Goal: Information Seeking & Learning: Learn about a topic

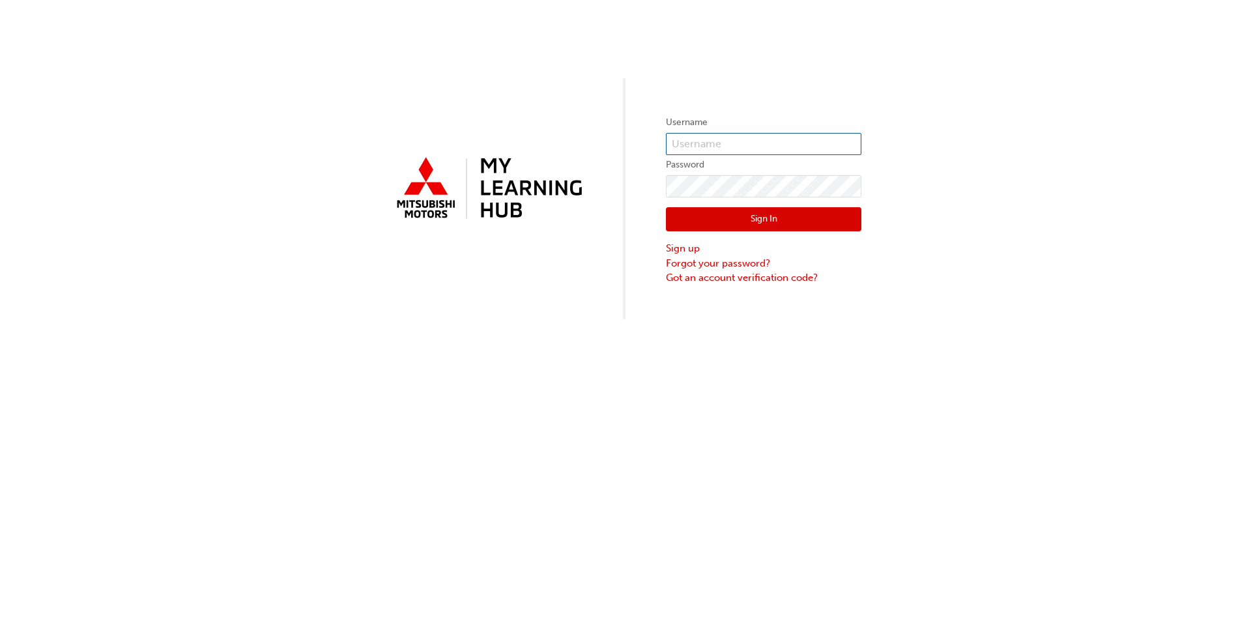
type input "0005960733"
click at [769, 222] on button "Sign In" at bounding box center [764, 219] width 196 height 25
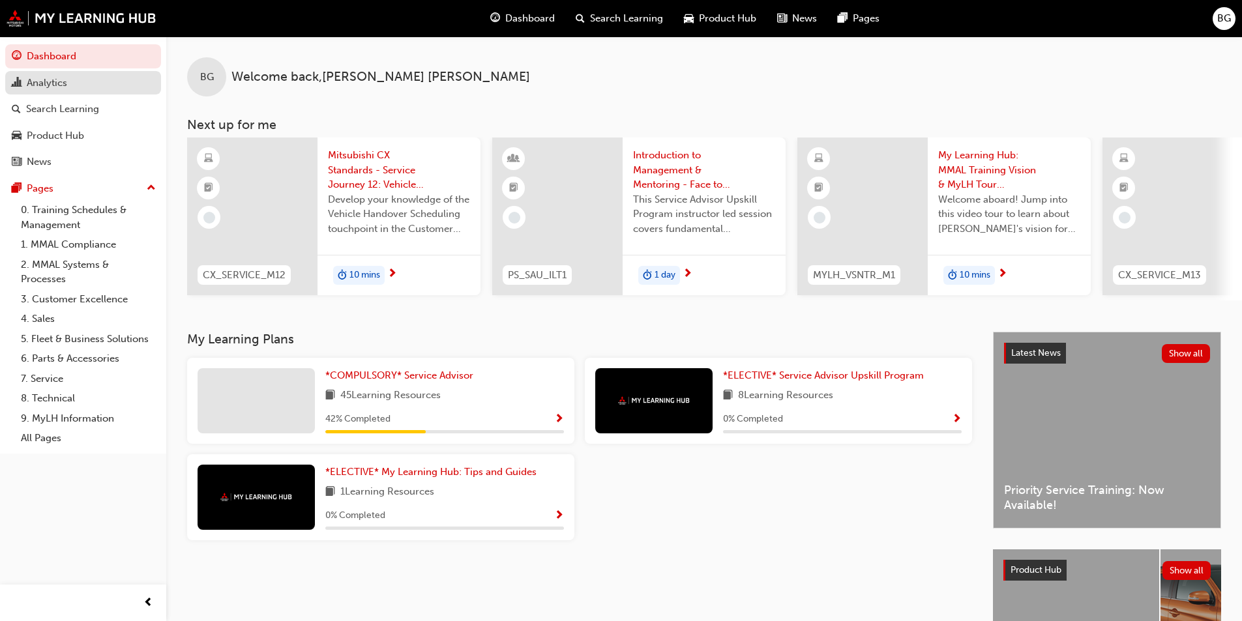
click at [55, 89] on div "Analytics" at bounding box center [47, 83] width 40 height 15
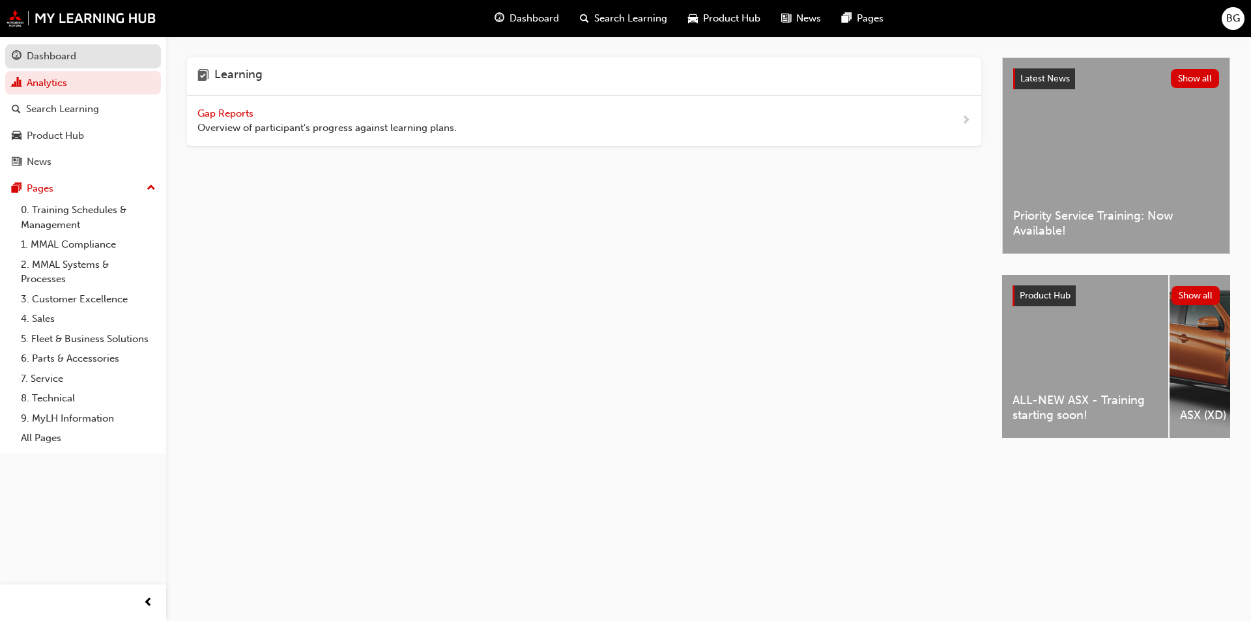
click at [57, 57] on div "Dashboard" at bounding box center [52, 56] width 50 height 15
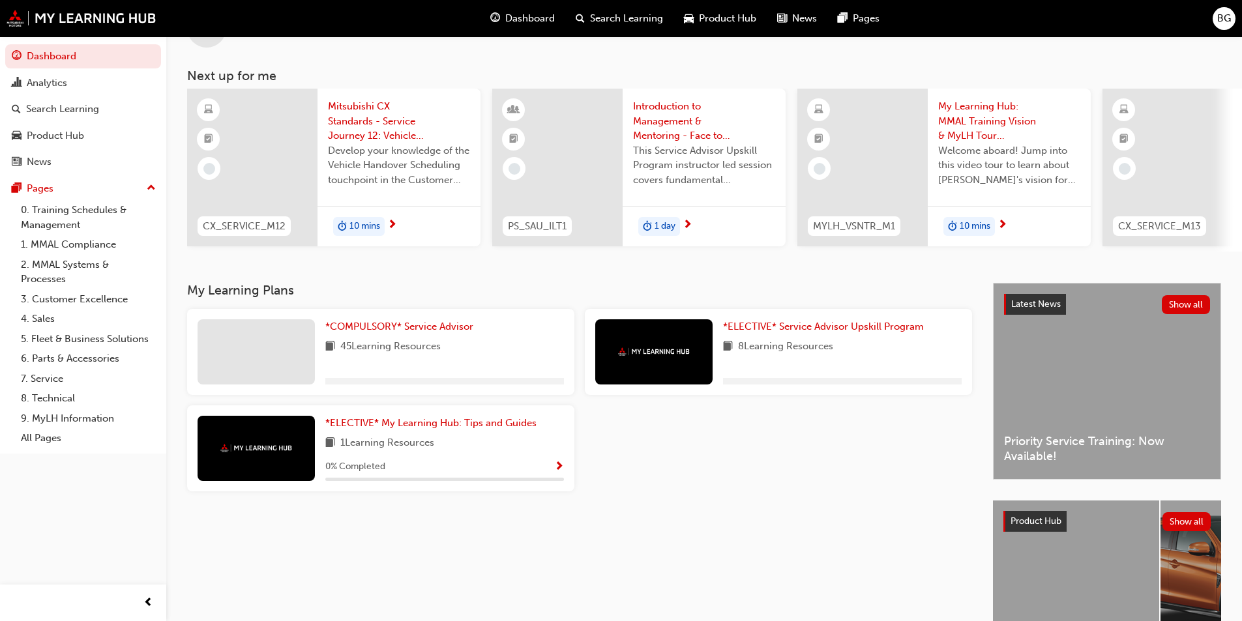
scroll to position [158, 0]
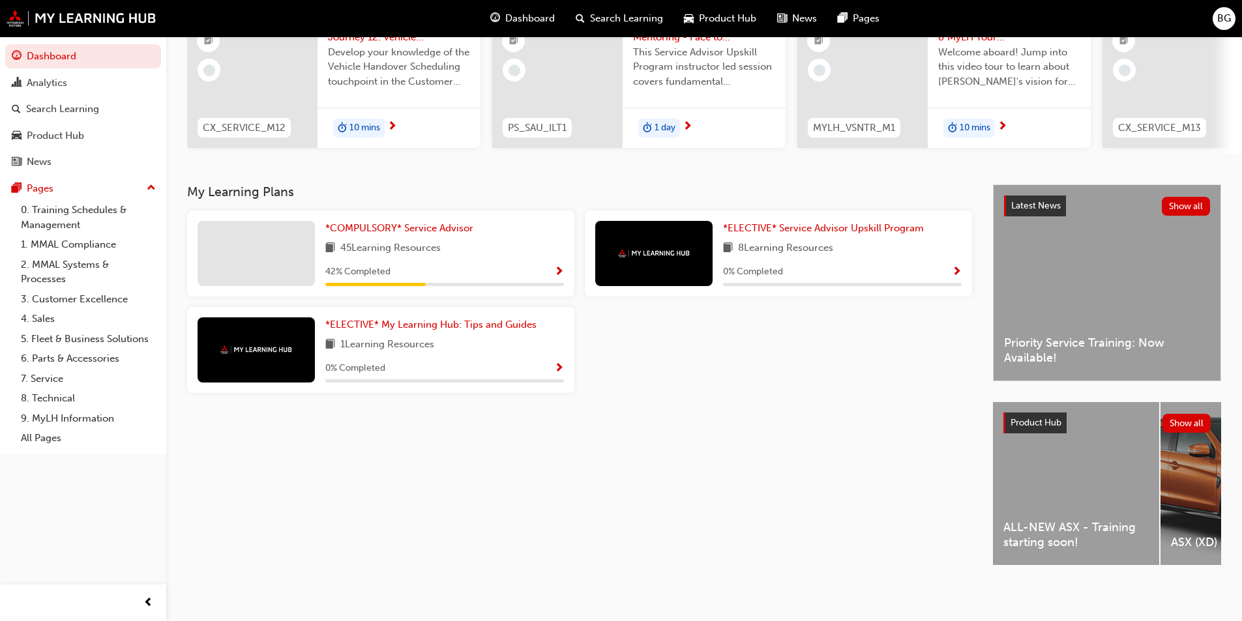
click at [265, 241] on div at bounding box center [255, 253] width 117 height 65
click at [349, 222] on span "*COMPULSORY* Service Advisor" at bounding box center [399, 228] width 148 height 12
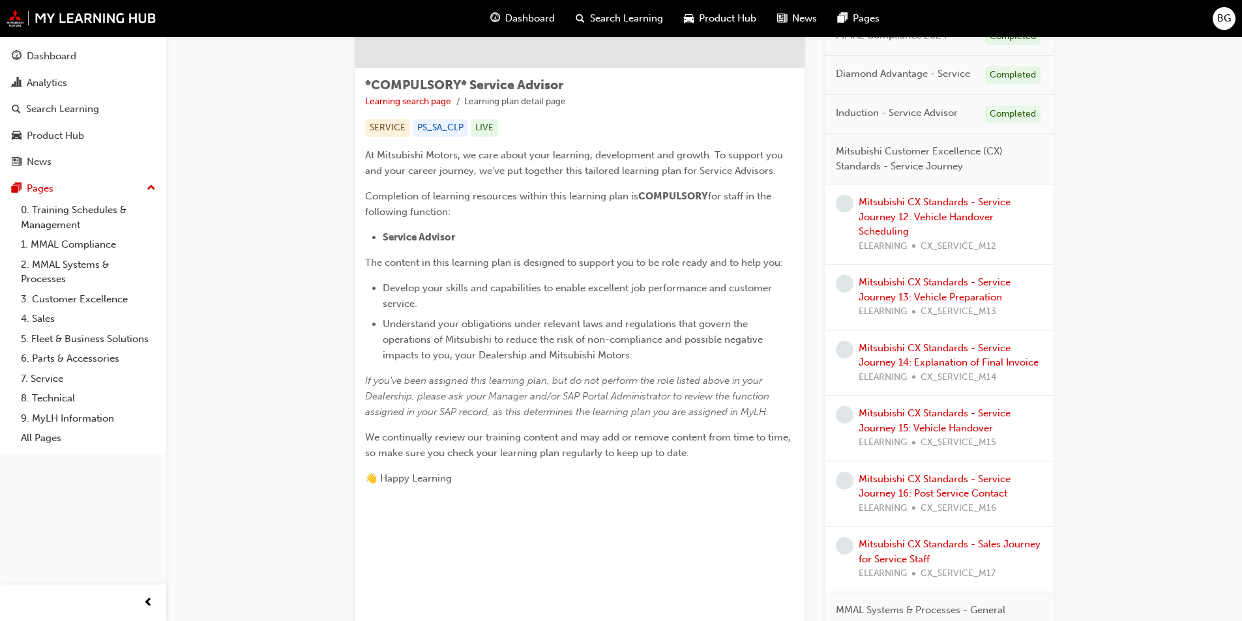
scroll to position [130, 0]
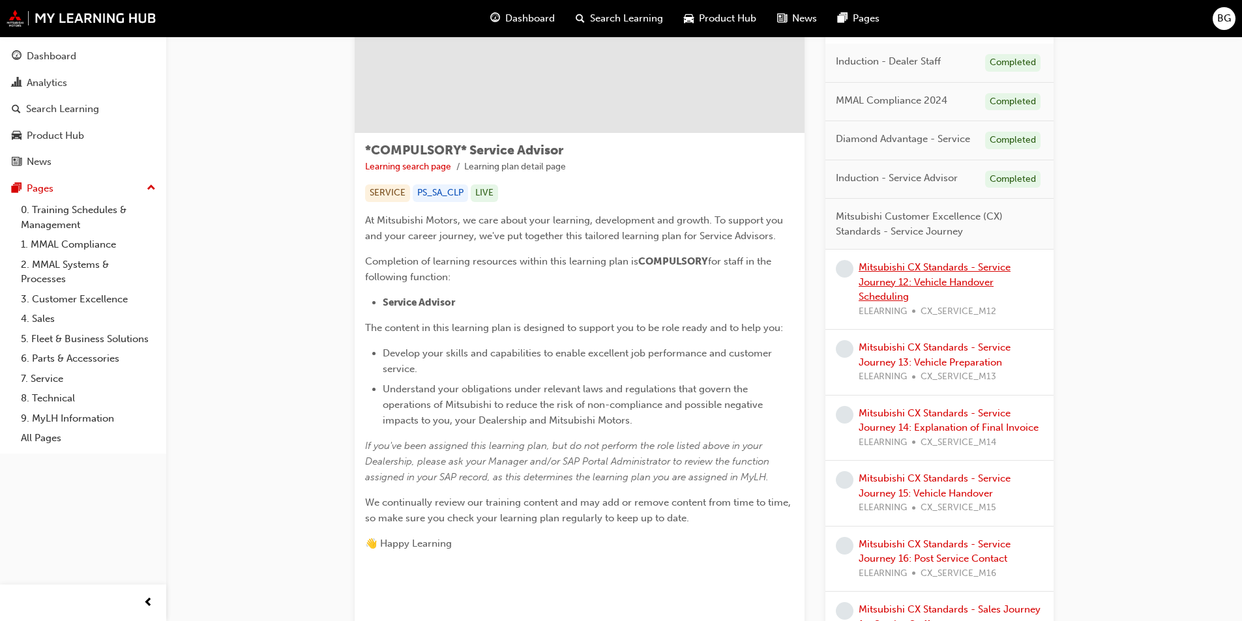
click at [945, 282] on link "Mitsubishi CX Standards - Service Journey 12: Vehicle Handover Scheduling" at bounding box center [934, 281] width 152 height 41
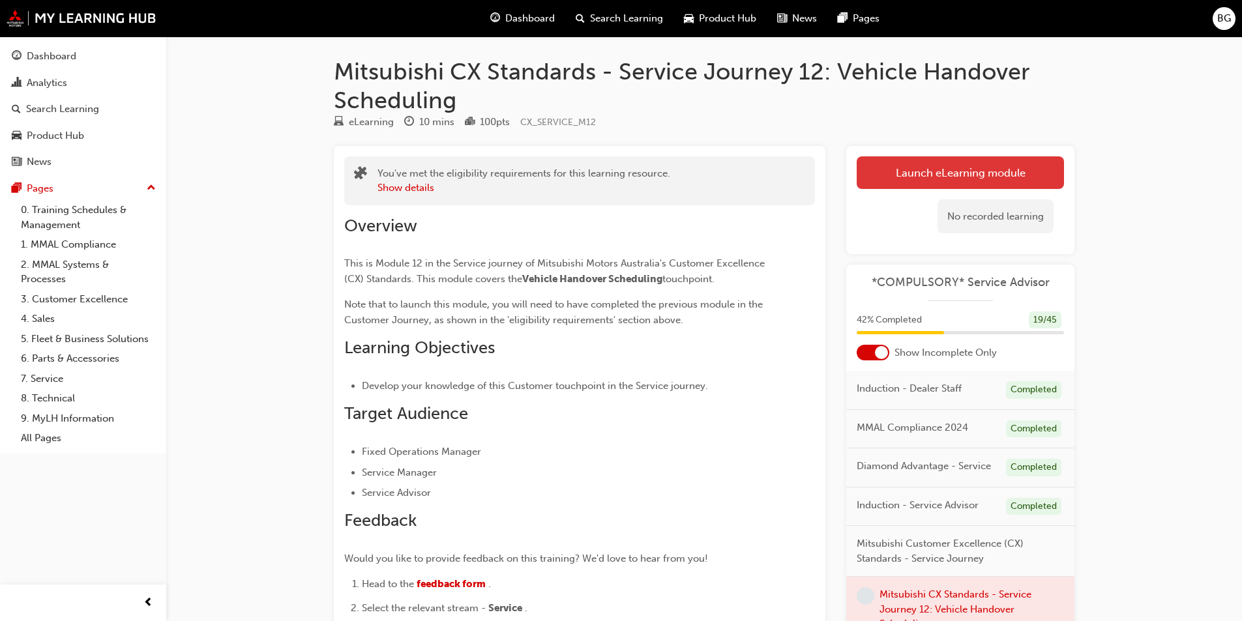
click at [956, 169] on link "Launch eLearning module" at bounding box center [959, 172] width 207 height 33
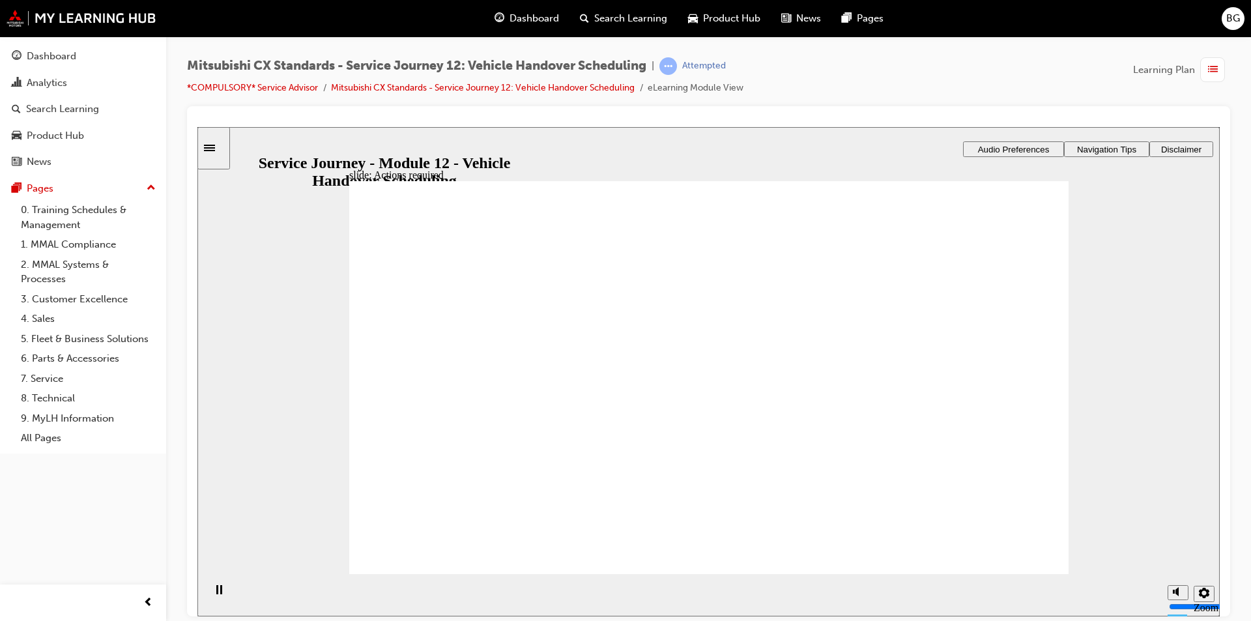
drag, startPoint x: 680, startPoint y: 442, endPoint x: 693, endPoint y: 441, distance: 13.1
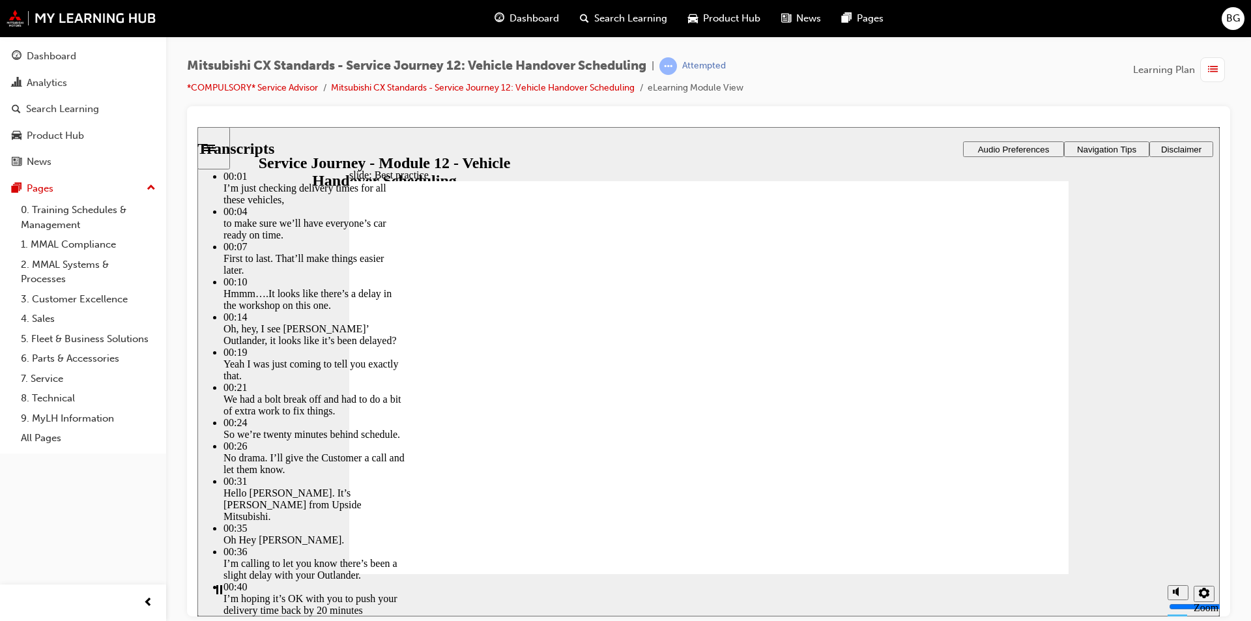
type input "116"
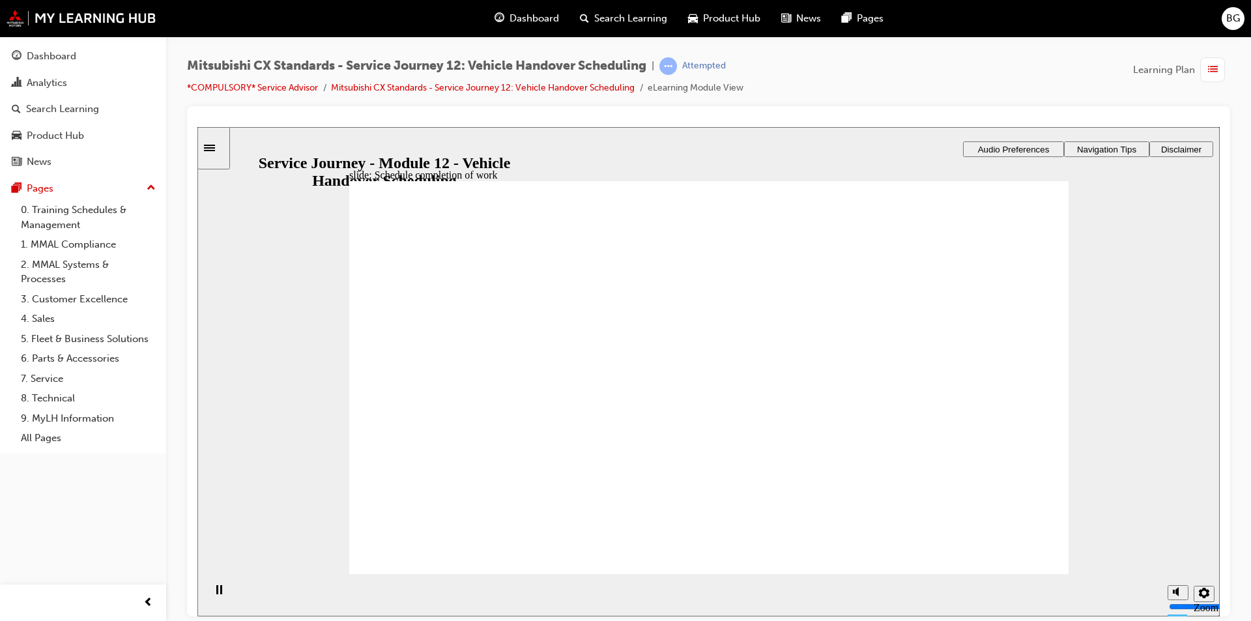
drag, startPoint x: 552, startPoint y: 401, endPoint x: 736, endPoint y: 347, distance: 191.6
drag, startPoint x: 531, startPoint y: 393, endPoint x: 779, endPoint y: 400, distance: 248.4
drag, startPoint x: 529, startPoint y: 378, endPoint x: 753, endPoint y: 441, distance: 233.4
drag, startPoint x: 529, startPoint y: 399, endPoint x: 789, endPoint y: 486, distance: 274.1
drag, startPoint x: 780, startPoint y: 487, endPoint x: 958, endPoint y: 424, distance: 188.6
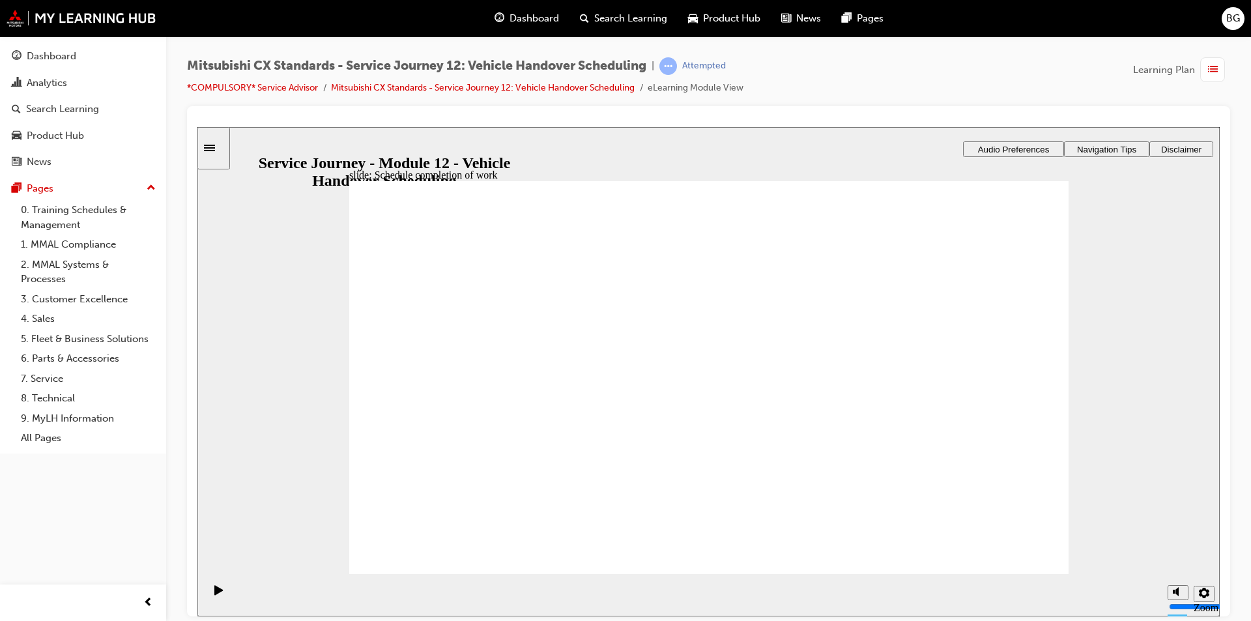
drag, startPoint x: 494, startPoint y: 365, endPoint x: 714, endPoint y: 363, distance: 220.3
drag, startPoint x: 719, startPoint y: 378, endPoint x: 890, endPoint y: 375, distance: 170.8
drag, startPoint x: 573, startPoint y: 378, endPoint x: 798, endPoint y: 383, distance: 224.9
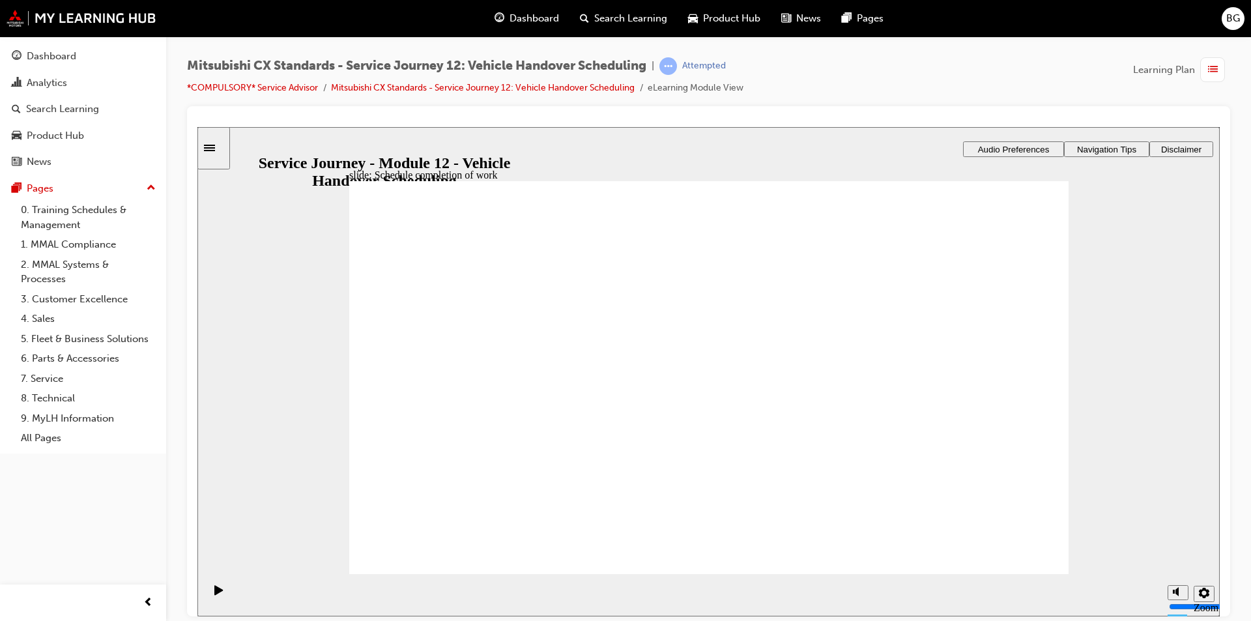
drag, startPoint x: 561, startPoint y: 407, endPoint x: 796, endPoint y: 452, distance: 239.6
checkbox input "true"
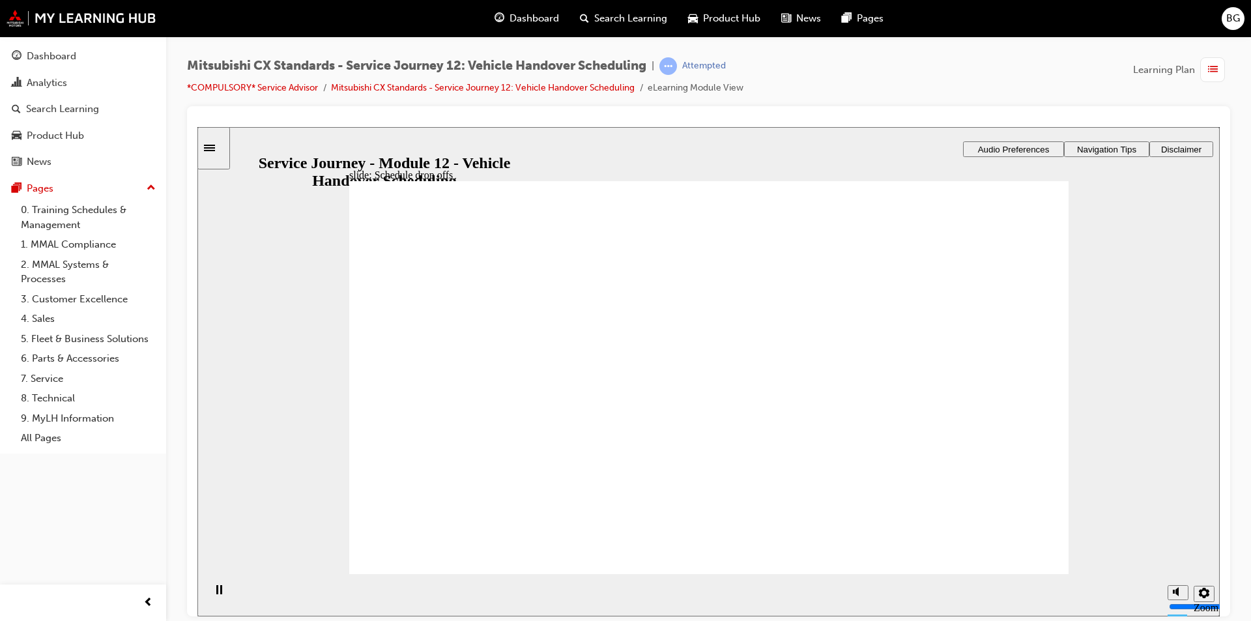
checkbox input "true"
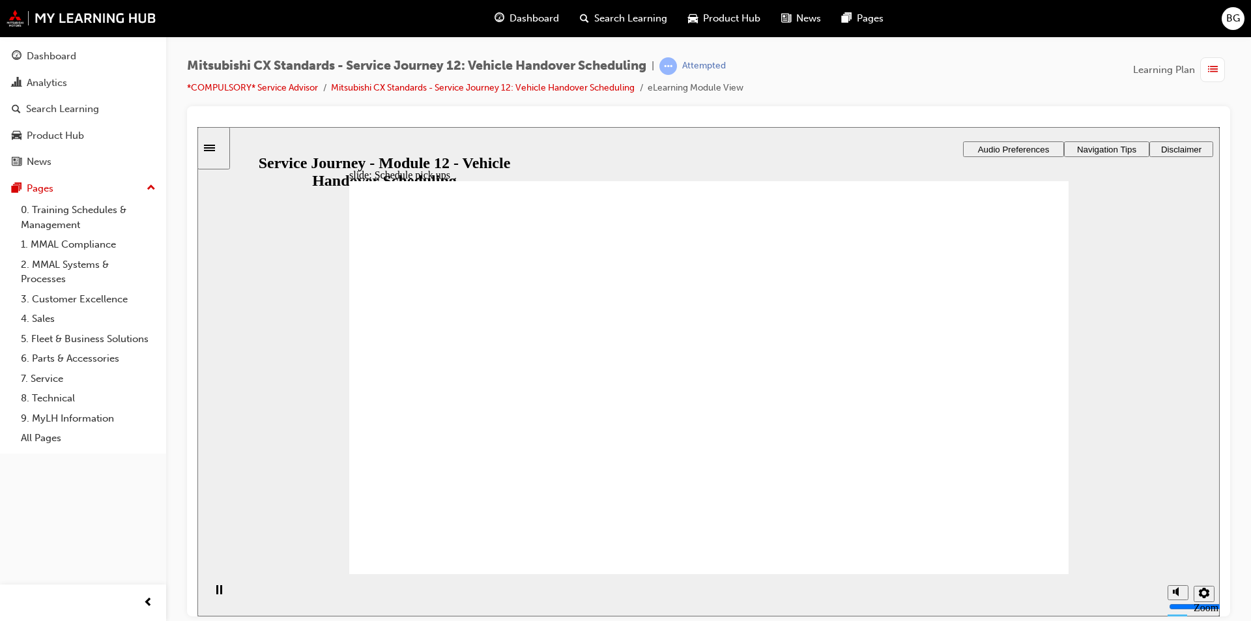
checkbox input "true"
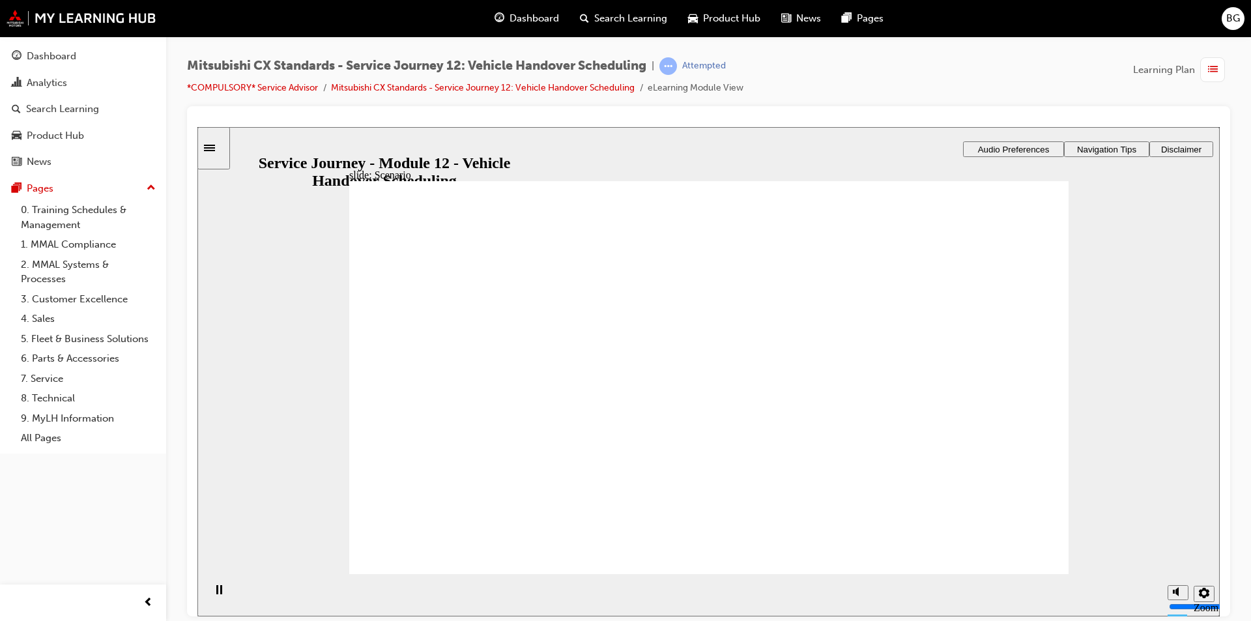
checkbox input "true"
drag, startPoint x: 582, startPoint y: 406, endPoint x: 1022, endPoint y: 379, distance: 440.8
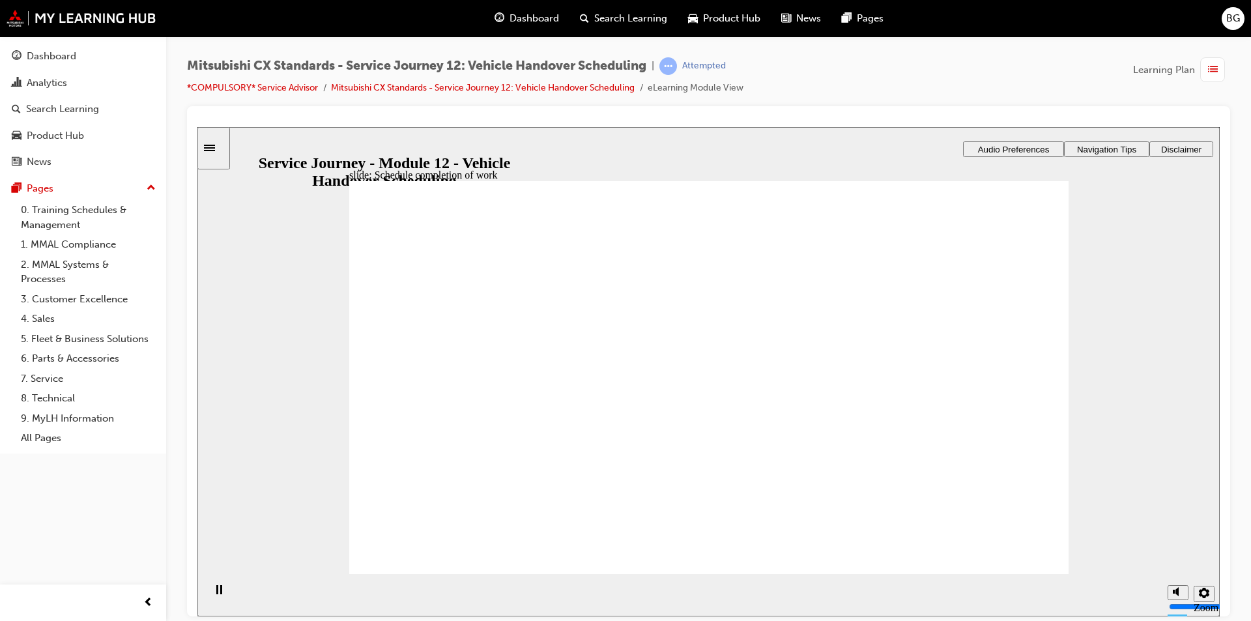
drag, startPoint x: 551, startPoint y: 400, endPoint x: 987, endPoint y: 444, distance: 437.6
drag, startPoint x: 556, startPoint y: 382, endPoint x: 778, endPoint y: 411, distance: 223.5
checkbox input "true"
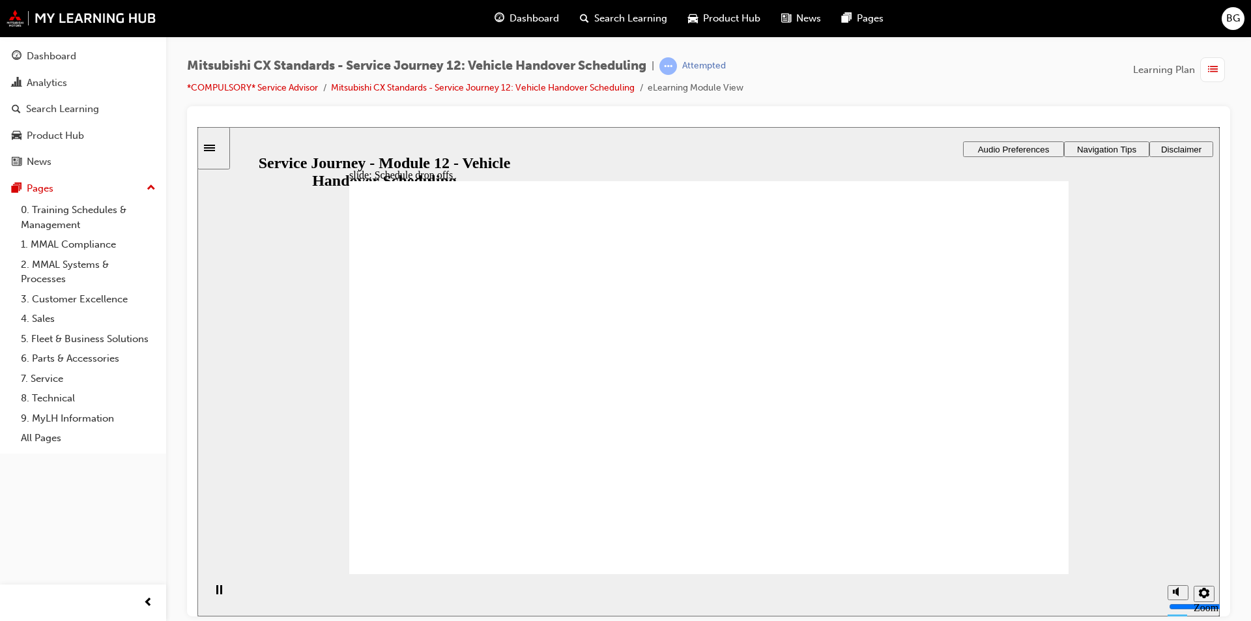
checkbox input "true"
drag, startPoint x: 1032, startPoint y: 537, endPoint x: 992, endPoint y: 544, distance: 40.3
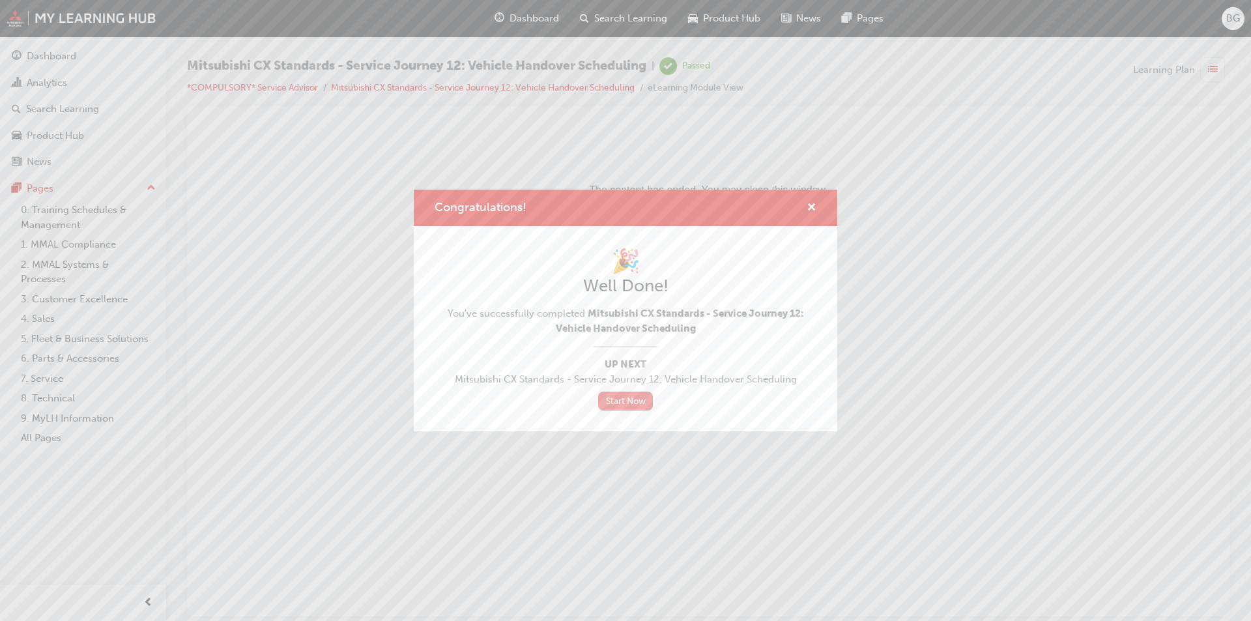
click at [630, 401] on link "Start Now" at bounding box center [625, 401] width 55 height 19
click at [629, 401] on link "Start Now" at bounding box center [625, 401] width 55 height 19
click at [635, 403] on link "Start Now" at bounding box center [625, 401] width 55 height 19
click at [813, 203] on span "cross-icon" at bounding box center [812, 209] width 10 height 12
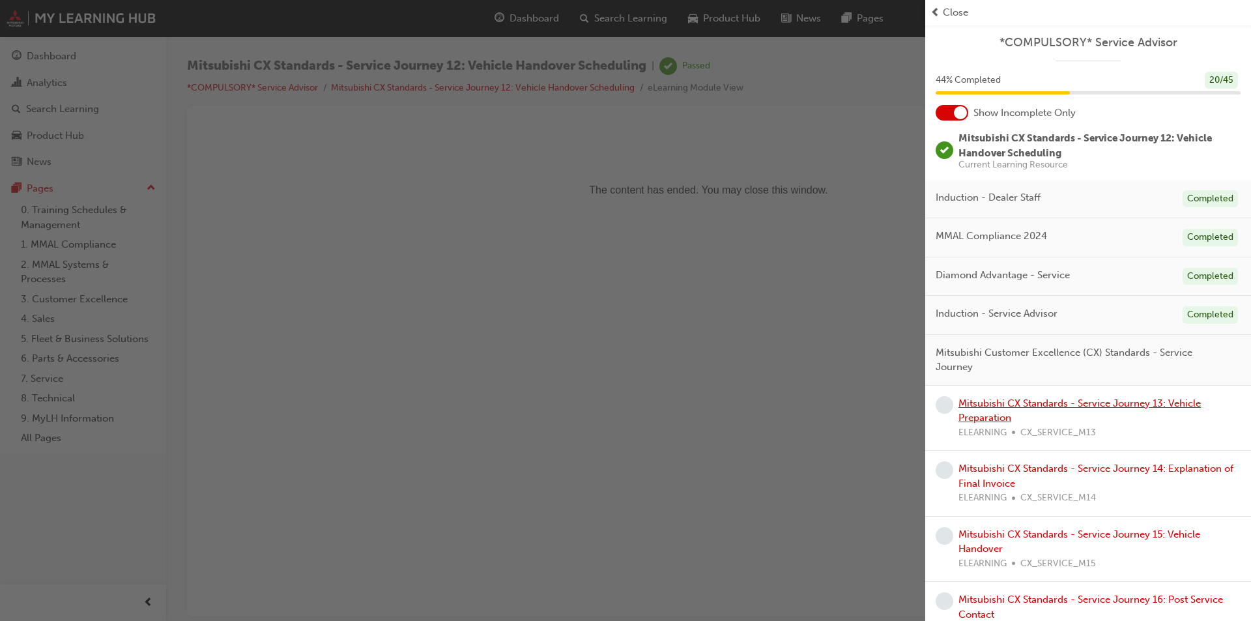
click at [1057, 398] on link "Mitsubishi CX Standards - Service Journey 13: Vehicle Preparation" at bounding box center [1080, 411] width 242 height 27
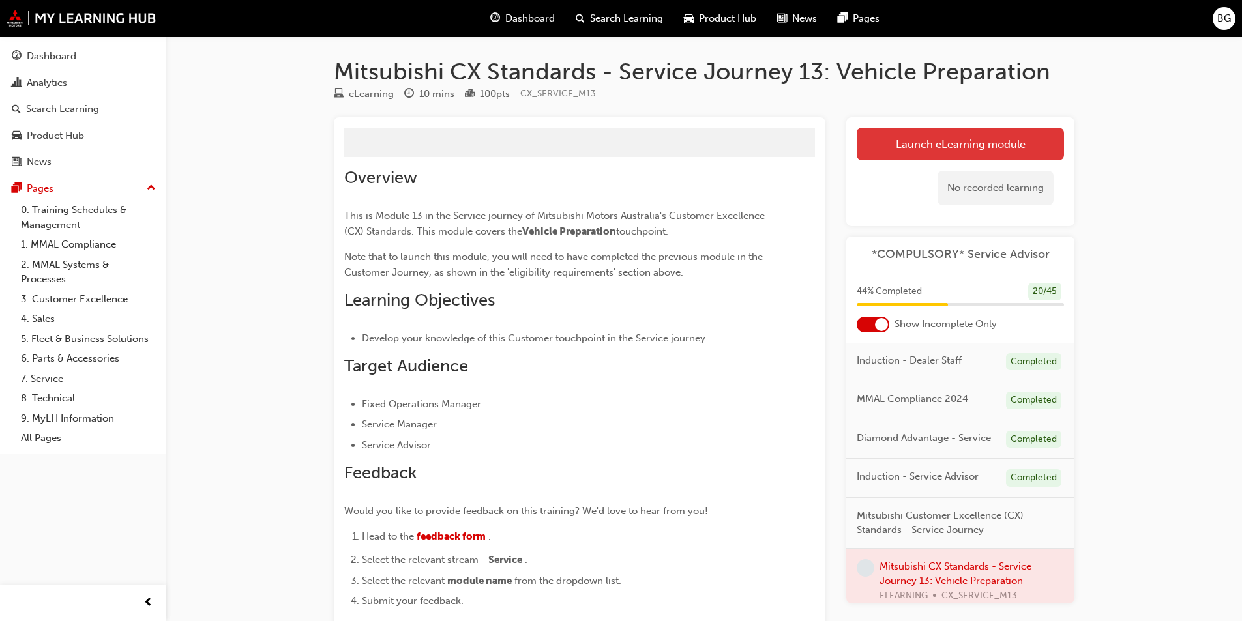
click at [957, 138] on button "Launch eLearning module" at bounding box center [959, 144] width 207 height 33
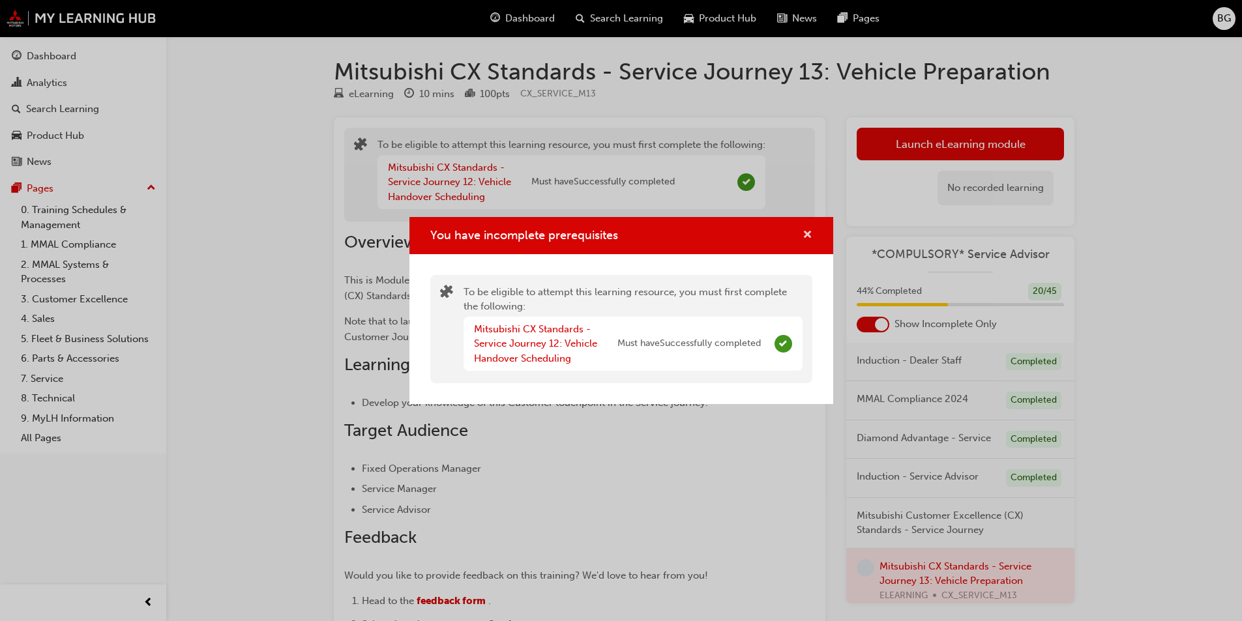
click at [809, 240] on span "cross-icon" at bounding box center [807, 236] width 10 height 12
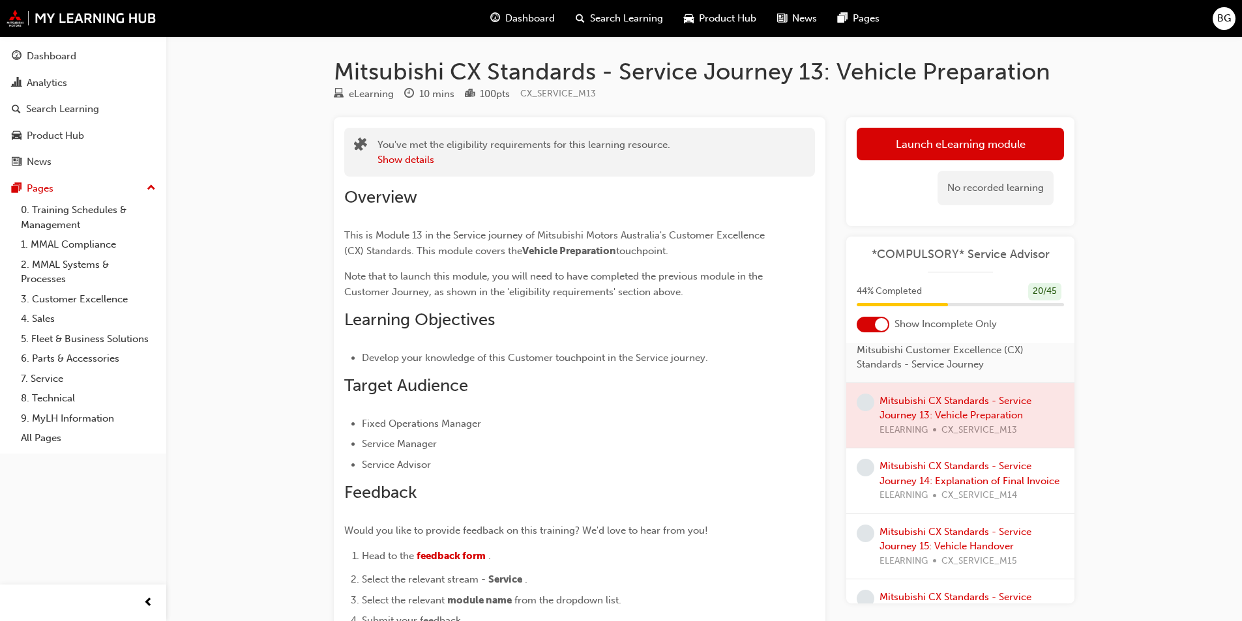
scroll to position [196, 0]
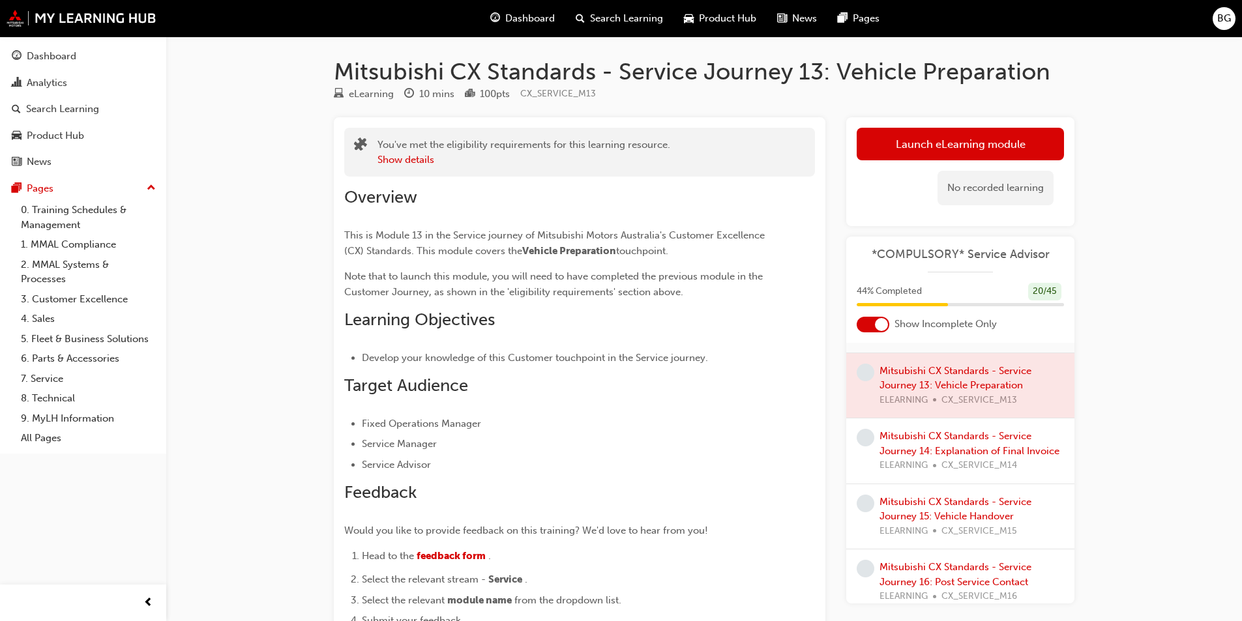
click at [995, 396] on div at bounding box center [960, 385] width 228 height 65
click at [965, 145] on button "Launch eLearning module" at bounding box center [959, 144] width 207 height 33
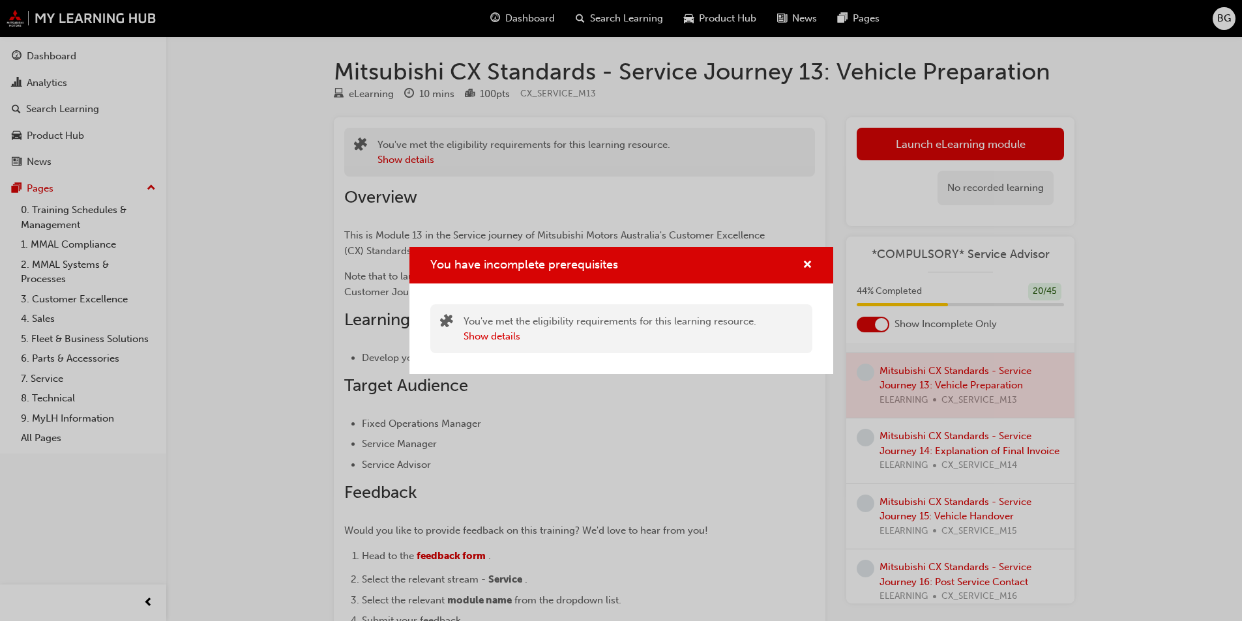
click at [812, 257] on div "You have incomplete prerequisites" at bounding box center [621, 265] width 424 height 37
click at [807, 267] on span "cross-icon" at bounding box center [807, 266] width 10 height 12
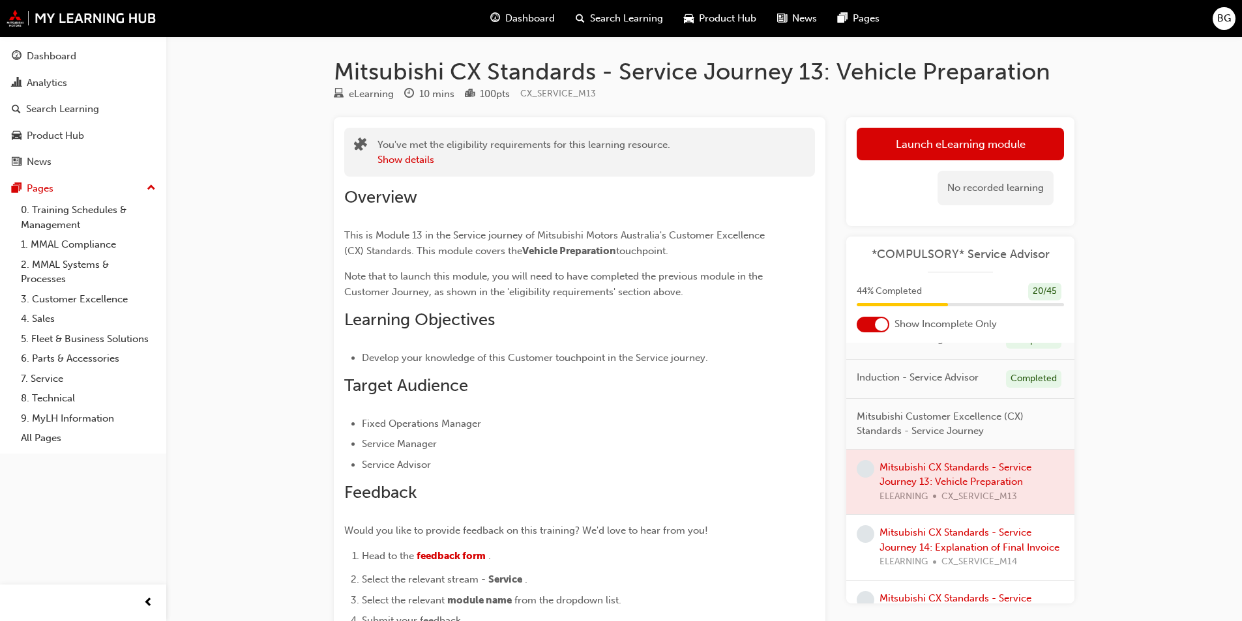
scroll to position [65, 0]
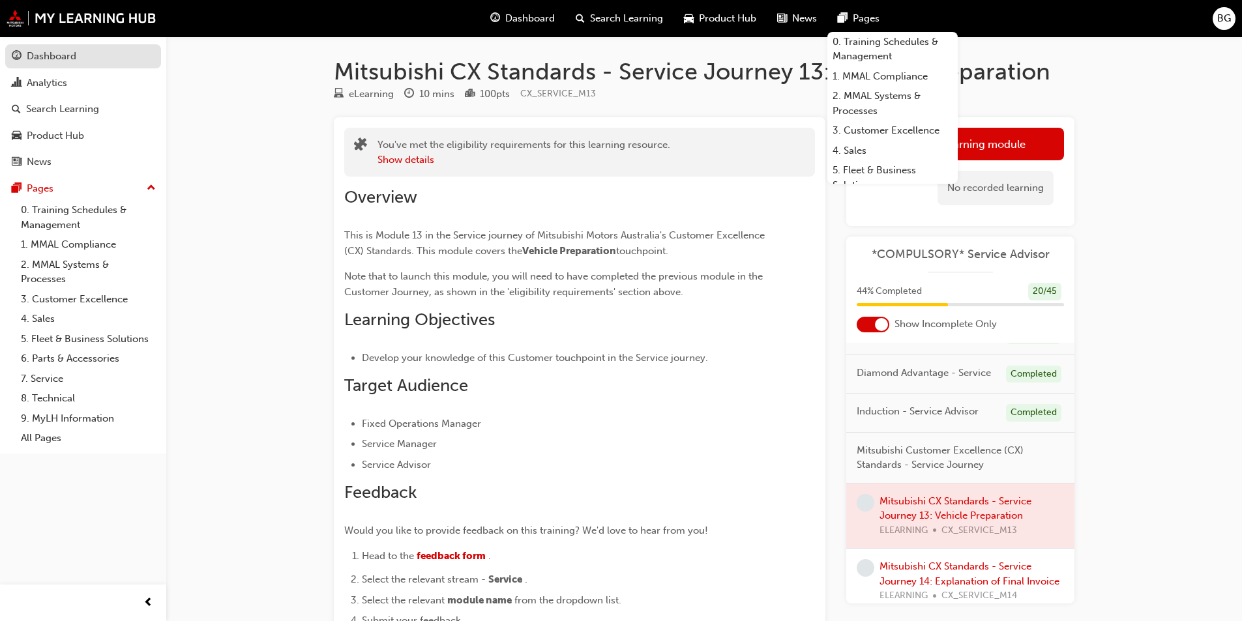
click at [67, 50] on div "Dashboard" at bounding box center [52, 56] width 50 height 15
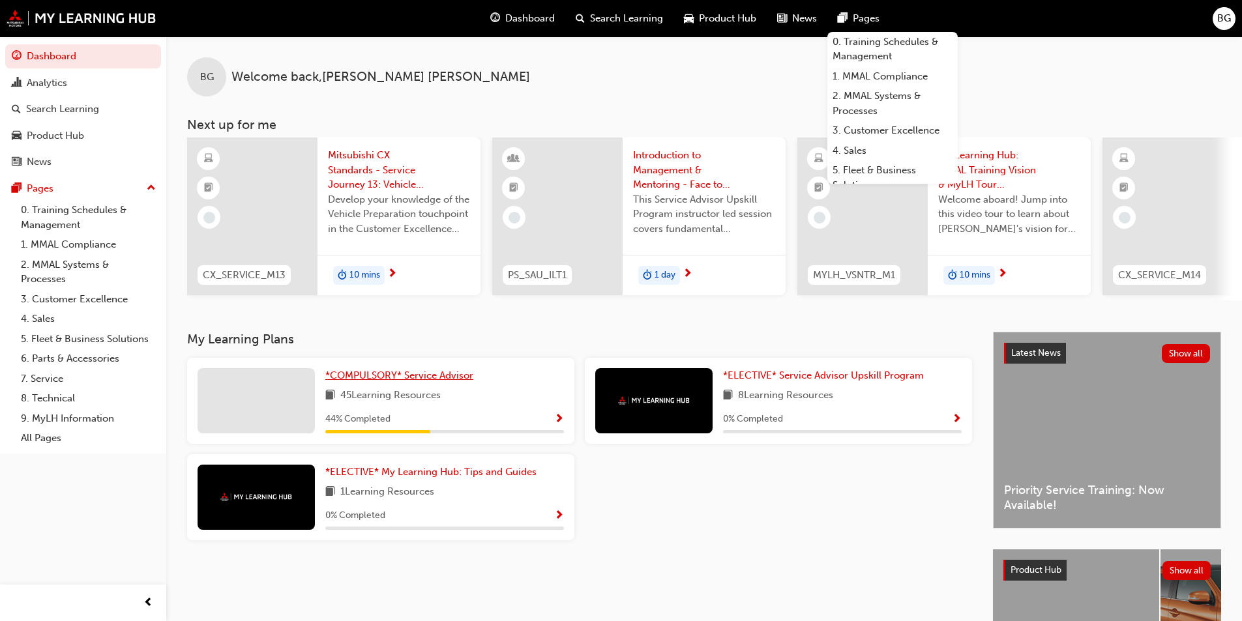
click at [425, 381] on span "*COMPULSORY* Service Advisor" at bounding box center [399, 376] width 148 height 12
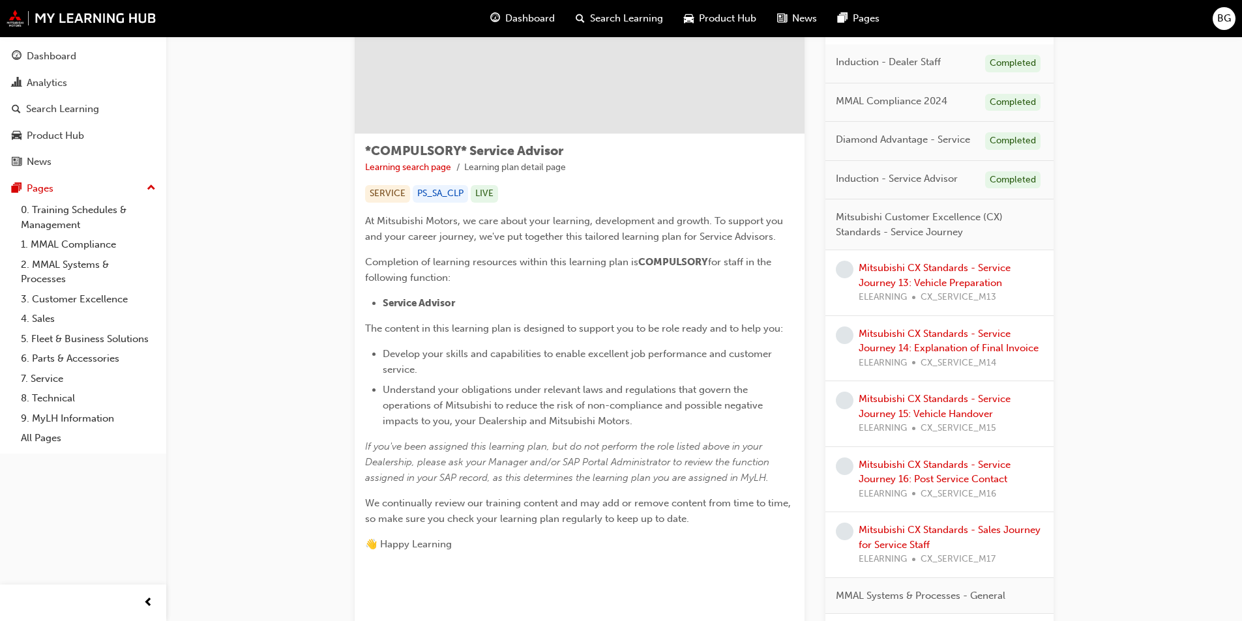
scroll to position [130, 0]
click at [942, 269] on link "Mitsubishi CX Standards - Service Journey 13: Vehicle Preparation" at bounding box center [934, 274] width 152 height 27
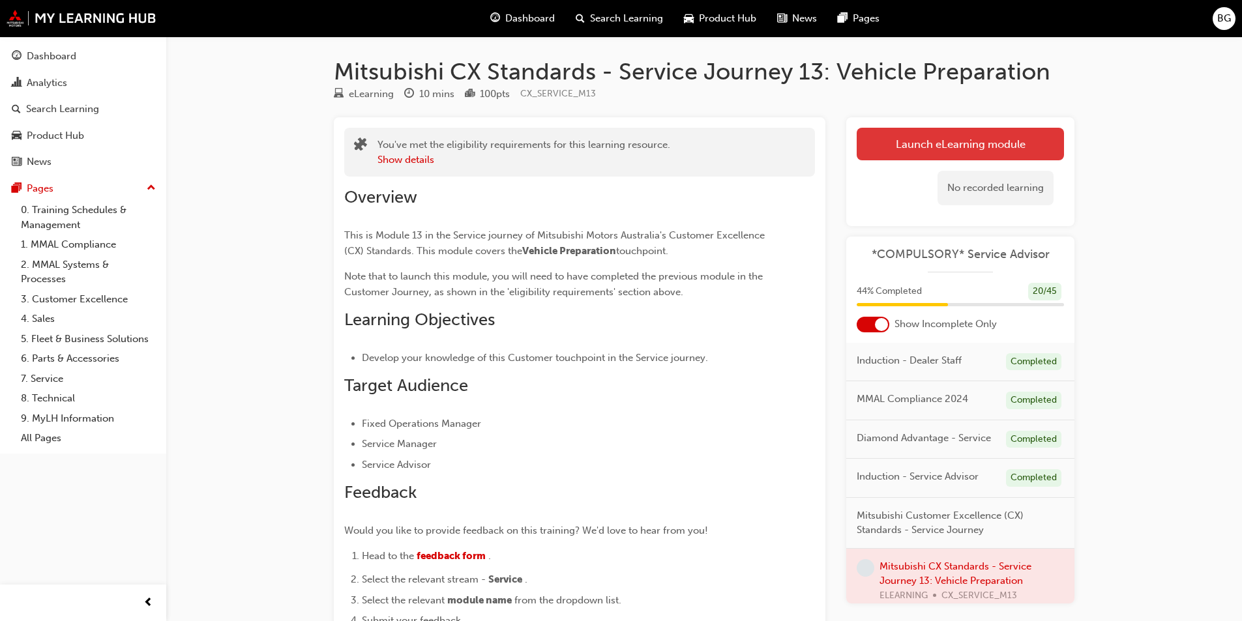
click at [942, 149] on button "Launch eLearning module" at bounding box center [959, 144] width 207 height 33
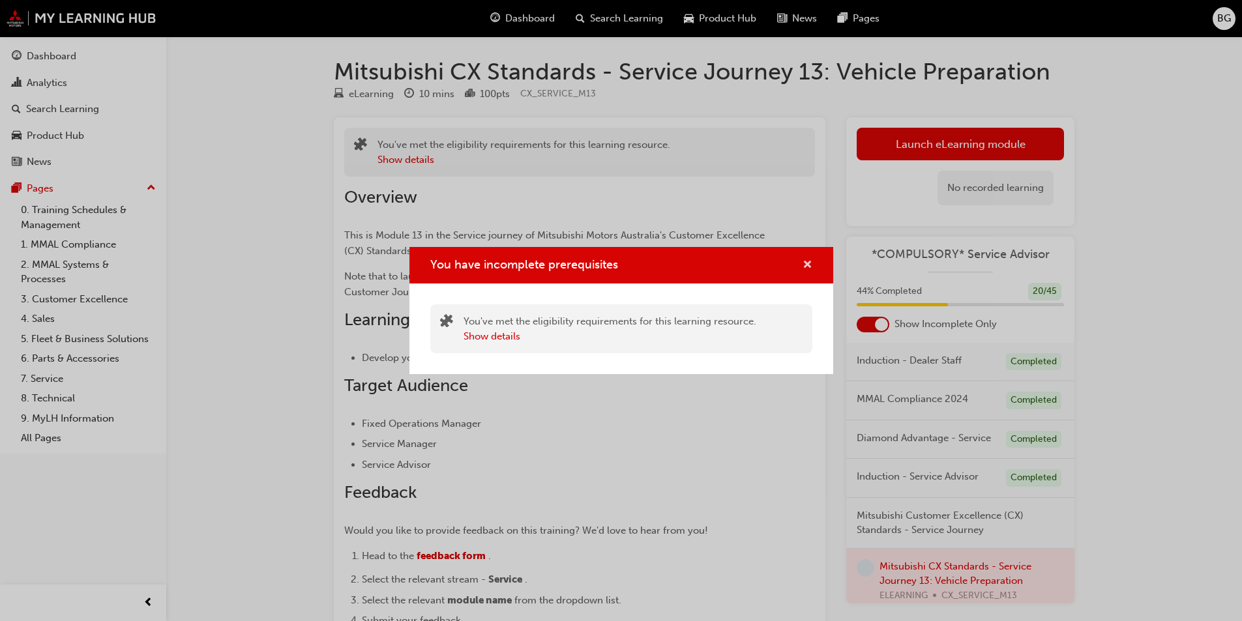
click at [805, 261] on span "cross-icon" at bounding box center [807, 266] width 10 height 12
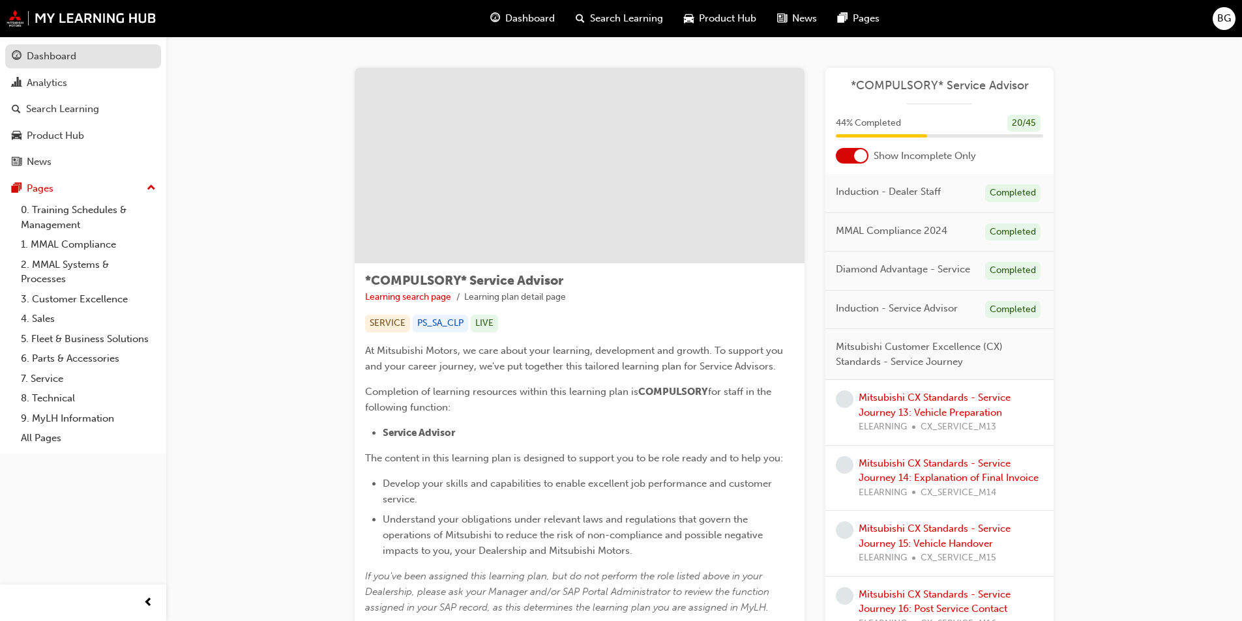
click at [66, 68] on link "Dashboard" at bounding box center [83, 56] width 156 height 24
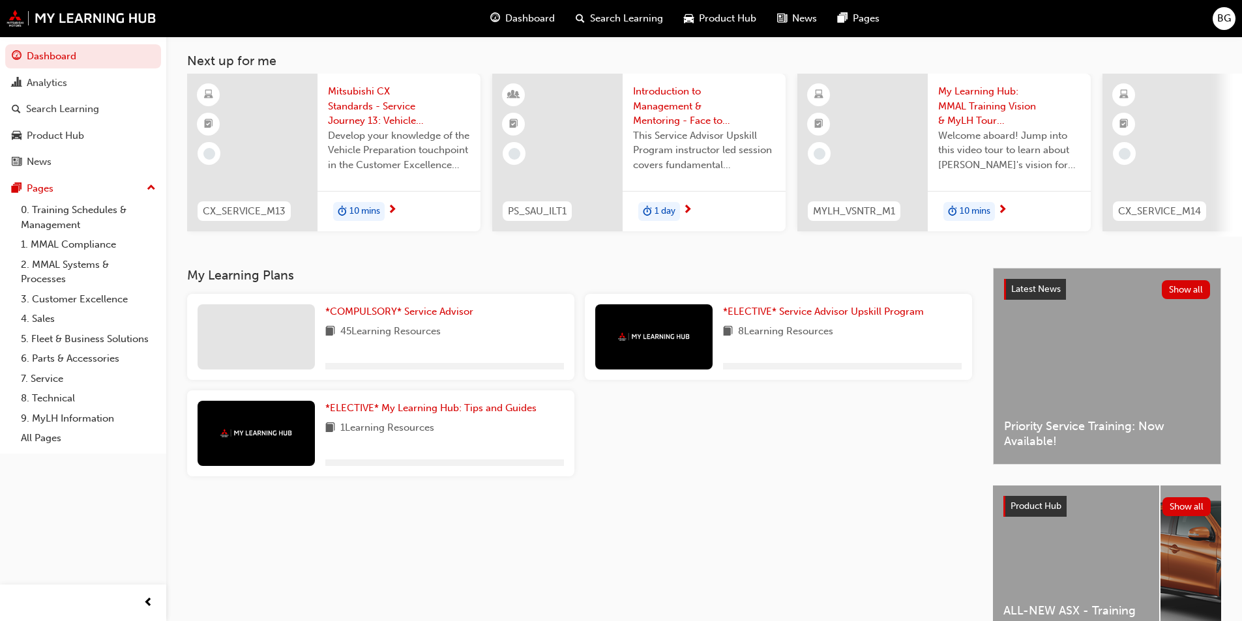
scroll to position [158, 0]
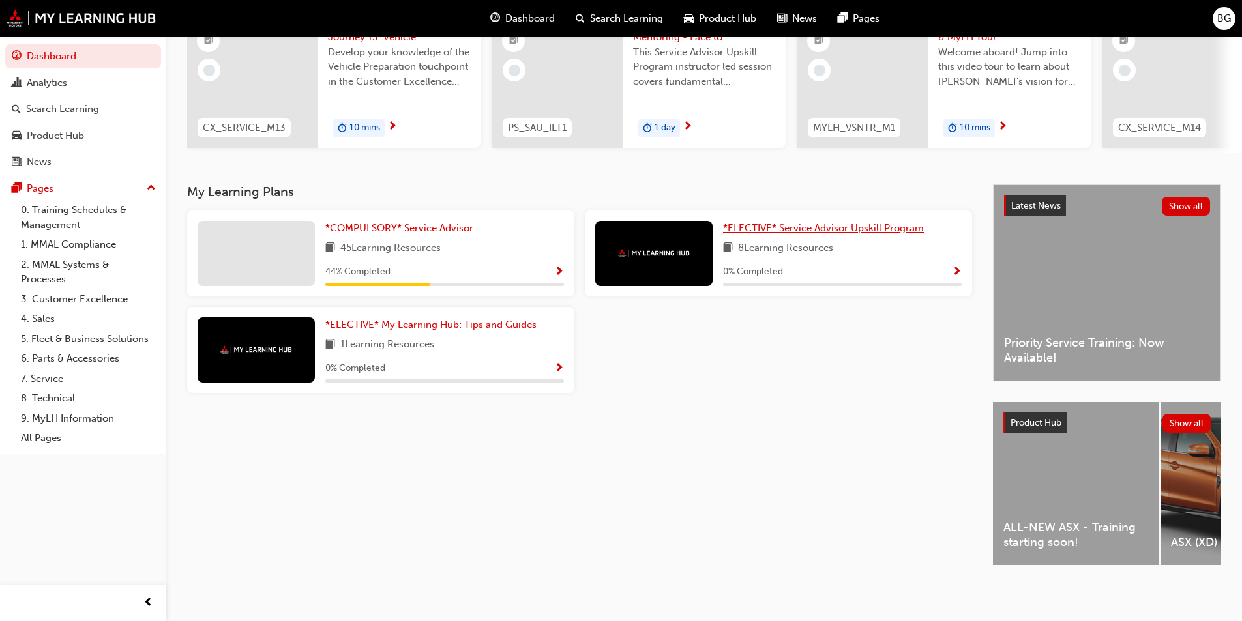
click at [798, 221] on link "*ELECTIVE* Service Advisor Upskill Program" at bounding box center [826, 228] width 206 height 15
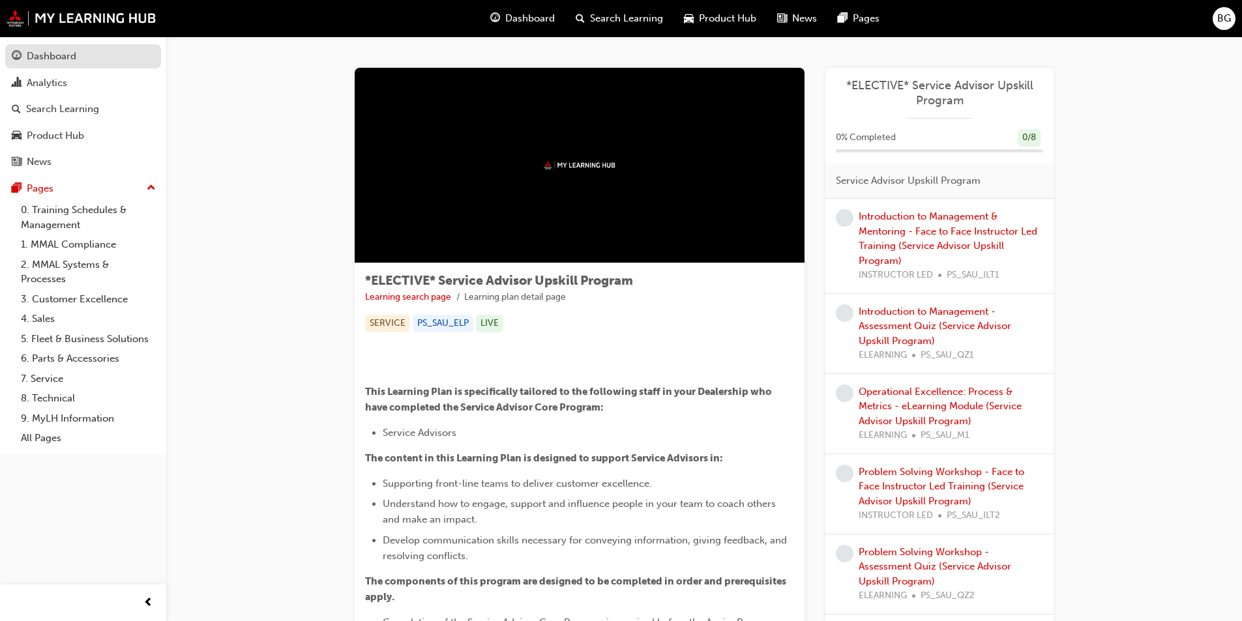
click at [63, 56] on div "Dashboard" at bounding box center [52, 56] width 50 height 15
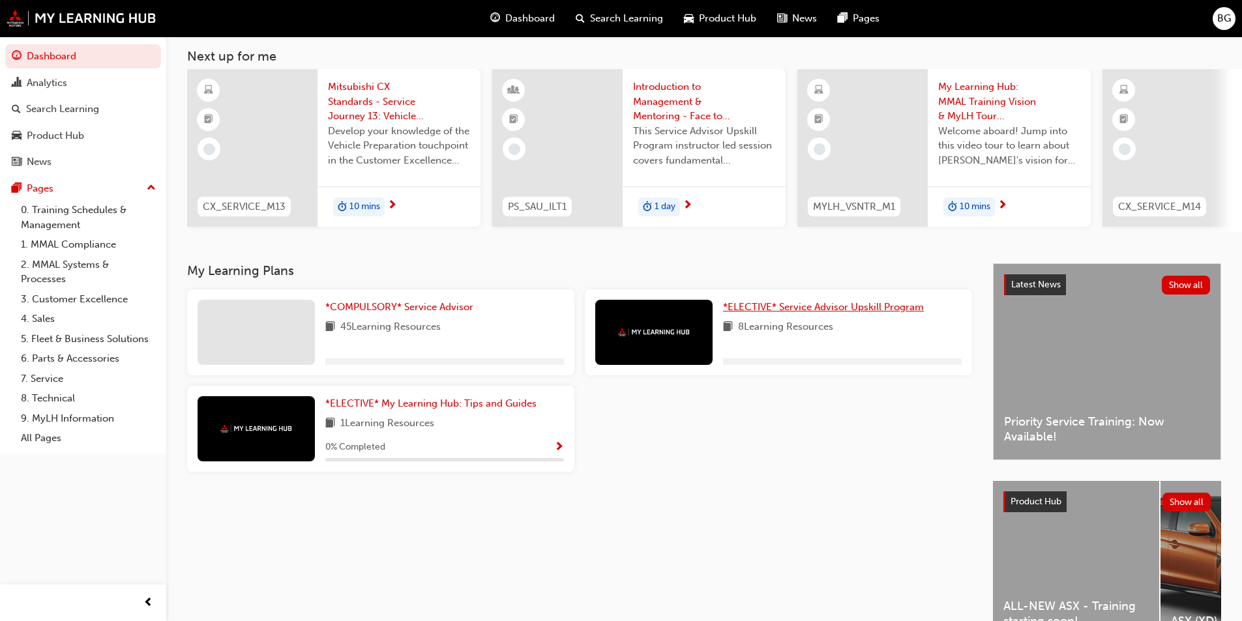
scroll to position [130, 0]
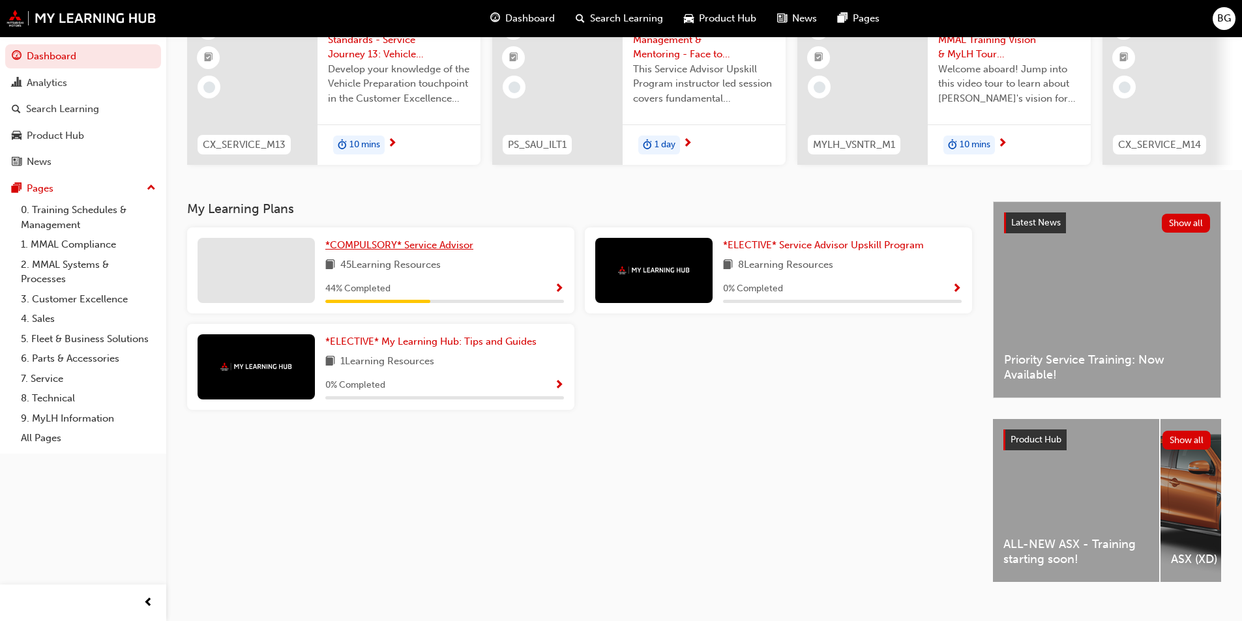
click at [431, 244] on link "*COMPULSORY* Service Advisor" at bounding box center [401, 245] width 153 height 15
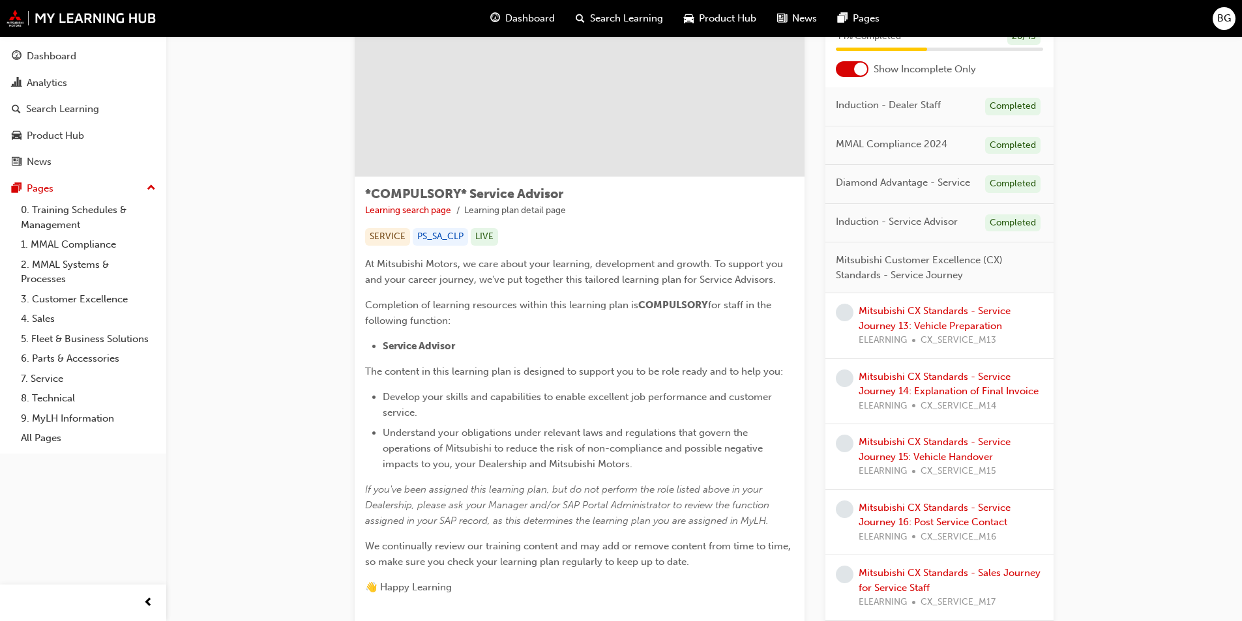
scroll to position [130, 0]
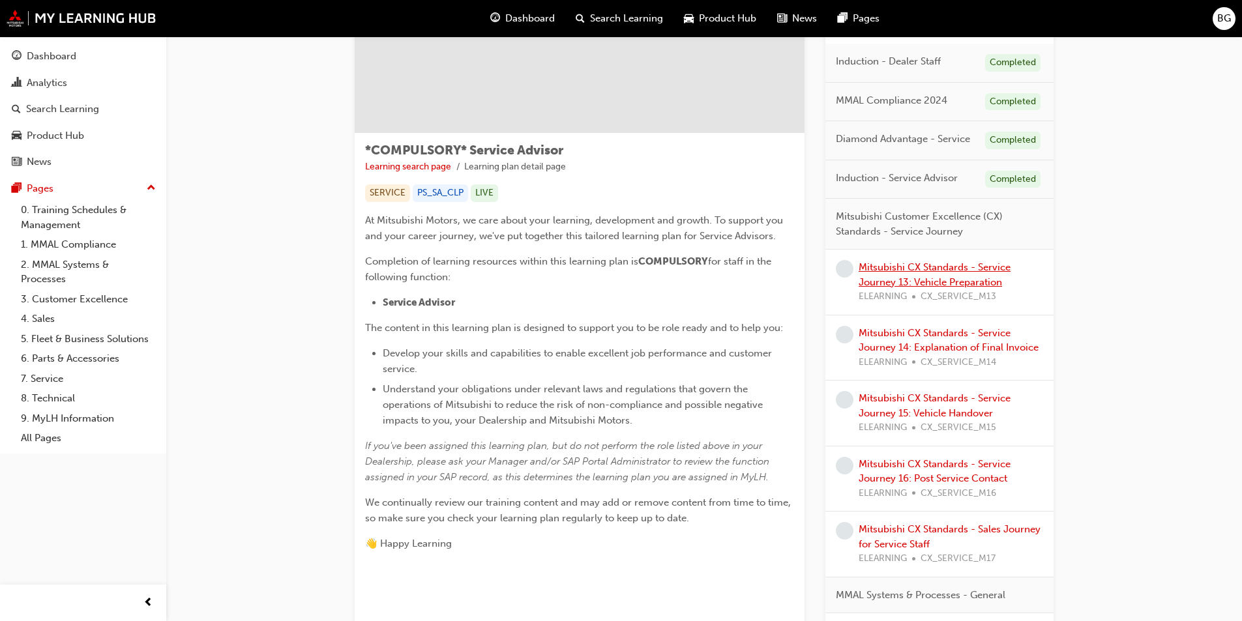
click at [890, 285] on link "Mitsubishi CX Standards - Service Journey 13: Vehicle Preparation" at bounding box center [934, 274] width 152 height 27
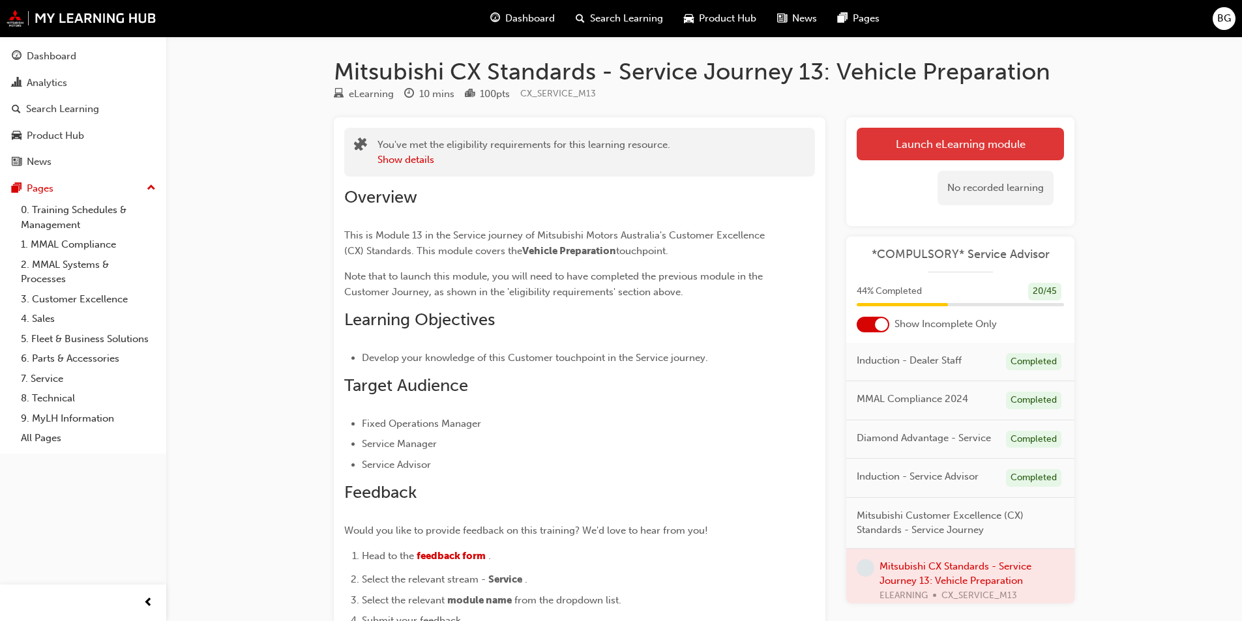
click at [1009, 155] on link "Launch eLearning module" at bounding box center [959, 144] width 207 height 33
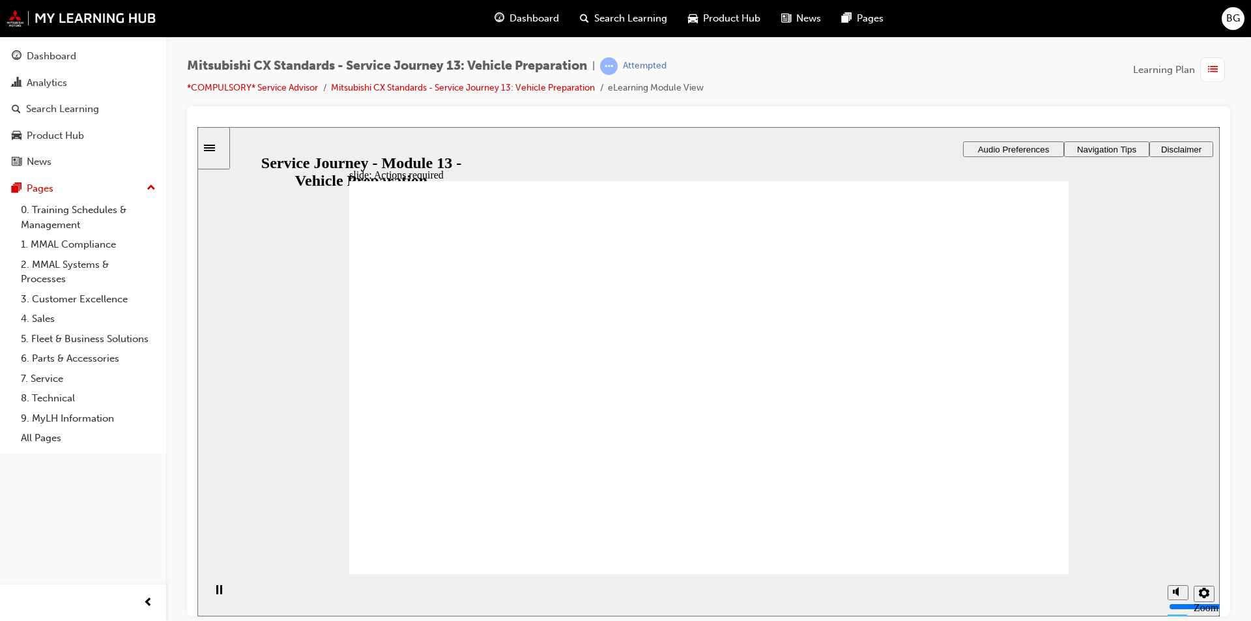
drag, startPoint x: 714, startPoint y: 503, endPoint x: 735, endPoint y: 509, distance: 21.7
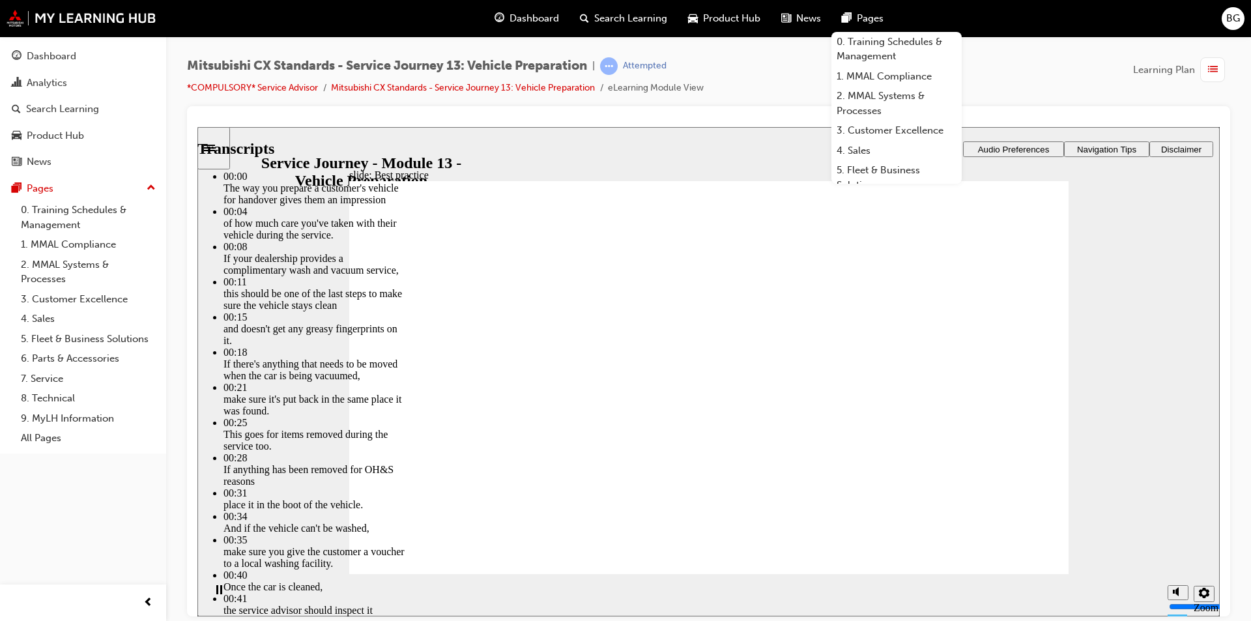
type input "136"
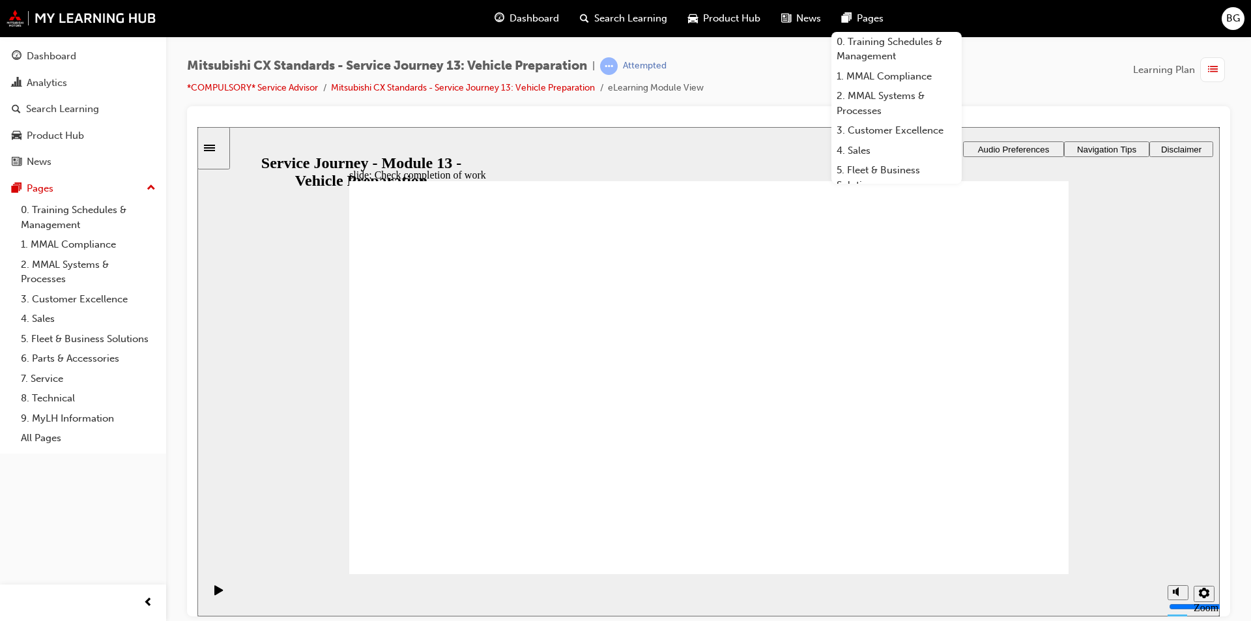
drag, startPoint x: 506, startPoint y: 424, endPoint x: 681, endPoint y: 379, distance: 180.2
drag, startPoint x: 551, startPoint y: 428, endPoint x: 744, endPoint y: 388, distance: 196.9
drag, startPoint x: 546, startPoint y: 428, endPoint x: 727, endPoint y: 417, distance: 182.2
drag, startPoint x: 535, startPoint y: 409, endPoint x: 759, endPoint y: 465, distance: 230.6
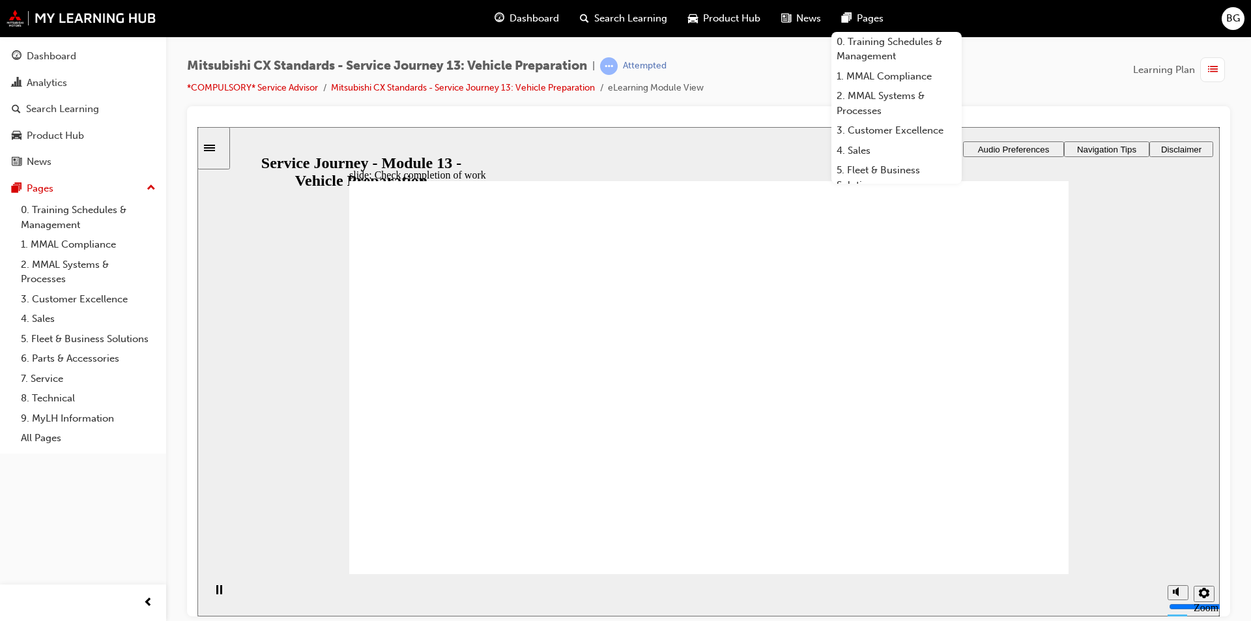
checkbox input "true"
drag, startPoint x: 397, startPoint y: 386, endPoint x: 765, endPoint y: 459, distance: 374.8
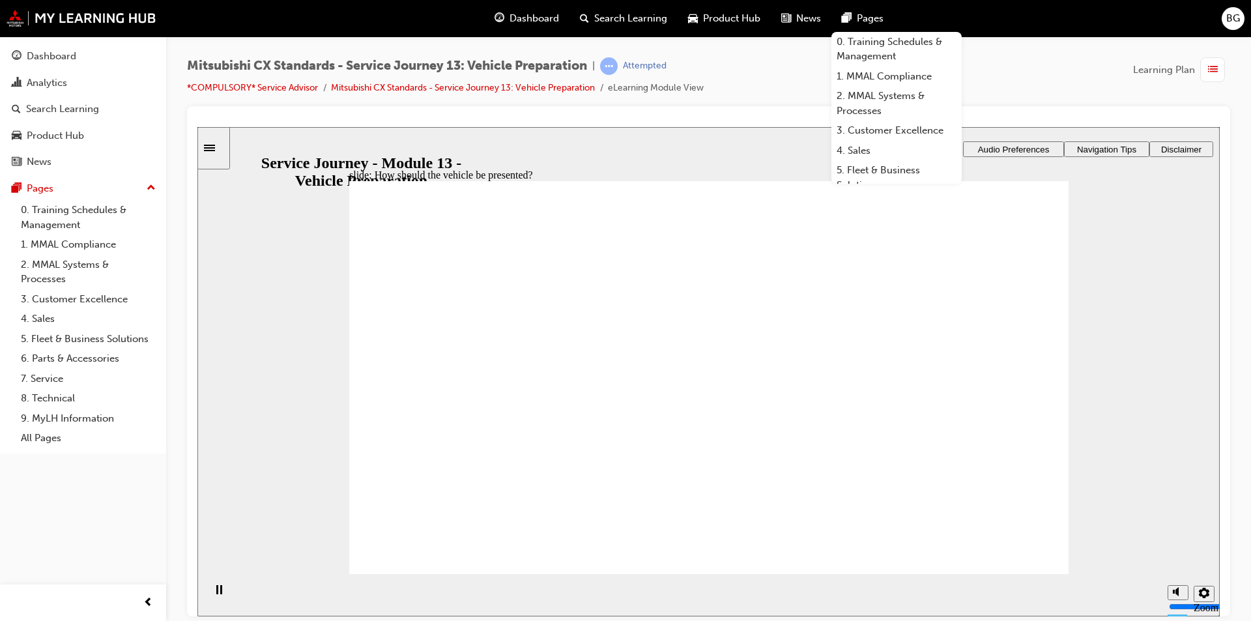
drag, startPoint x: 538, startPoint y: 438, endPoint x: 982, endPoint y: 342, distance: 454.1
drag, startPoint x: 561, startPoint y: 434, endPoint x: 712, endPoint y: 426, distance: 151.4
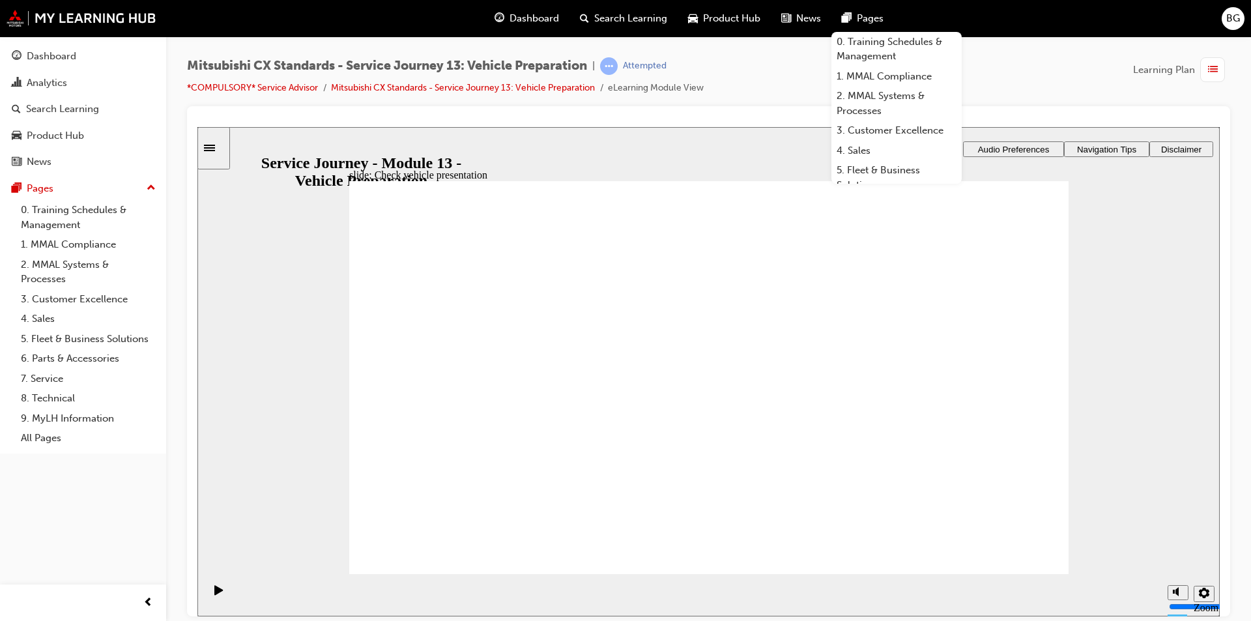
drag, startPoint x: 470, startPoint y: 434, endPoint x: 696, endPoint y: 445, distance: 226.4
drag, startPoint x: 531, startPoint y: 438, endPoint x: 948, endPoint y: 379, distance: 421.3
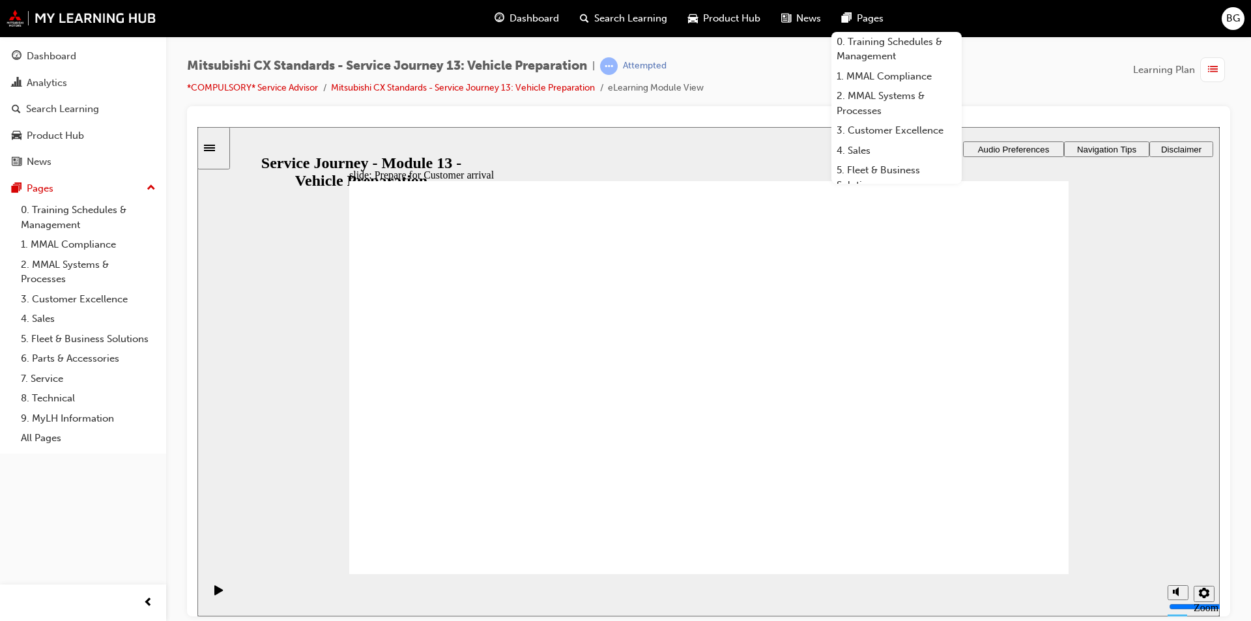
drag, startPoint x: 550, startPoint y: 416, endPoint x: 787, endPoint y: 347, distance: 247.3
drag, startPoint x: 519, startPoint y: 427, endPoint x: 775, endPoint y: 409, distance: 256.2
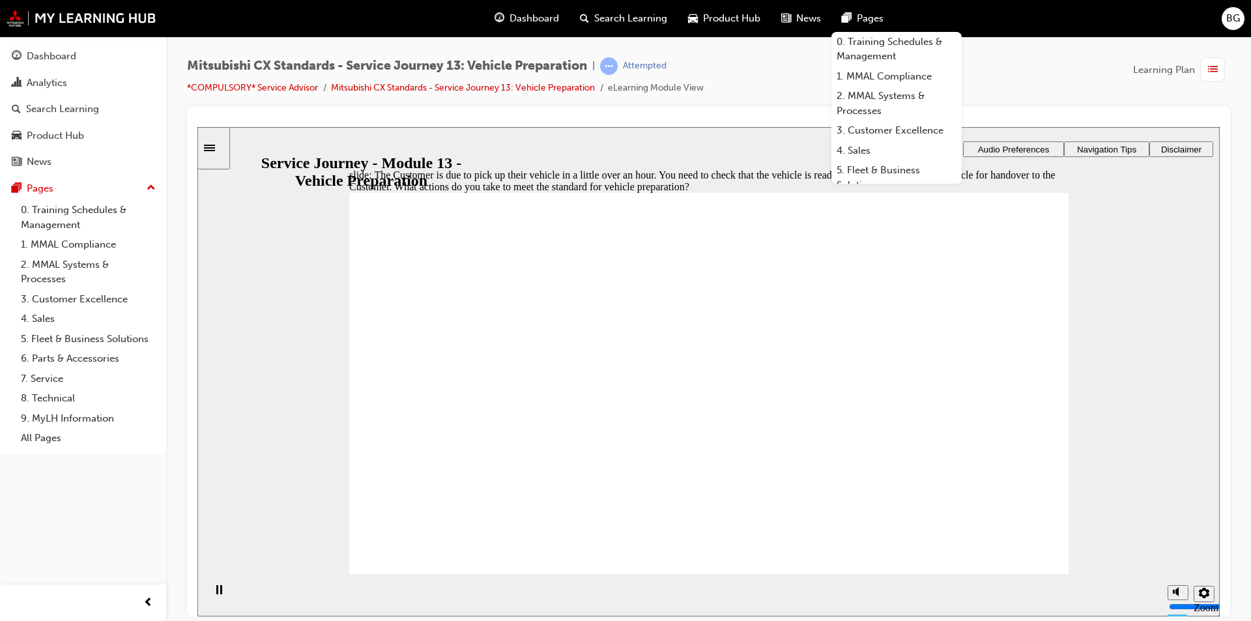
checkbox input "true"
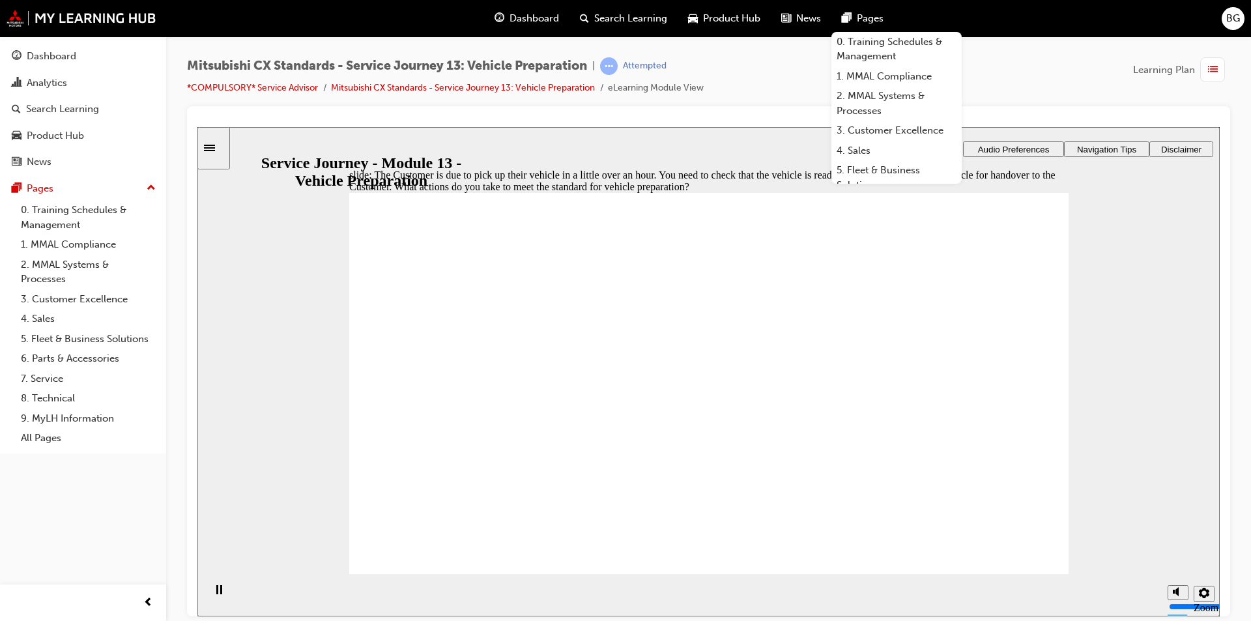
checkbox input "true"
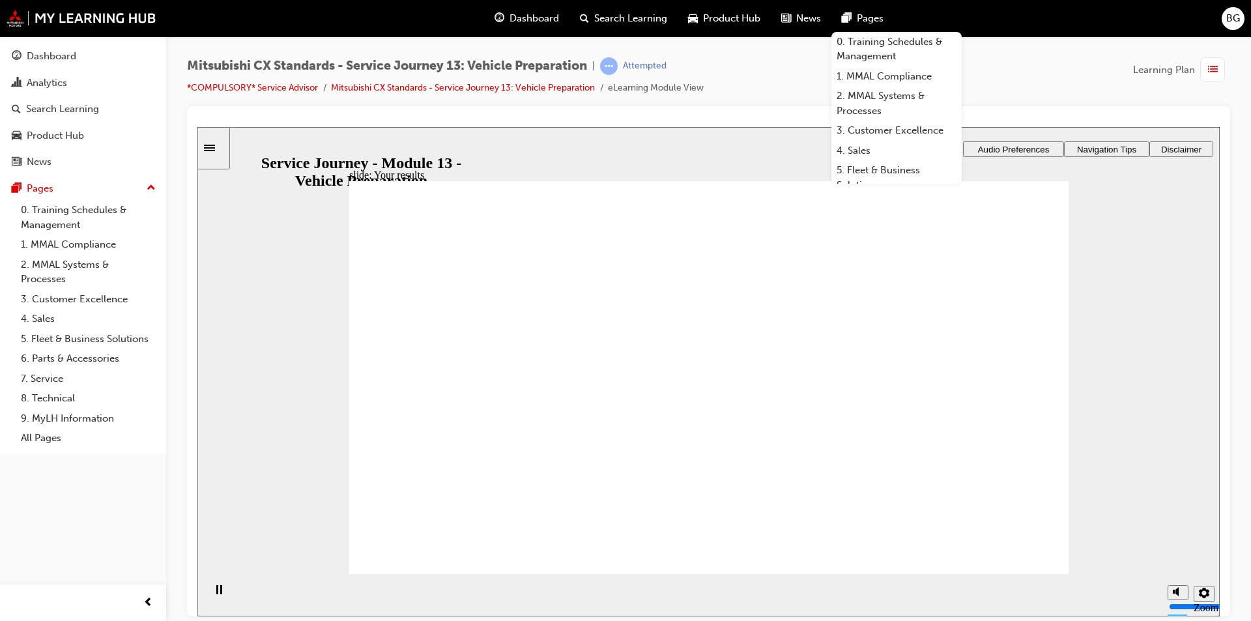
drag, startPoint x: 544, startPoint y: 422, endPoint x: 723, endPoint y: 387, distance: 182.7
drag, startPoint x: 540, startPoint y: 413, endPoint x: 964, endPoint y: 346, distance: 428.8
drag, startPoint x: 508, startPoint y: 418, endPoint x: 658, endPoint y: 409, distance: 150.2
drag, startPoint x: 521, startPoint y: 433, endPoint x: 699, endPoint y: 439, distance: 178.7
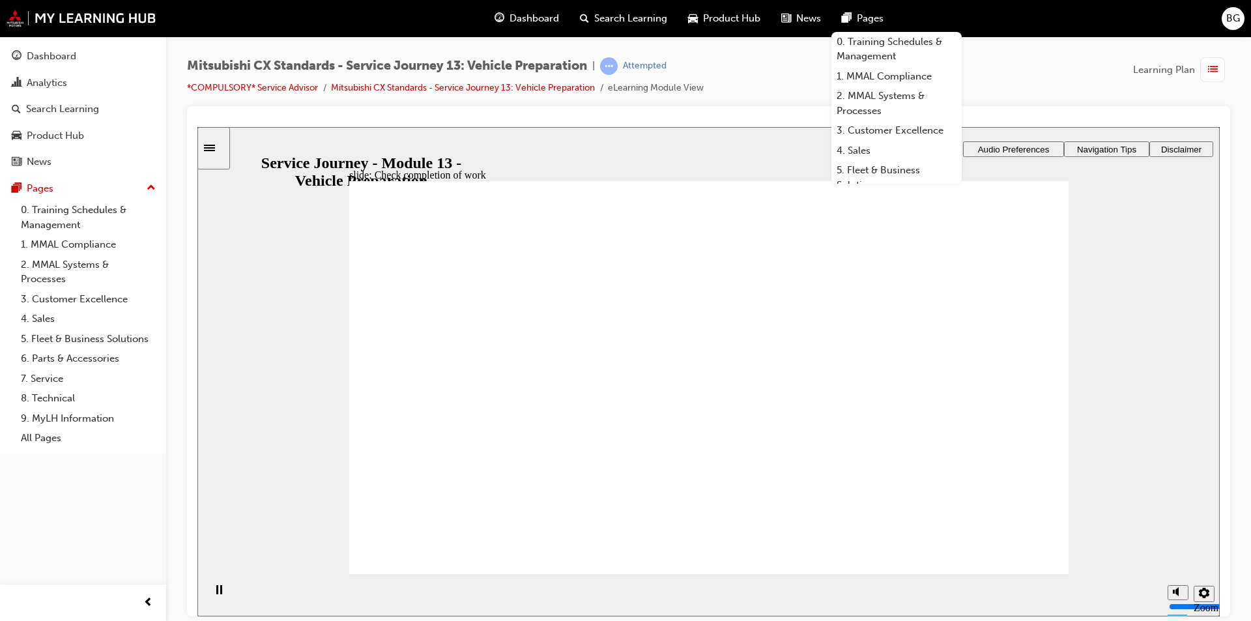
checkbox input "true"
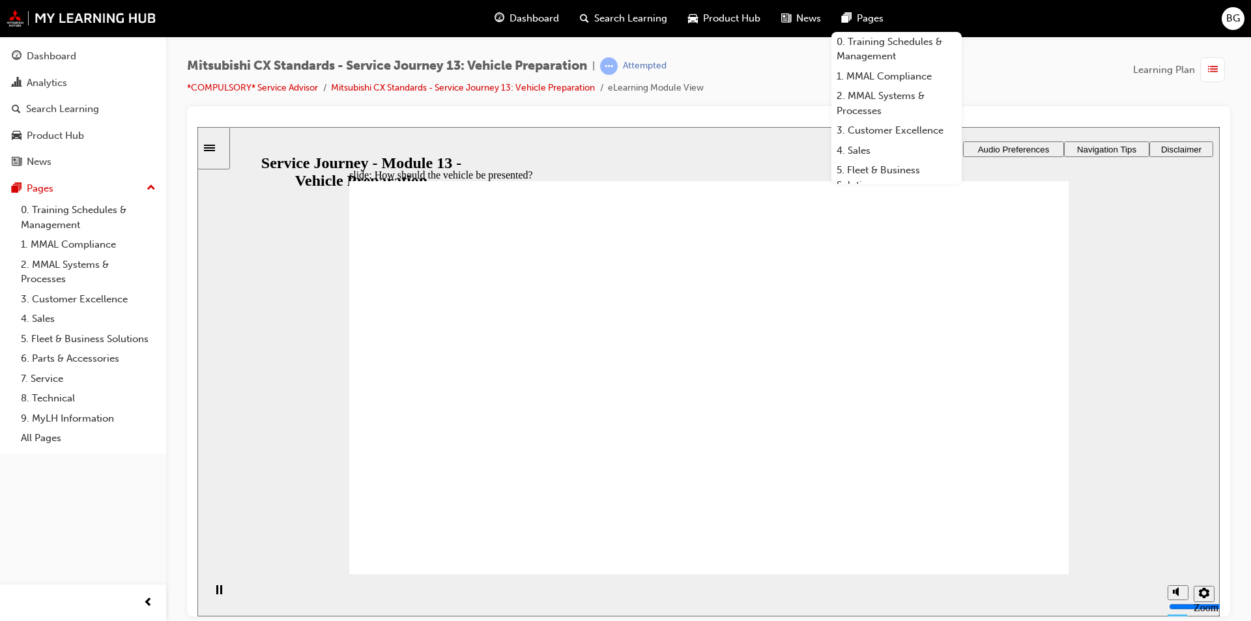
checkbox input "true"
drag, startPoint x: 478, startPoint y: 429, endPoint x: 731, endPoint y: 323, distance: 273.7
drag, startPoint x: 511, startPoint y: 435, endPoint x: 753, endPoint y: 358, distance: 253.7
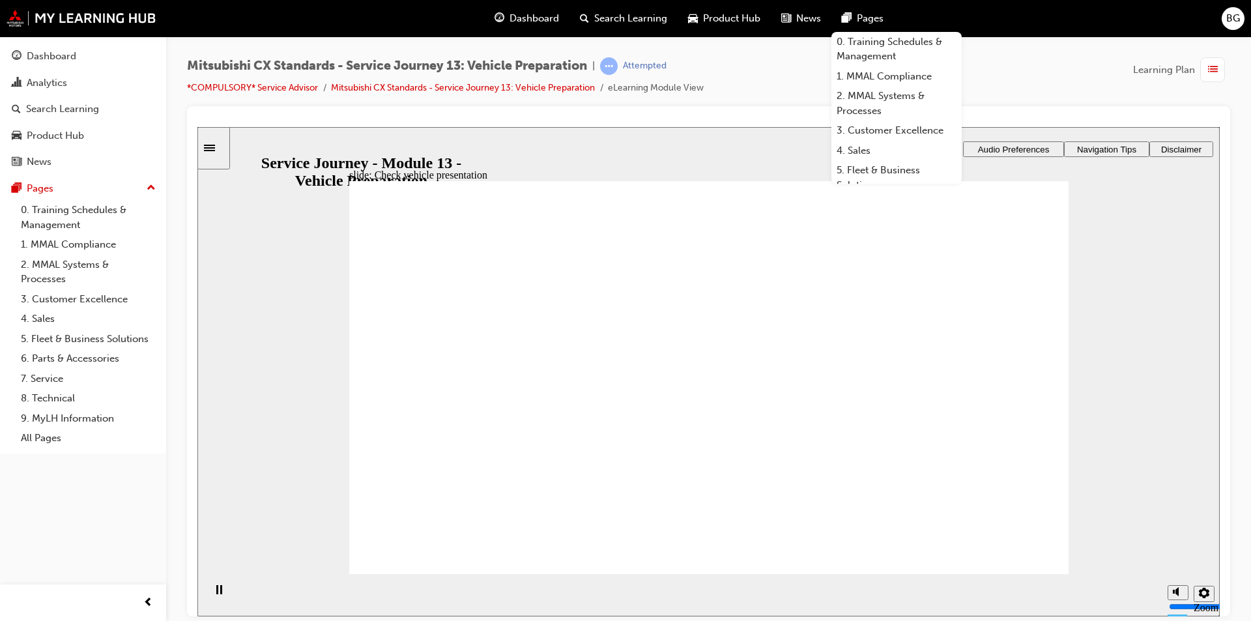
drag, startPoint x: 502, startPoint y: 439, endPoint x: 976, endPoint y: 369, distance: 479.0
drag, startPoint x: 569, startPoint y: 424, endPoint x: 1025, endPoint y: 378, distance: 457.9
drag, startPoint x: 542, startPoint y: 437, endPoint x: 686, endPoint y: 441, distance: 144.1
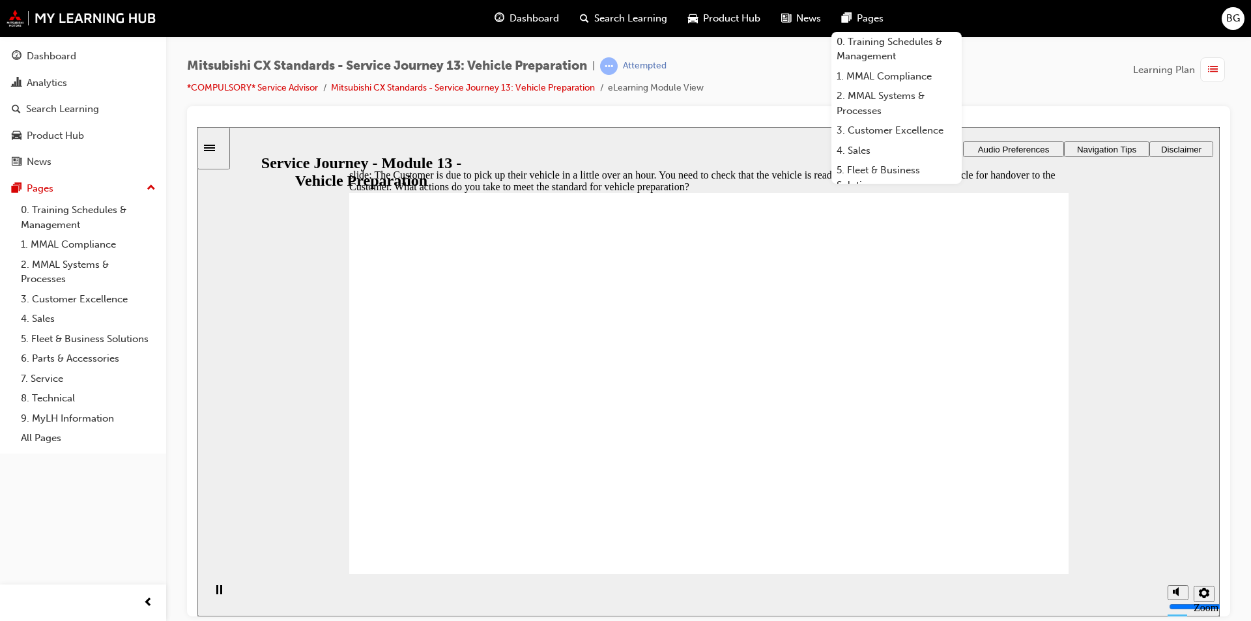
checkbox input "true"
checkbox input "false"
checkbox input "true"
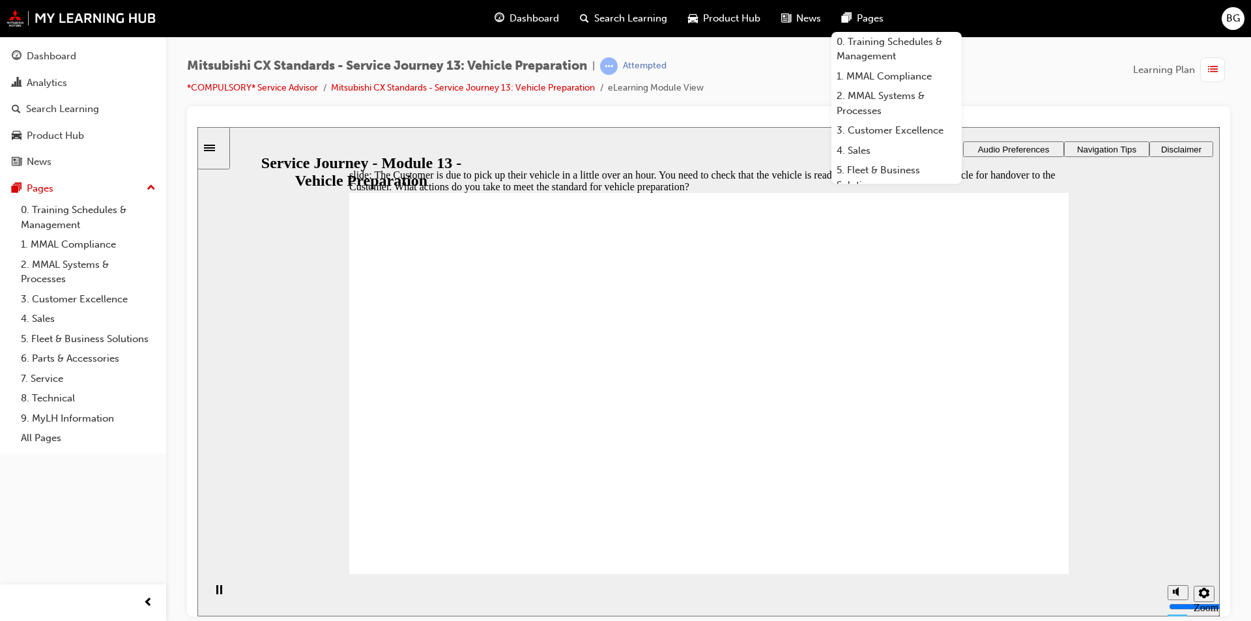
checkbox input "true"
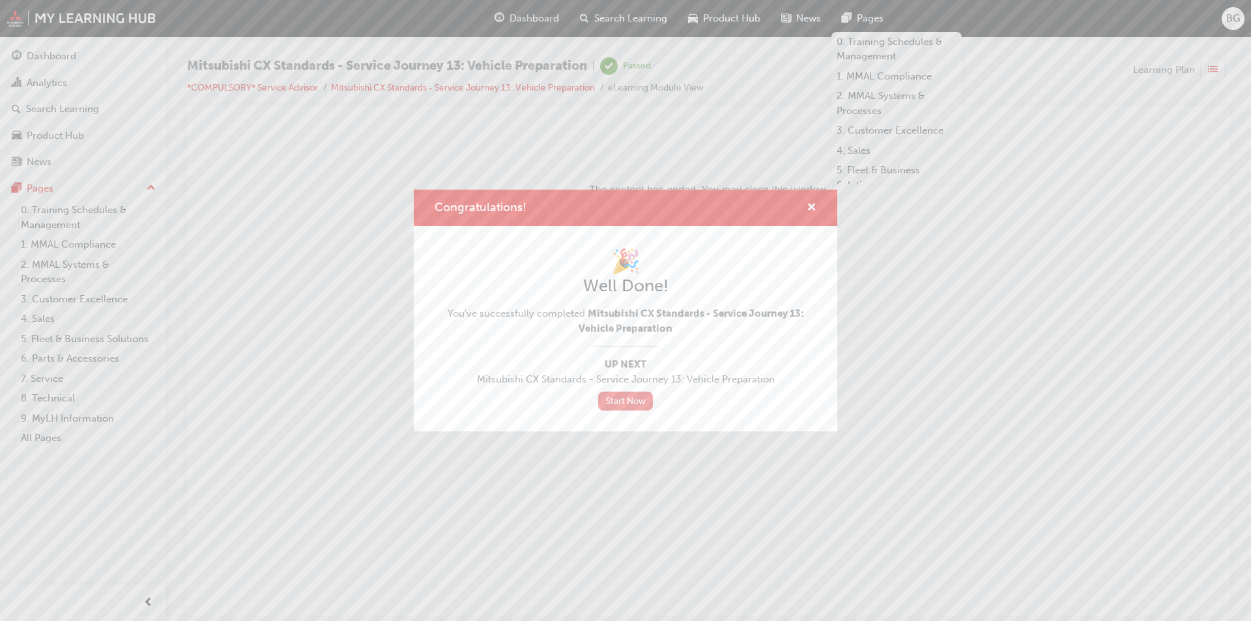
click at [614, 402] on link "Start Now" at bounding box center [625, 401] width 55 height 19
click at [611, 394] on link "Start Now" at bounding box center [625, 401] width 55 height 19
click at [412, 158] on div "Congratulations! 🎉 Well Done! You've successfully completed Mitsubishi CX Stand…" at bounding box center [625, 310] width 1251 height 621
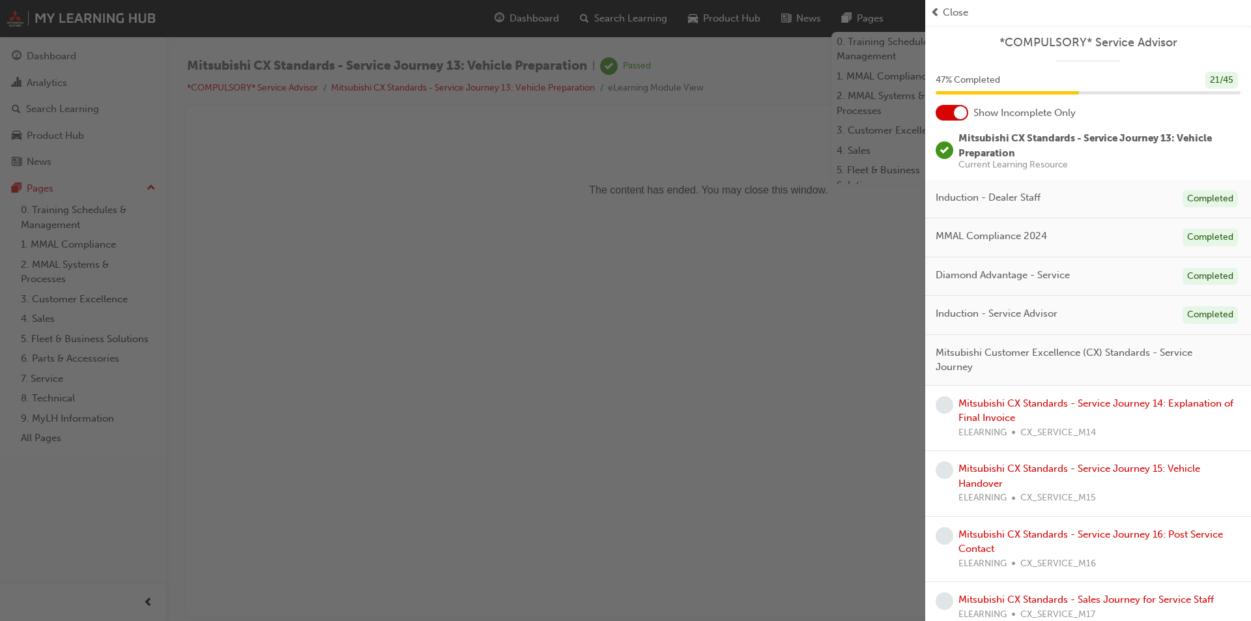
click at [965, 16] on span "Close" at bounding box center [955, 12] width 25 height 15
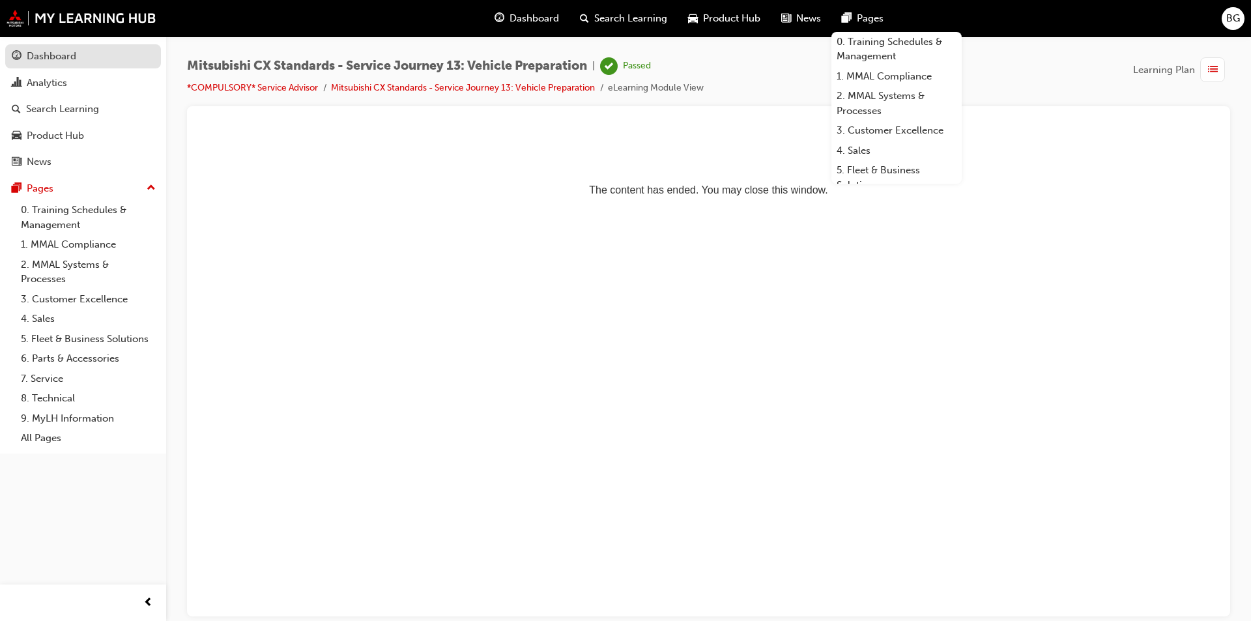
click at [49, 63] on div "Dashboard" at bounding box center [52, 56] width 50 height 15
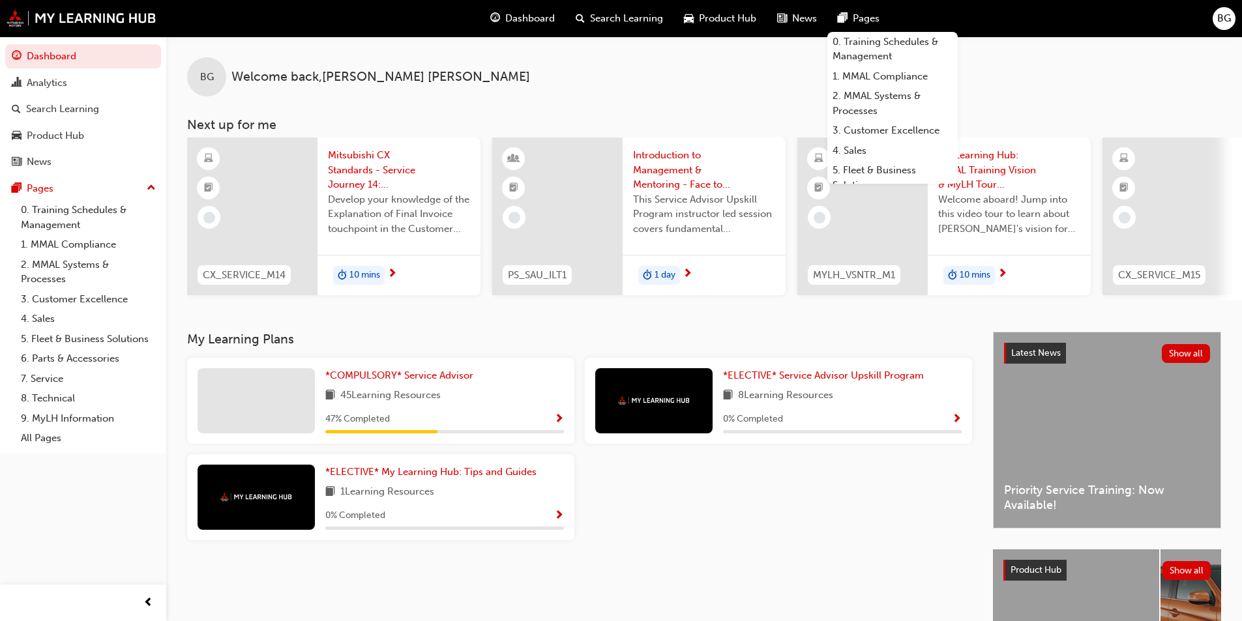
click at [265, 397] on div at bounding box center [255, 400] width 117 height 65
click at [408, 381] on span "*COMPULSORY* Service Advisor" at bounding box center [399, 376] width 148 height 12
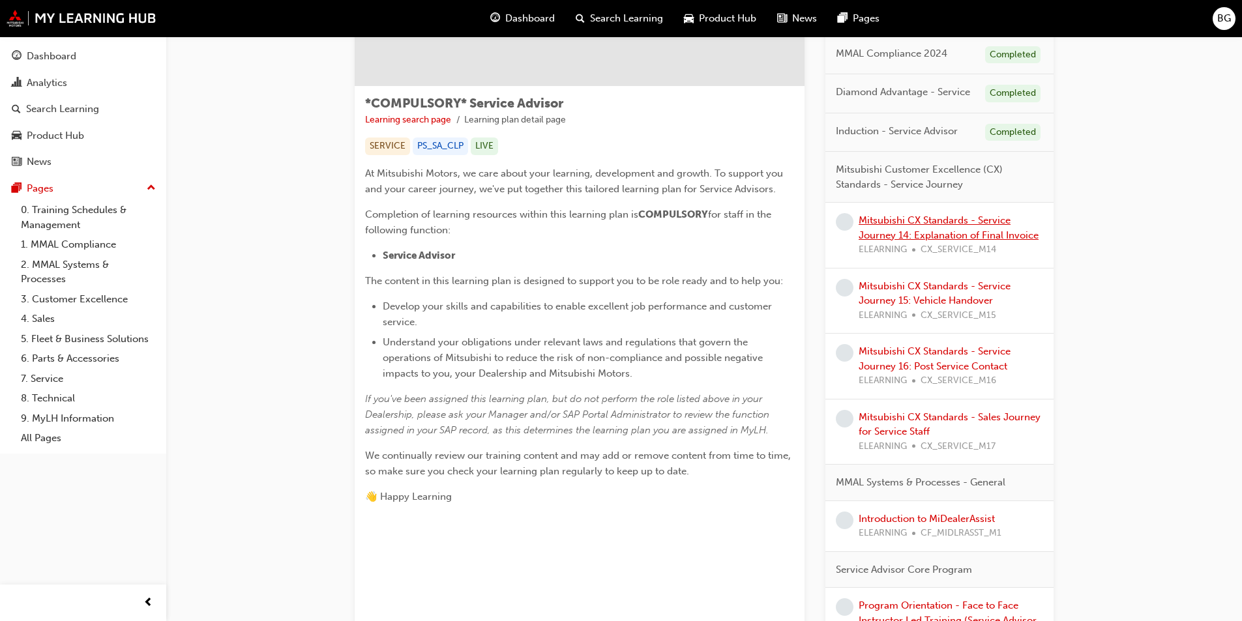
scroll to position [196, 0]
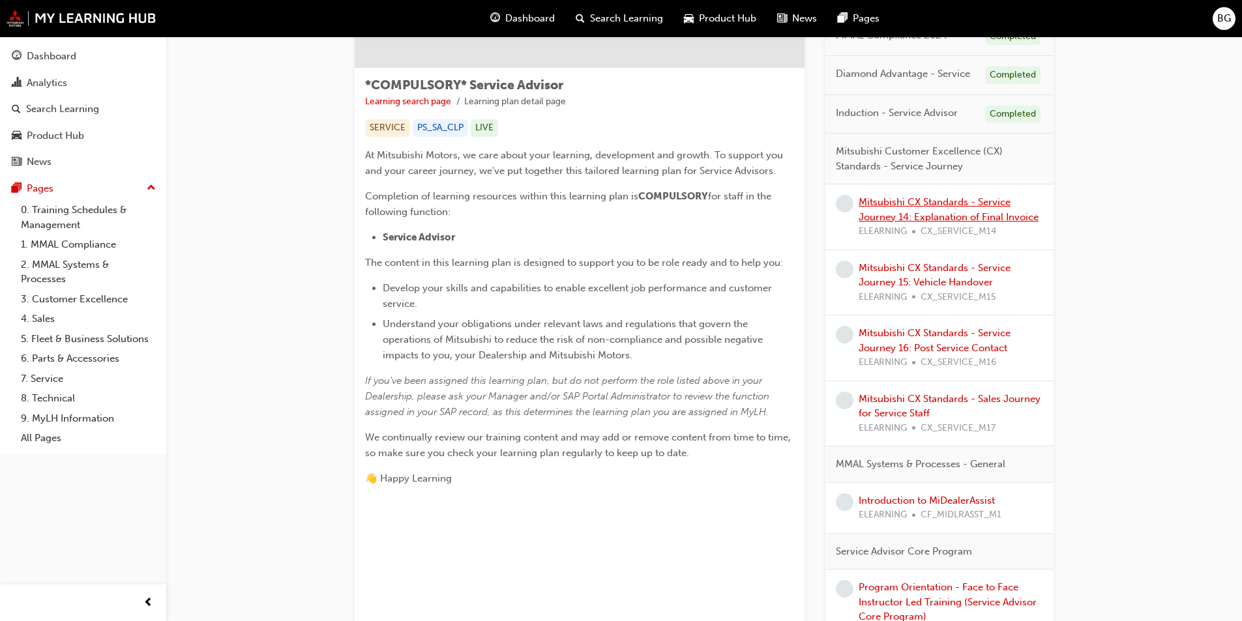
click at [939, 216] on link "Mitsubishi CX Standards - Service Journey 14: Explanation of Final Invoice" at bounding box center [948, 209] width 180 height 27
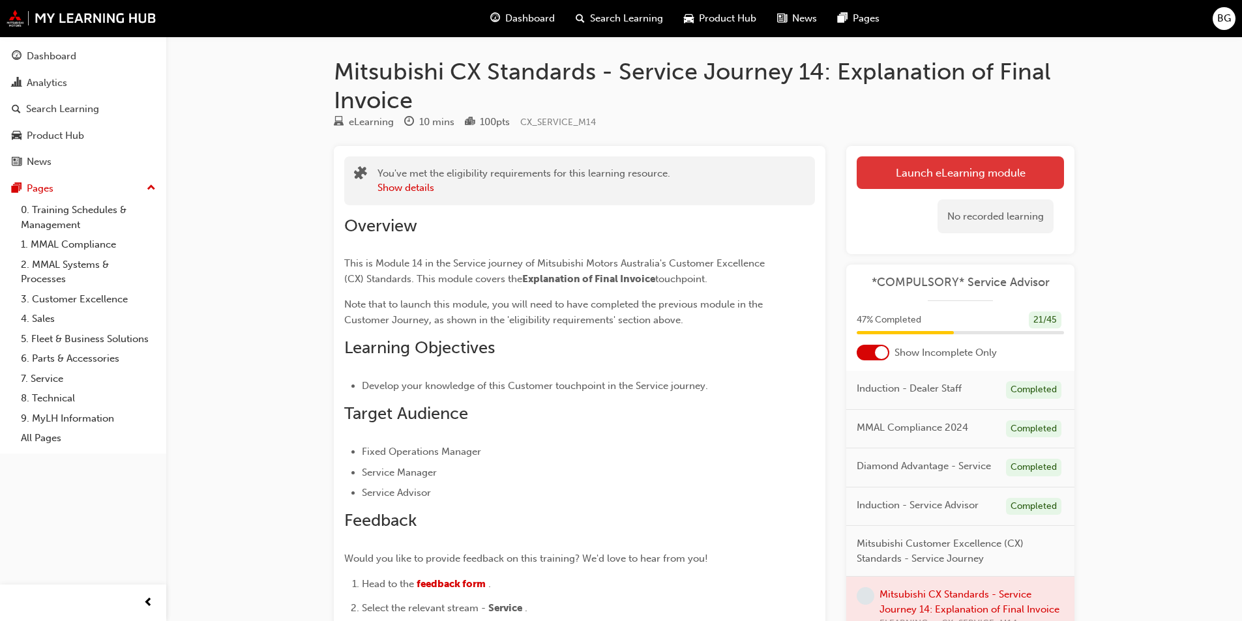
click at [949, 170] on link "Launch eLearning module" at bounding box center [959, 172] width 207 height 33
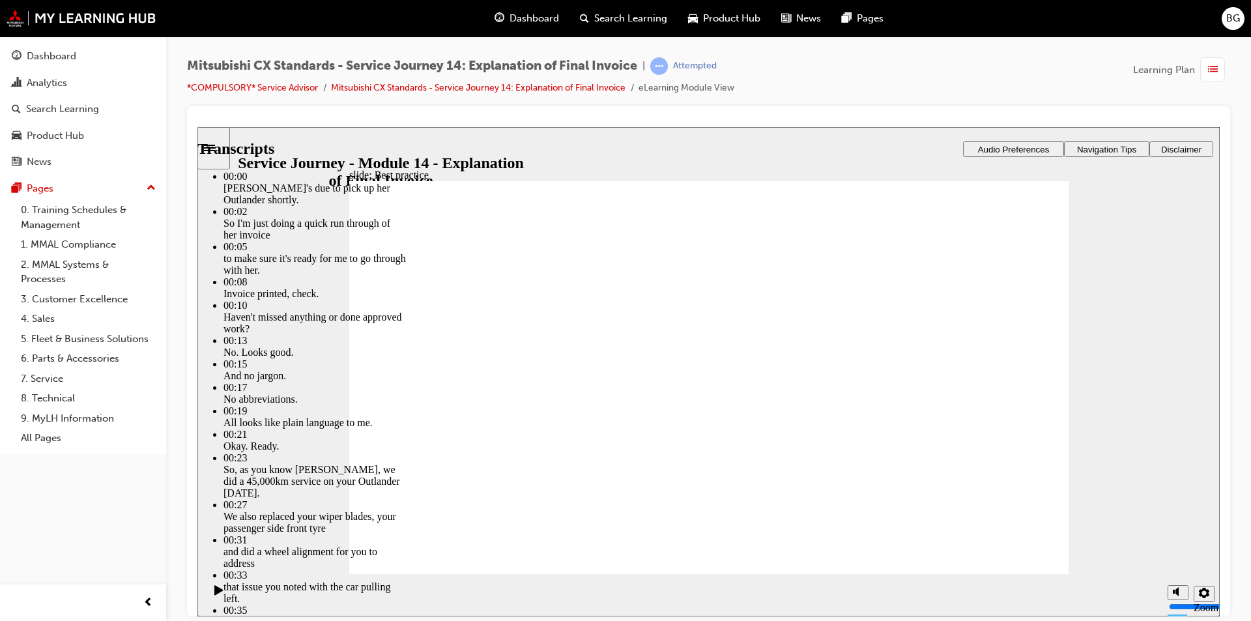
drag, startPoint x: 699, startPoint y: 373, endPoint x: 986, endPoint y: 304, distance: 295.1
type input "130"
drag, startPoint x: 993, startPoint y: 553, endPoint x: 1009, endPoint y: 535, distance: 23.5
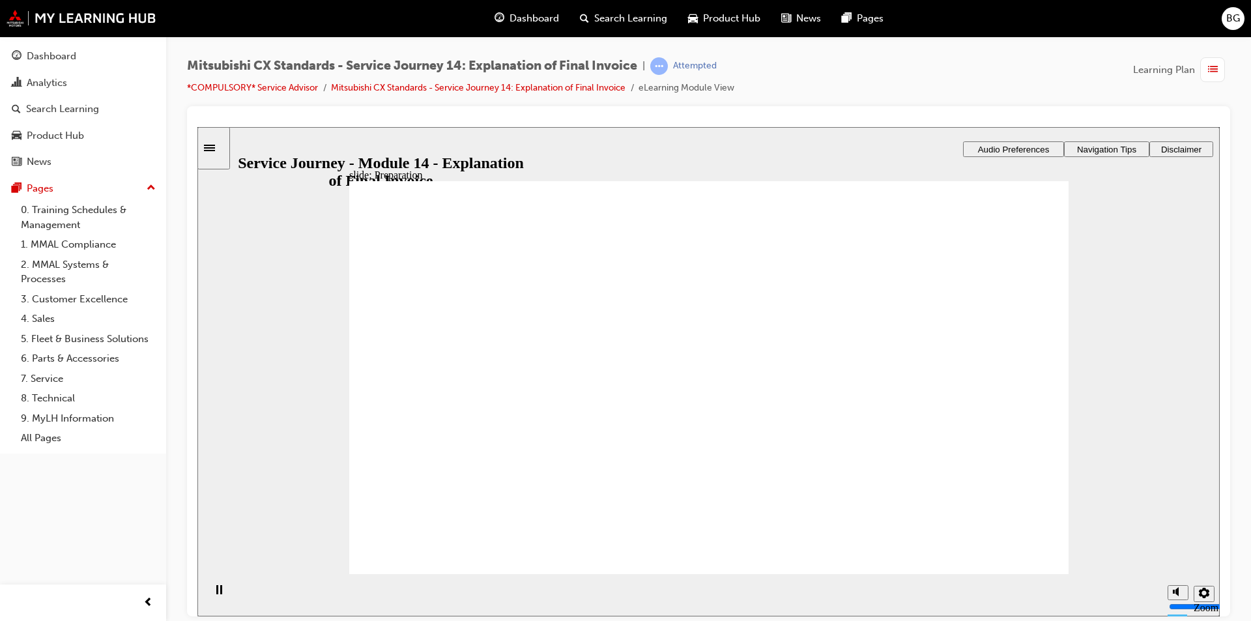
drag, startPoint x: 497, startPoint y: 388, endPoint x: 664, endPoint y: 372, distance: 167.7
drag, startPoint x: 533, startPoint y: 407, endPoint x: 731, endPoint y: 377, distance: 201.1
drag, startPoint x: 523, startPoint y: 392, endPoint x: 668, endPoint y: 398, distance: 144.8
drag, startPoint x: 536, startPoint y: 409, endPoint x: 947, endPoint y: 438, distance: 411.6
drag, startPoint x: 962, startPoint y: 349, endPoint x: 722, endPoint y: 453, distance: 261.3
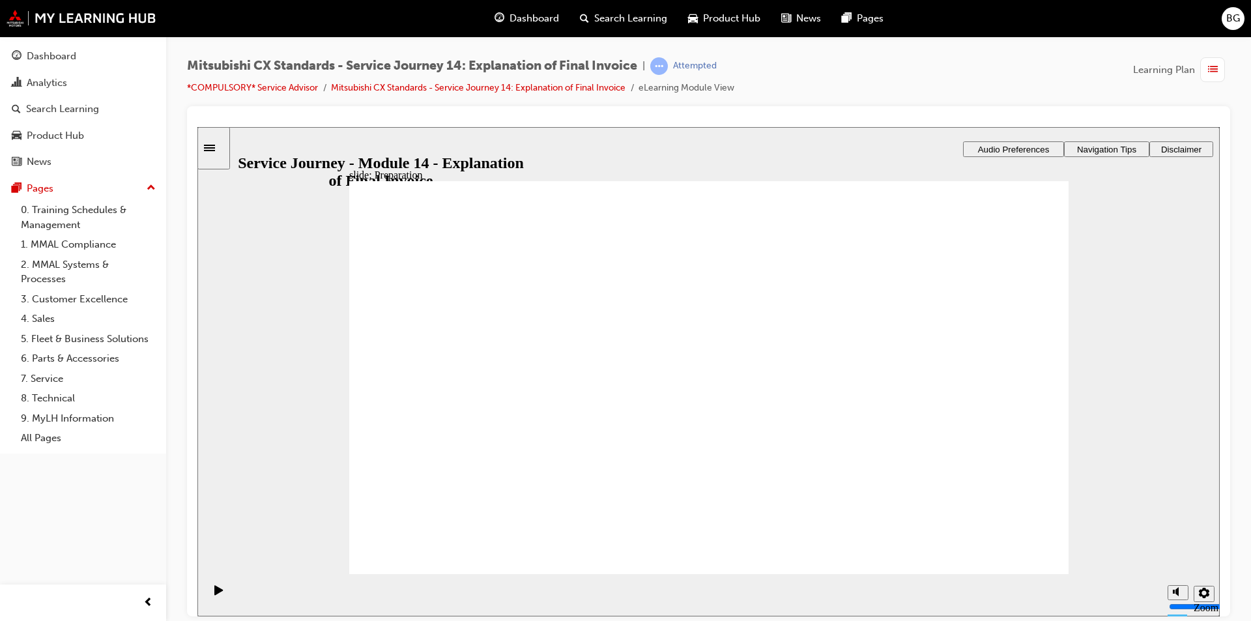
checkbox input "true"
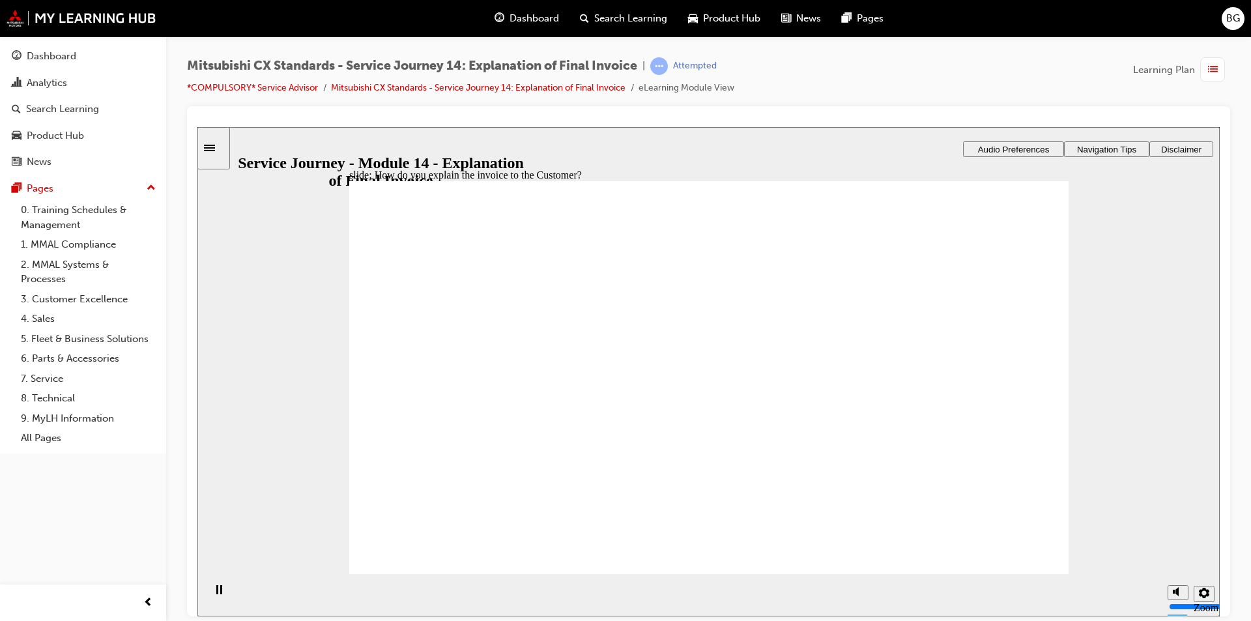
checkbox input "true"
drag, startPoint x: 541, startPoint y: 377, endPoint x: 551, endPoint y: 394, distance: 19.9
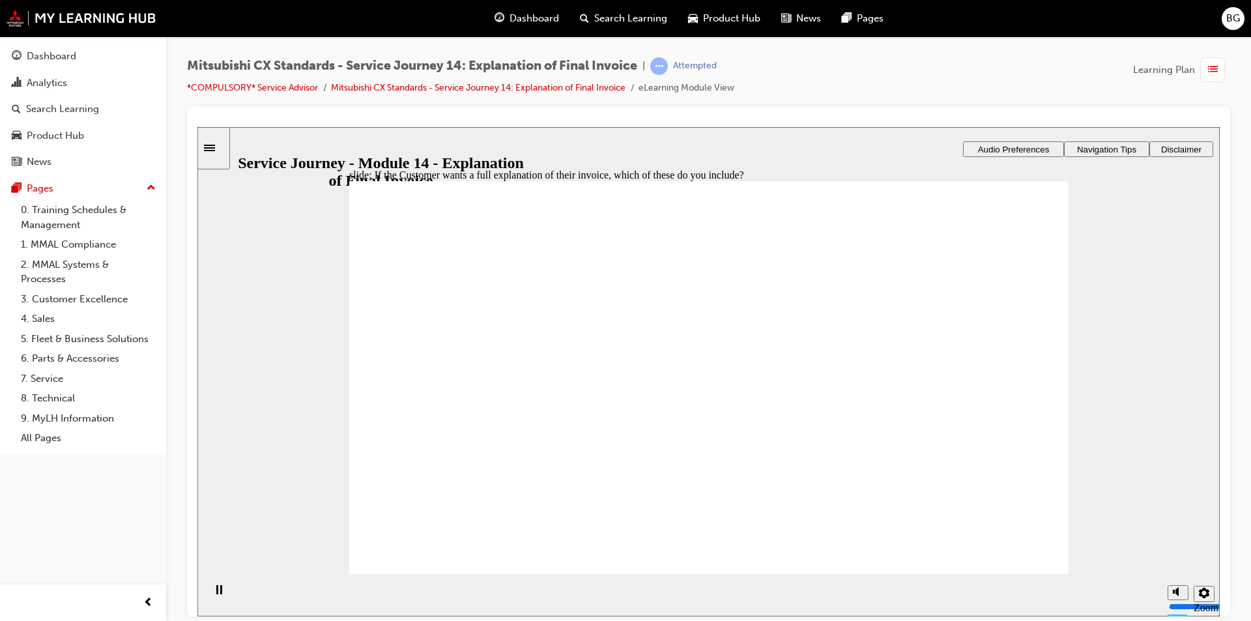
checkbox input "true"
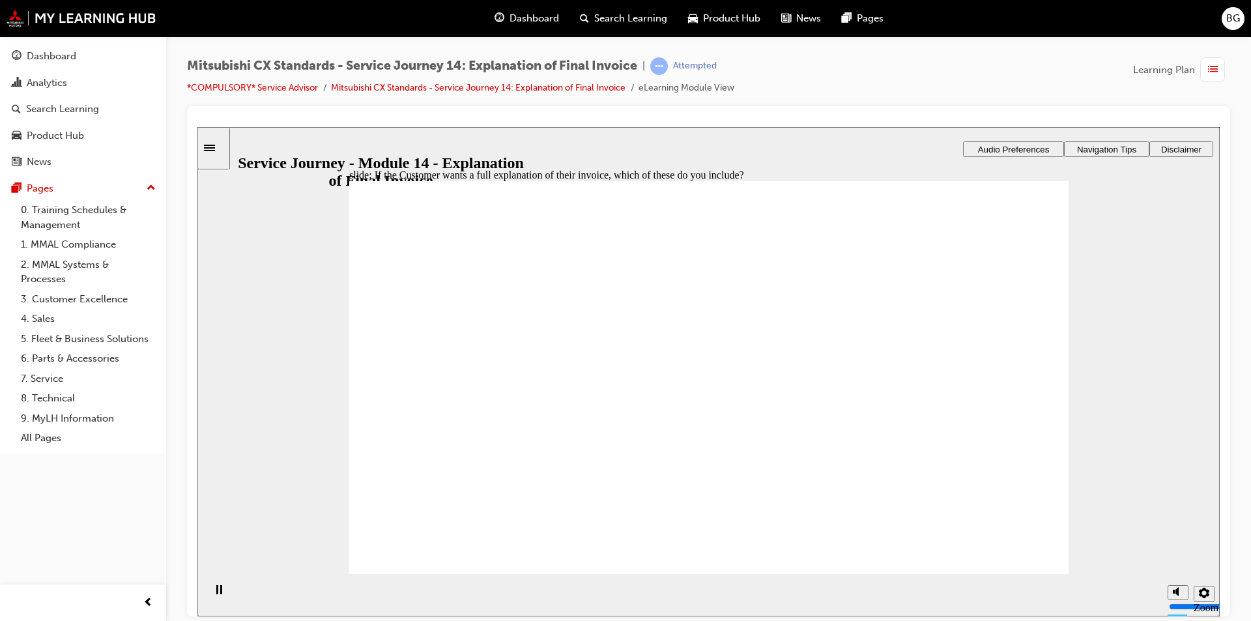
drag, startPoint x: 533, startPoint y: 419, endPoint x: 748, endPoint y: 399, distance: 215.4
drag, startPoint x: 491, startPoint y: 428, endPoint x: 654, endPoint y: 419, distance: 163.2
drag, startPoint x: 708, startPoint y: 388, endPoint x: 898, endPoint y: 354, distance: 193.4
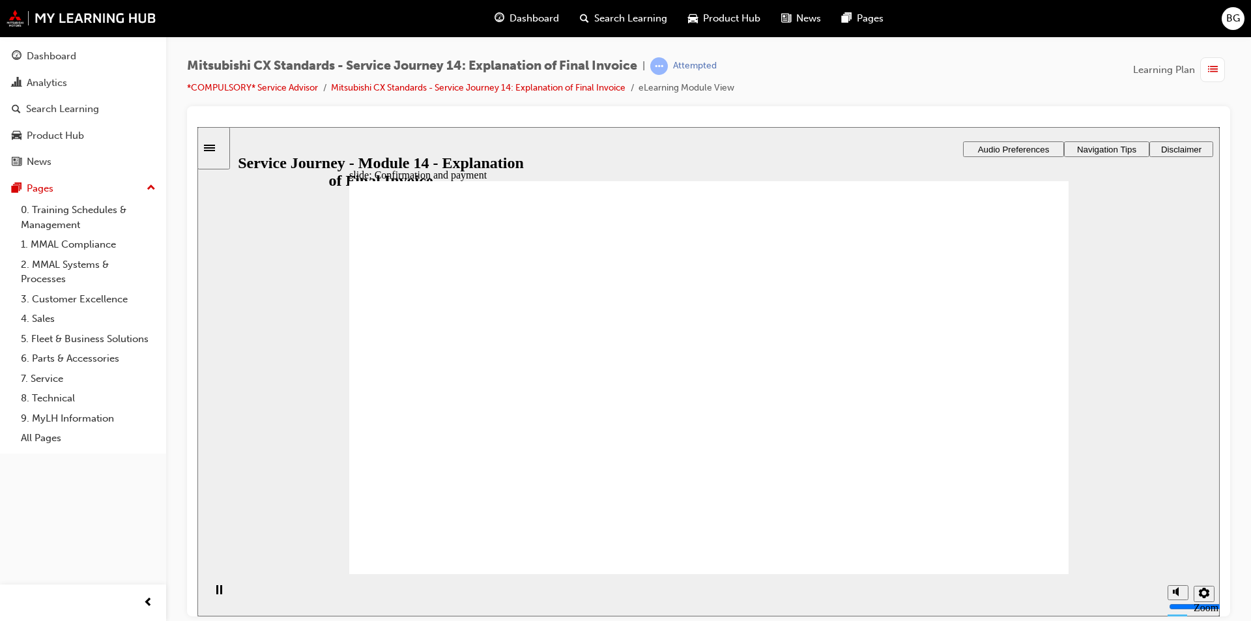
drag, startPoint x: 530, startPoint y: 424, endPoint x: 957, endPoint y: 411, distance: 427.1
drag, startPoint x: 485, startPoint y: 413, endPoint x: 678, endPoint y: 412, distance: 192.9
checkbox input "true"
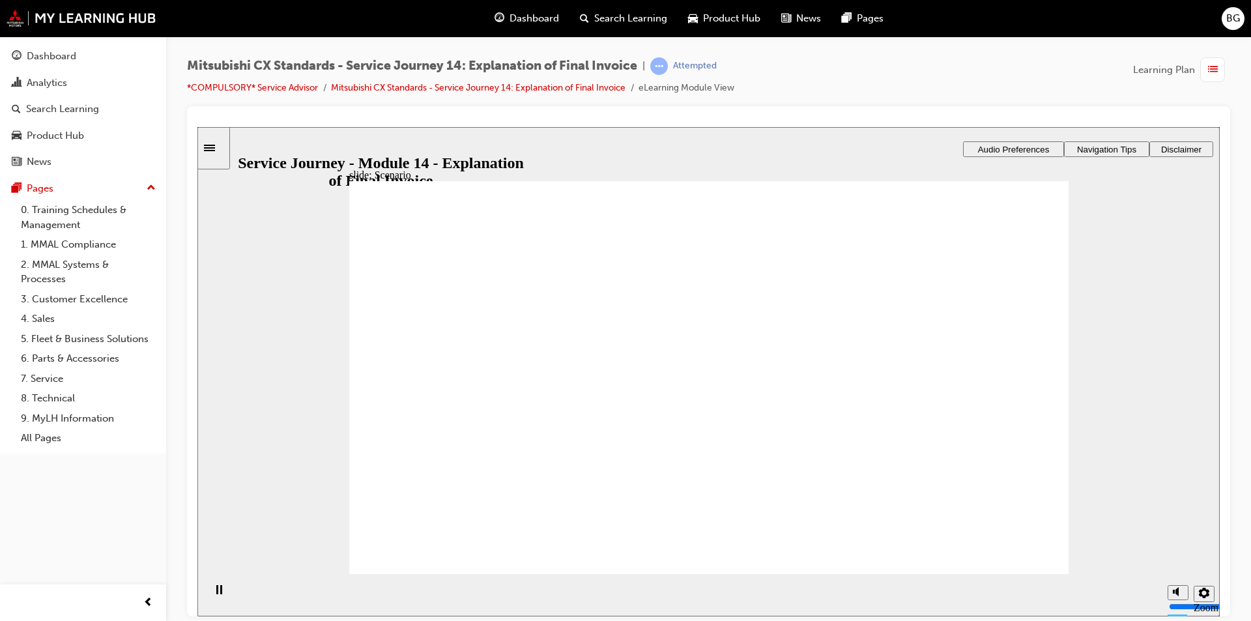
checkbox input "true"
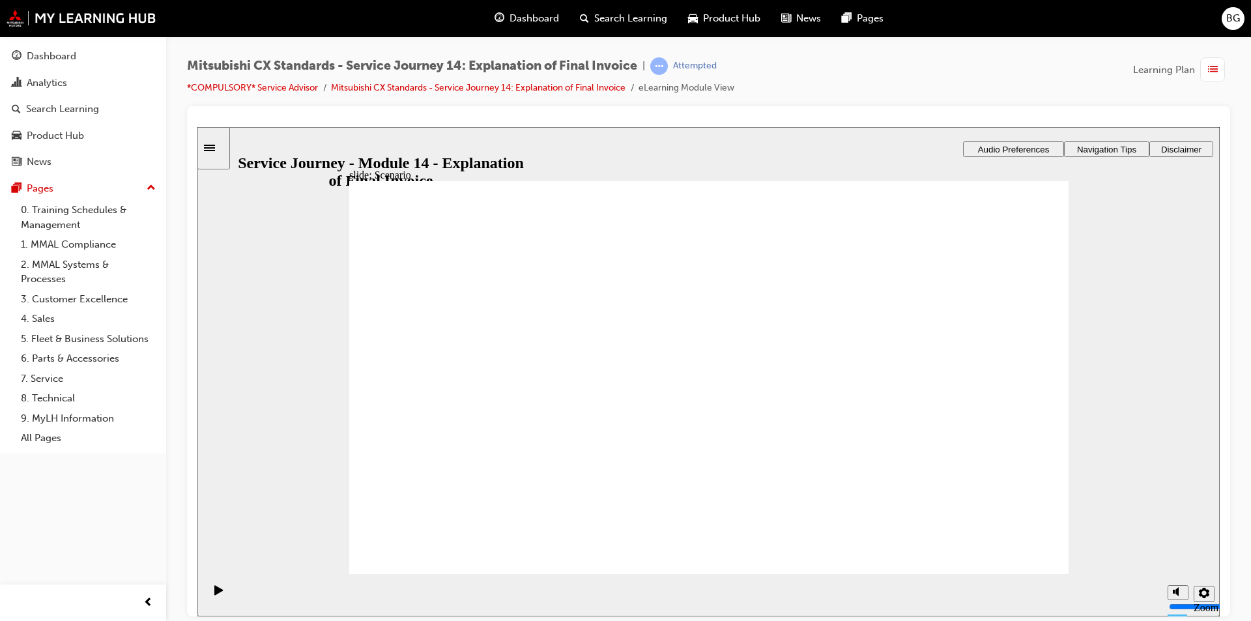
drag, startPoint x: 501, startPoint y: 388, endPoint x: 714, endPoint y: 361, distance: 214.9
drag, startPoint x: 543, startPoint y: 407, endPoint x: 783, endPoint y: 411, distance: 239.9
drag, startPoint x: 540, startPoint y: 412, endPoint x: 941, endPoint y: 409, distance: 400.9
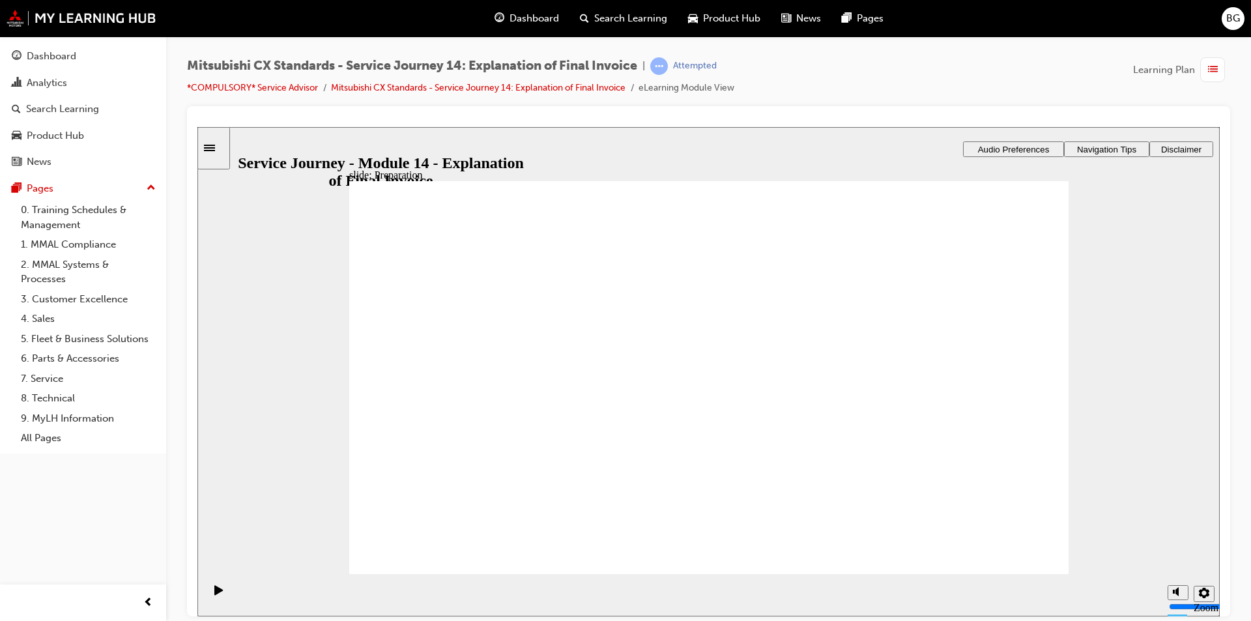
drag, startPoint x: 478, startPoint y: 411, endPoint x: 677, endPoint y: 378, distance: 200.9
drag, startPoint x: 478, startPoint y: 429, endPoint x: 676, endPoint y: 401, distance: 199.5
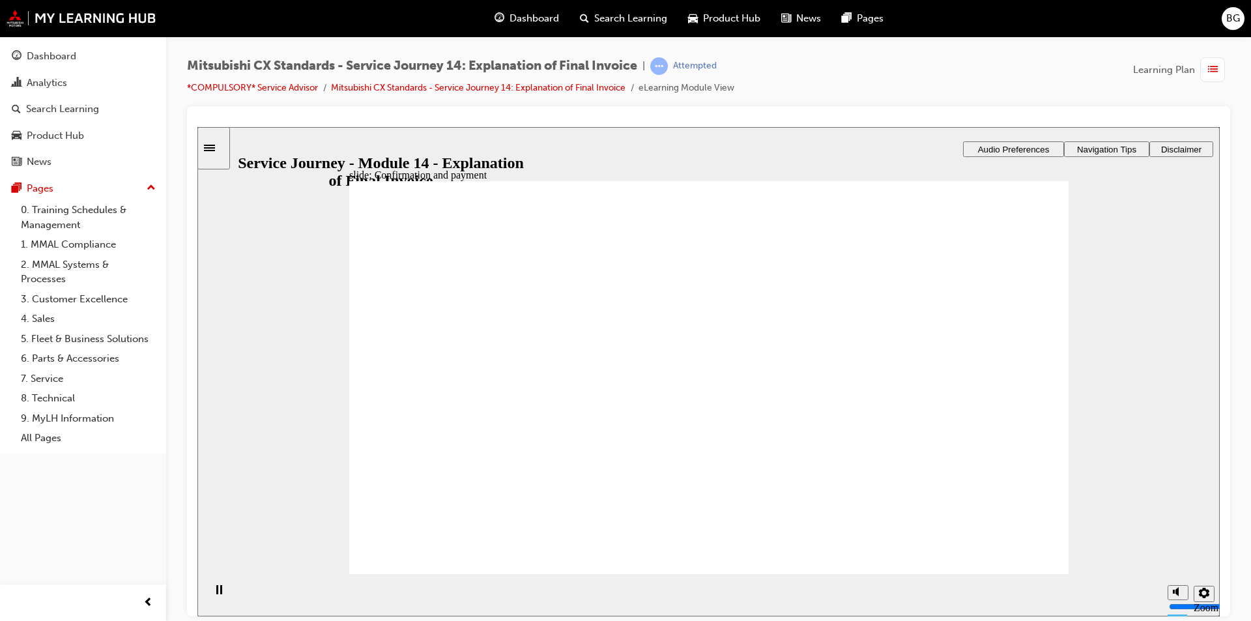
drag, startPoint x: 472, startPoint y: 433, endPoint x: 1018, endPoint y: 403, distance: 547.0
drag, startPoint x: 523, startPoint y: 405, endPoint x: 736, endPoint y: 437, distance: 215.6
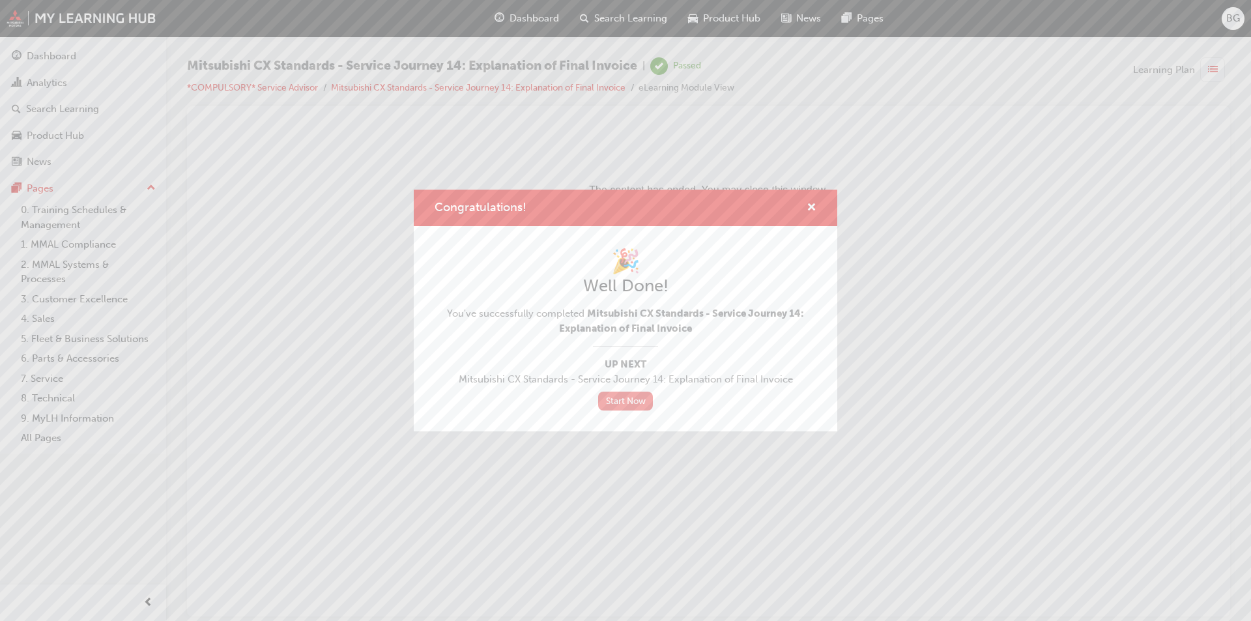
click at [626, 402] on link "Start Now" at bounding box center [625, 401] width 55 height 19
click at [628, 401] on link "Start Now" at bounding box center [625, 401] width 55 height 19
click at [811, 208] on span "cross-icon" at bounding box center [812, 209] width 10 height 12
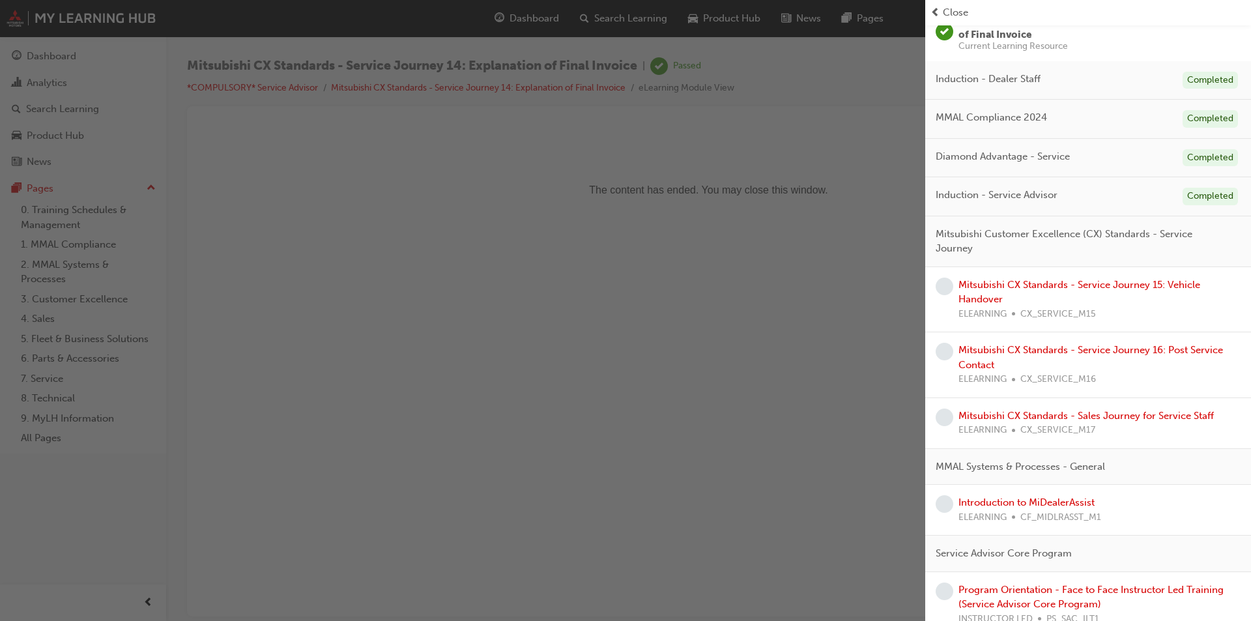
scroll to position [130, 0]
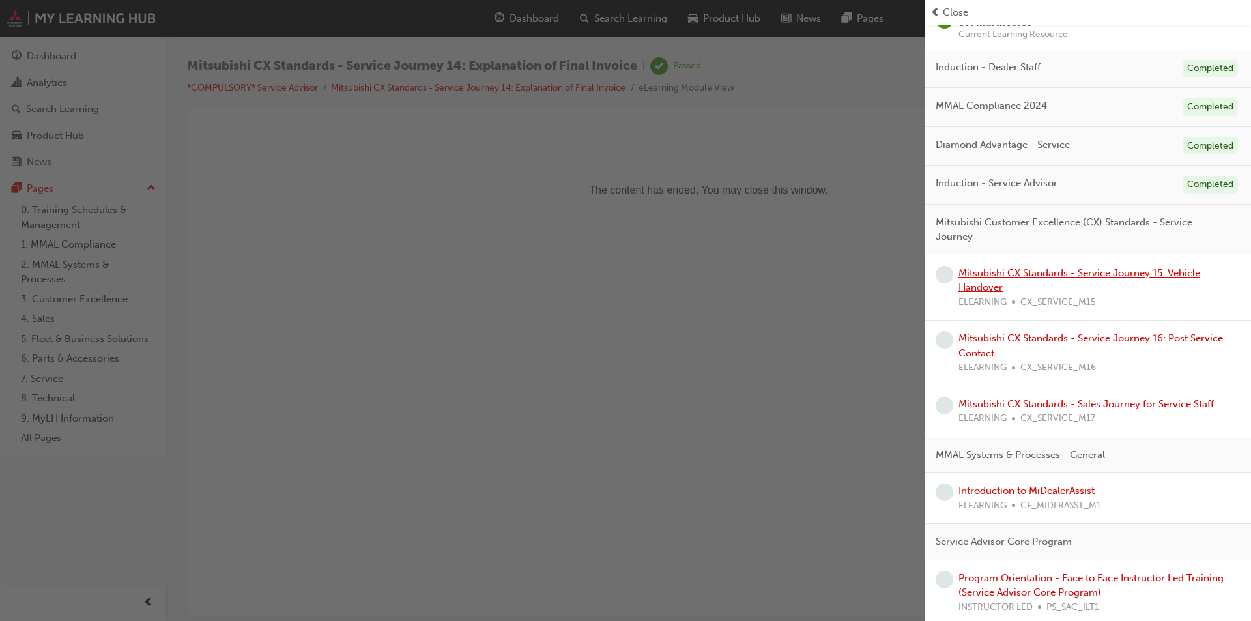
click at [992, 278] on link "Mitsubishi CX Standards - Service Journey 15: Vehicle Handover" at bounding box center [1080, 280] width 242 height 27
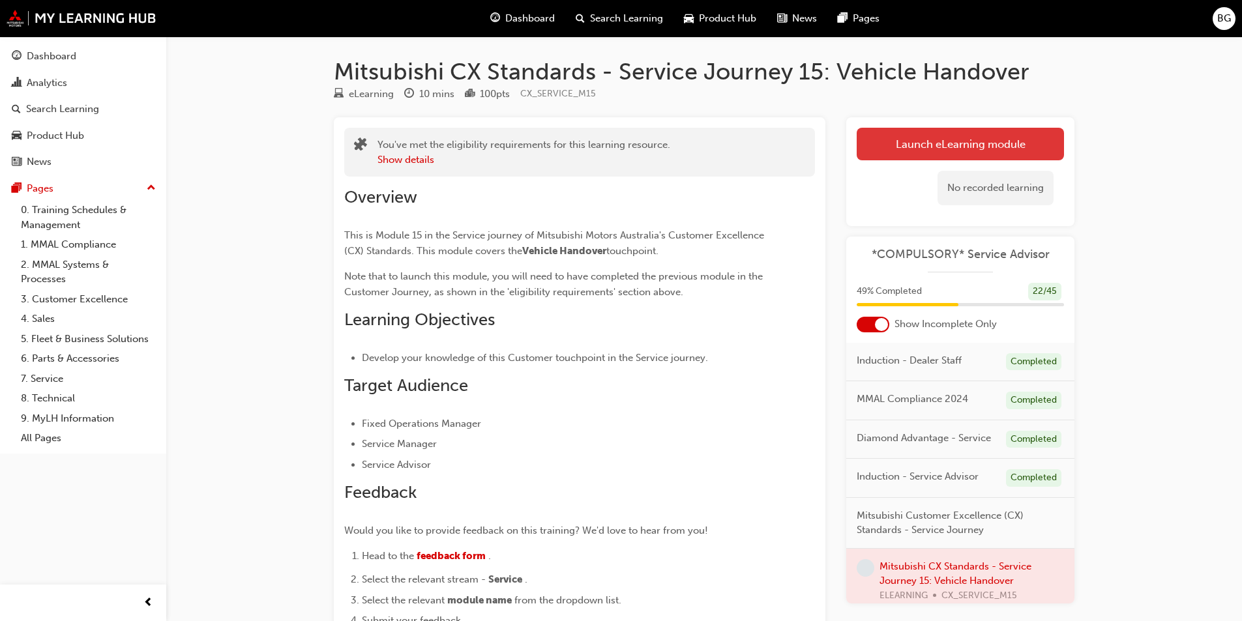
click at [991, 141] on link "Launch eLearning module" at bounding box center [959, 144] width 207 height 33
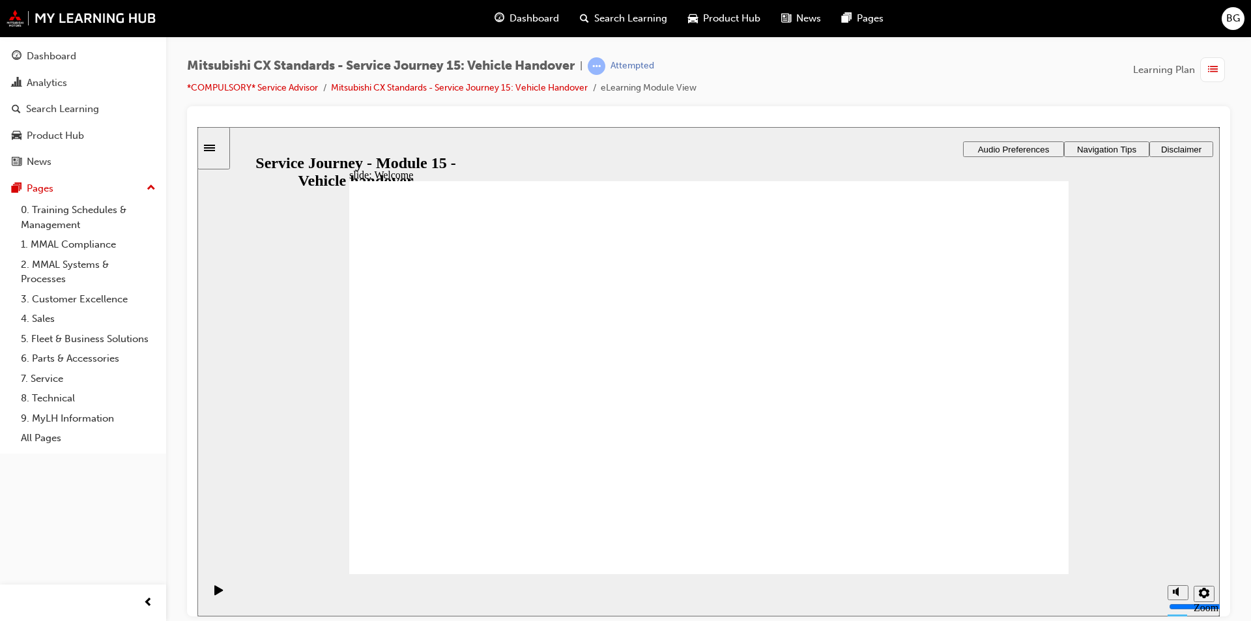
drag, startPoint x: 1017, startPoint y: 553, endPoint x: 1014, endPoint y: 544, distance: 9.3
drag, startPoint x: 542, startPoint y: 412, endPoint x: 531, endPoint y: 409, distance: 12.0
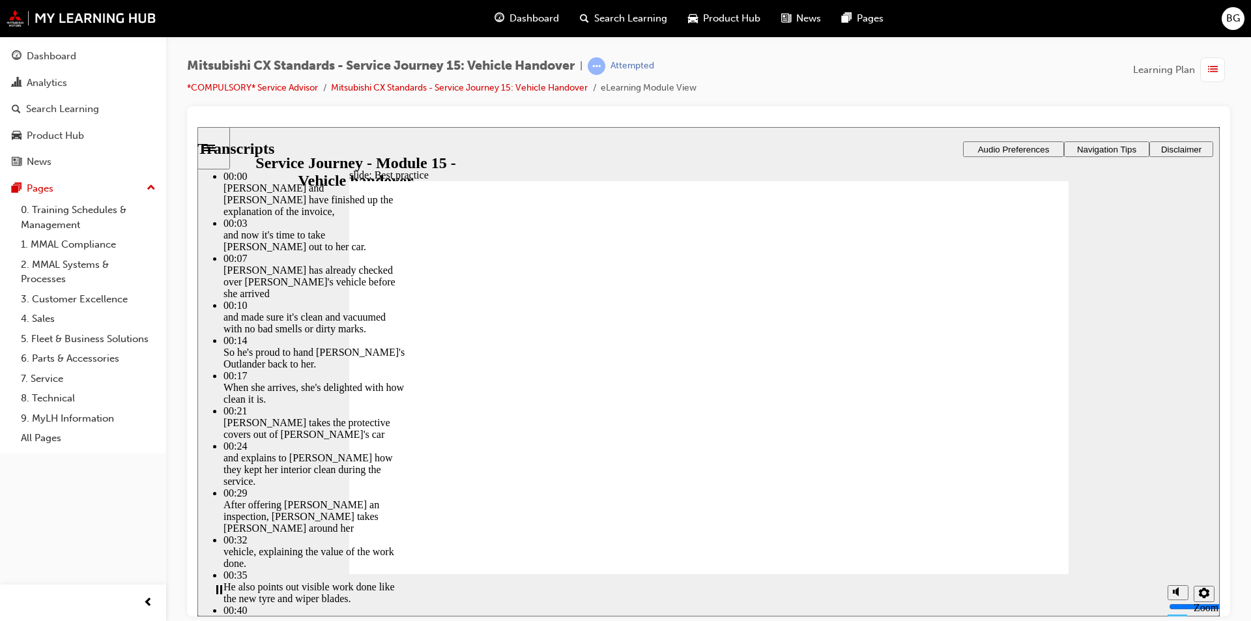
type input "119"
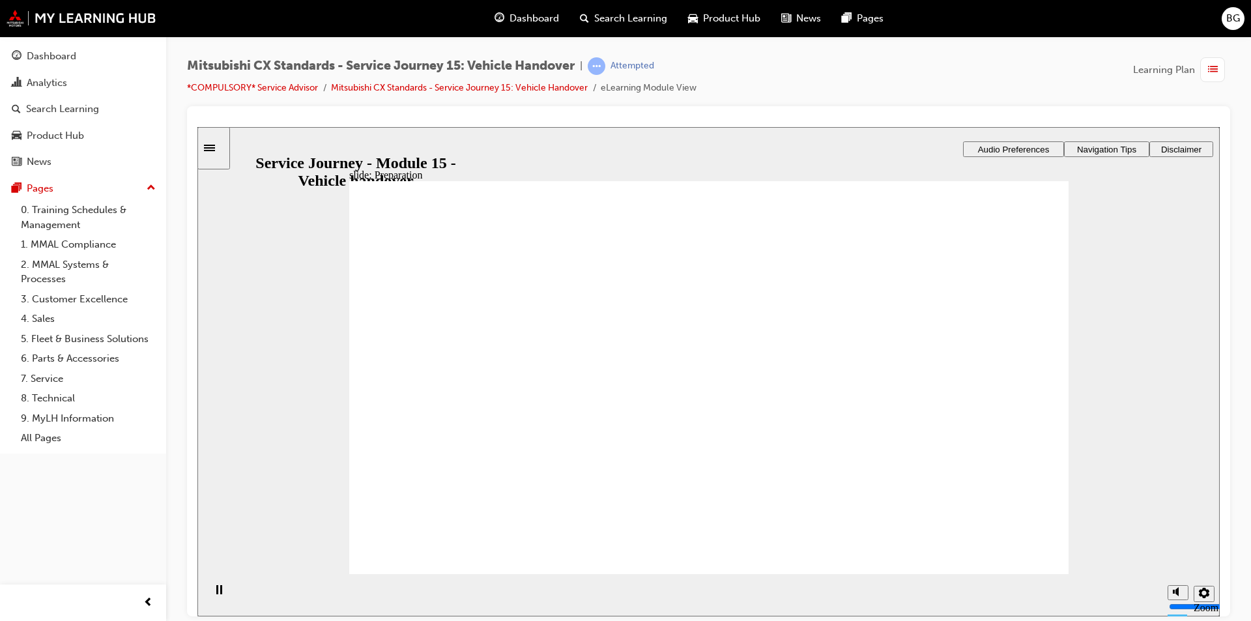
drag, startPoint x: 495, startPoint y: 392, endPoint x: 736, endPoint y: 361, distance: 243.1
drag, startPoint x: 443, startPoint y: 405, endPoint x: 723, endPoint y: 420, distance: 280.0
drag, startPoint x: 525, startPoint y: 392, endPoint x: 763, endPoint y: 438, distance: 243.0
drag, startPoint x: 529, startPoint y: 418, endPoint x: 729, endPoint y: 471, distance: 206.1
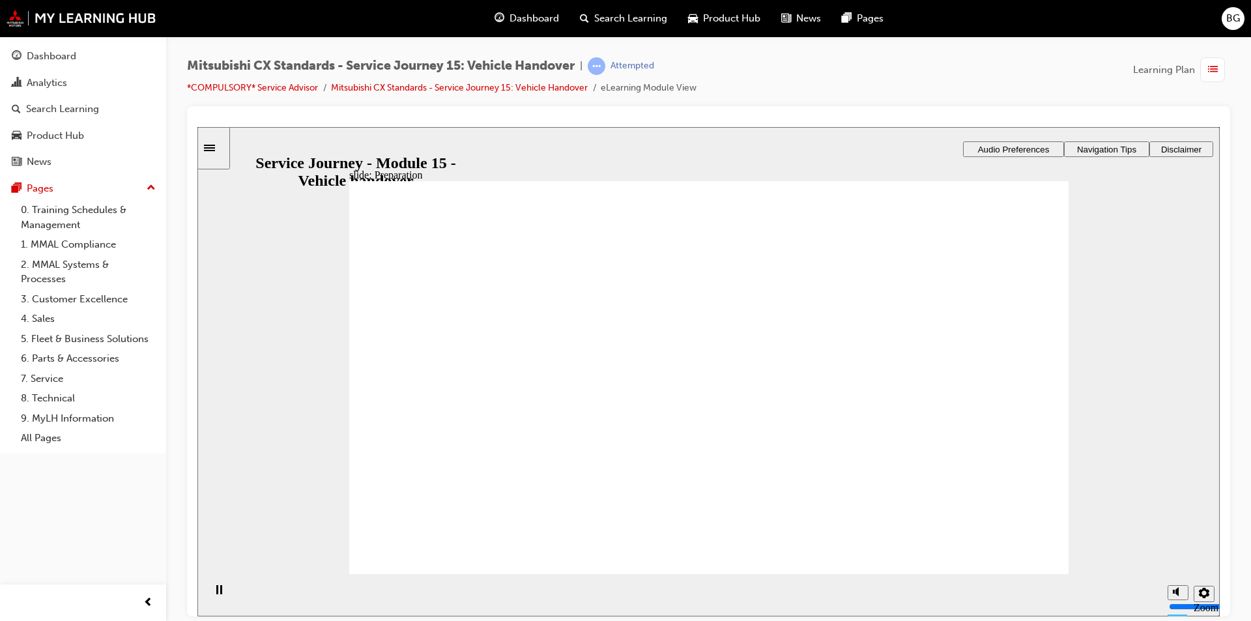
checkbox input "true"
checkbox input "false"
checkbox input "true"
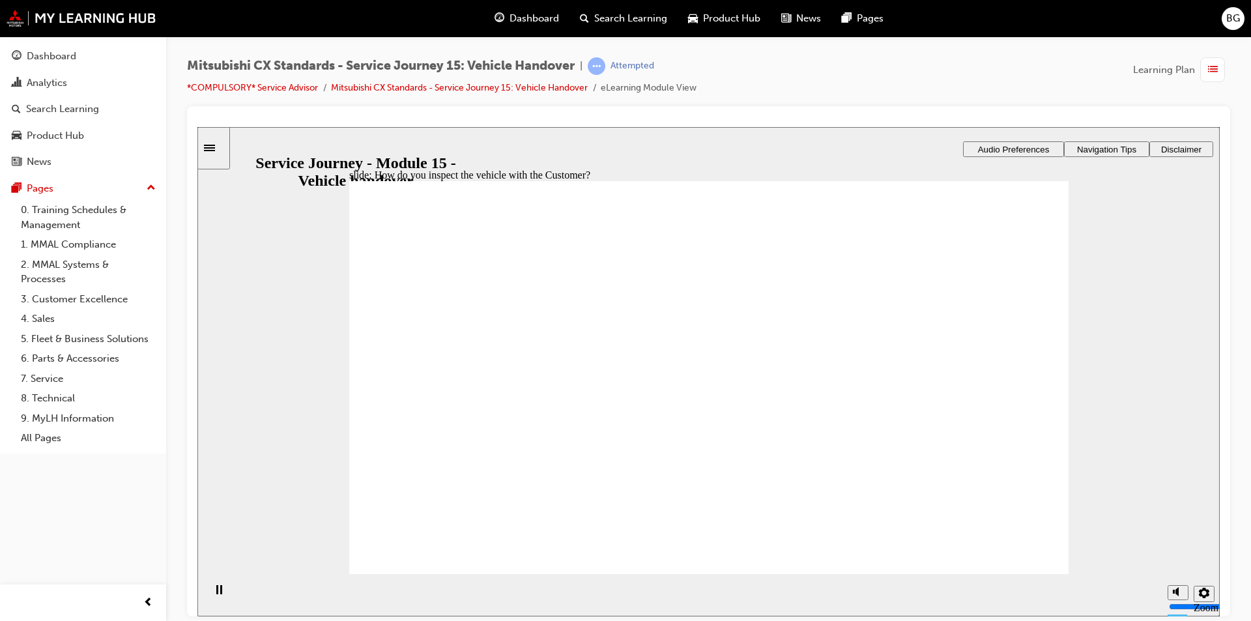
checkbox input "true"
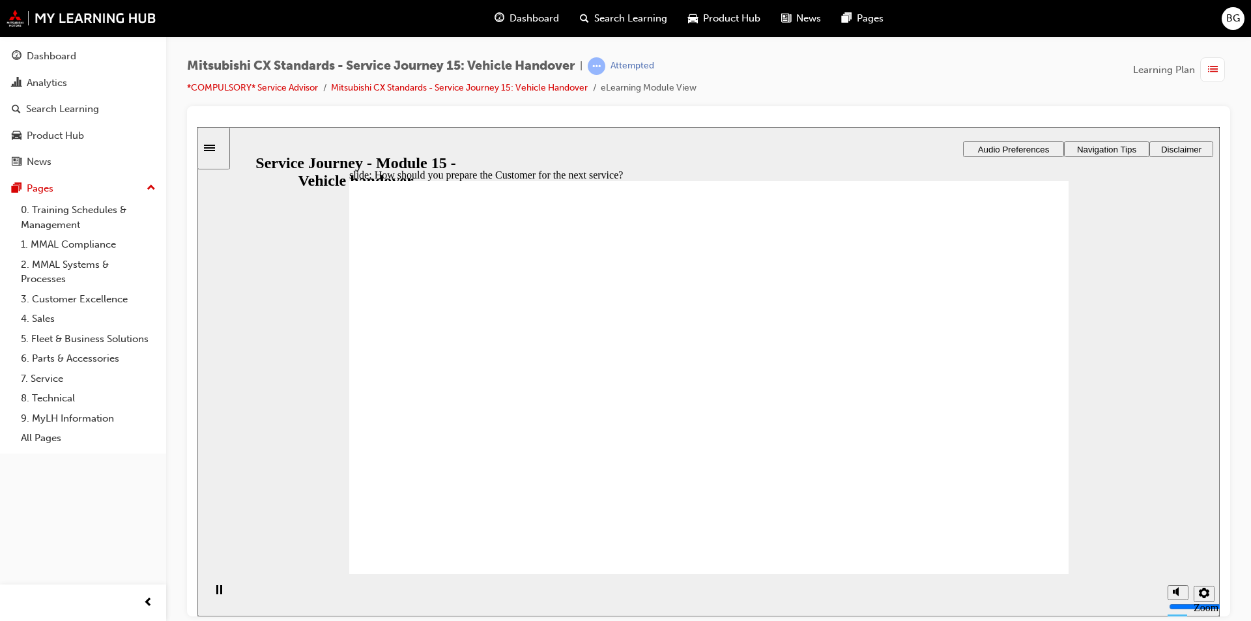
checkbox input "false"
drag, startPoint x: 527, startPoint y: 405, endPoint x: 719, endPoint y: 390, distance: 192.9
drag, startPoint x: 621, startPoint y: 408, endPoint x: 942, endPoint y: 360, distance: 324.8
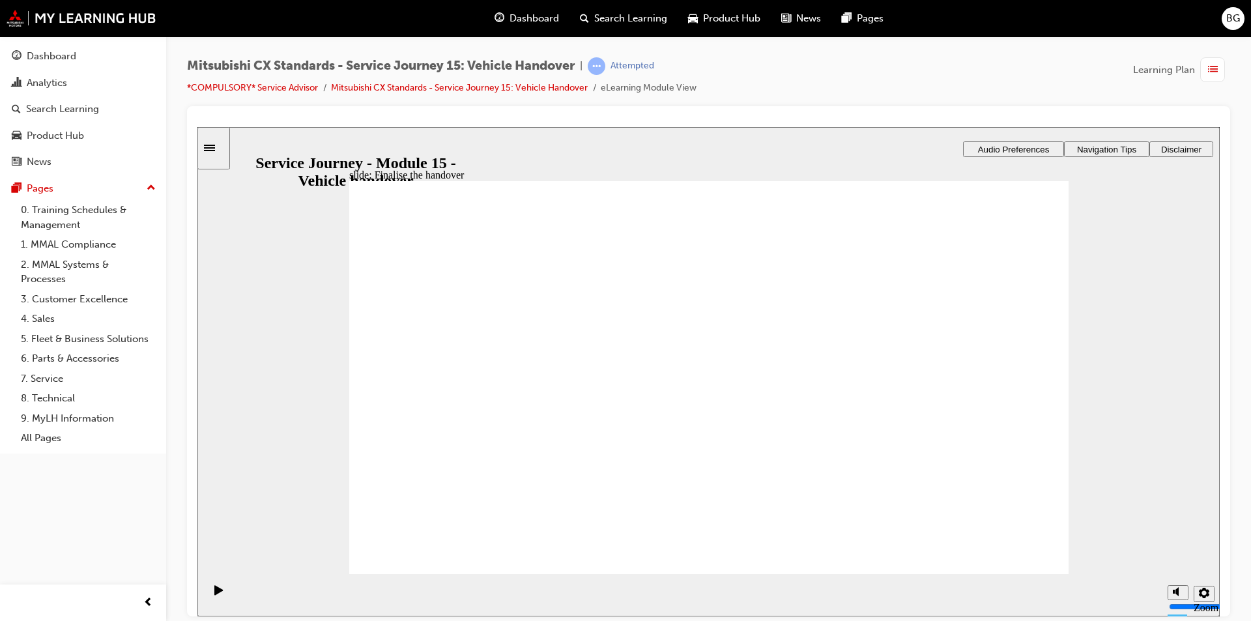
drag, startPoint x: 501, startPoint y: 430, endPoint x: 707, endPoint y: 420, distance: 205.5
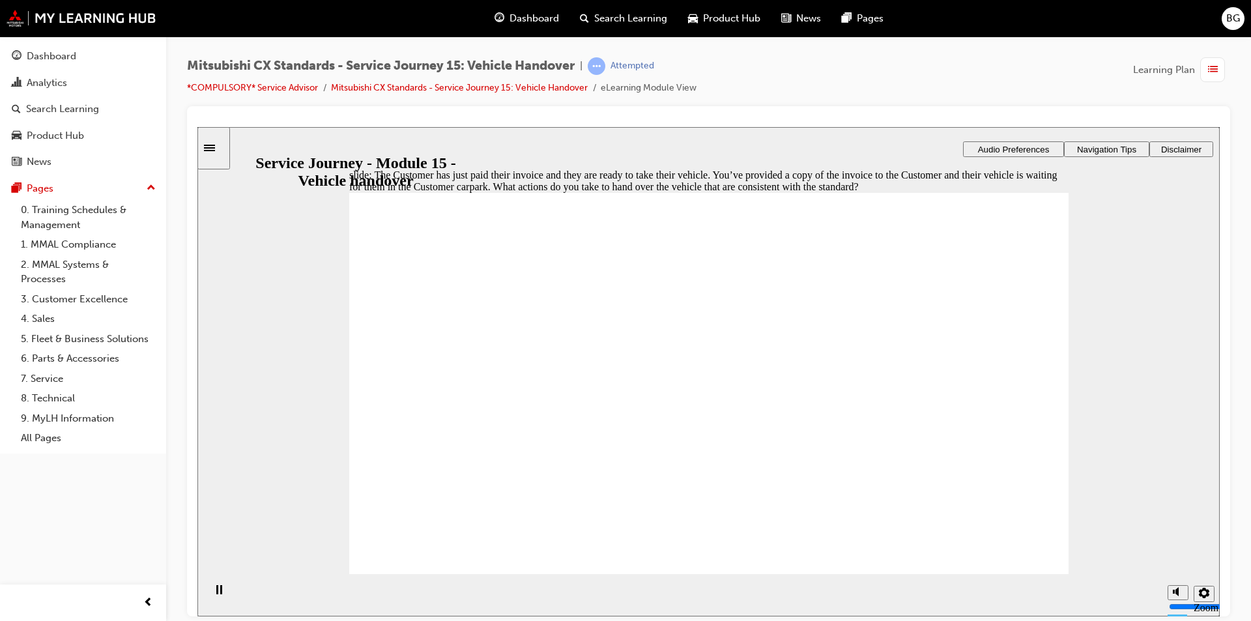
checkbox input "true"
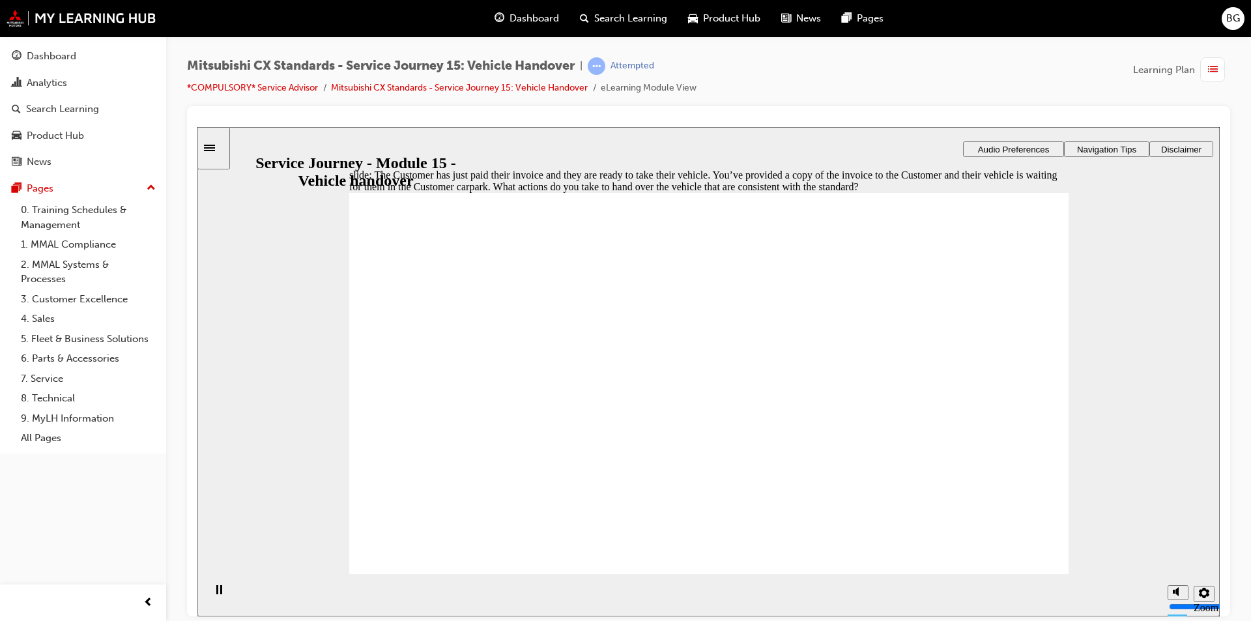
drag, startPoint x: 712, startPoint y: 504, endPoint x: 728, endPoint y: 523, distance: 24.5
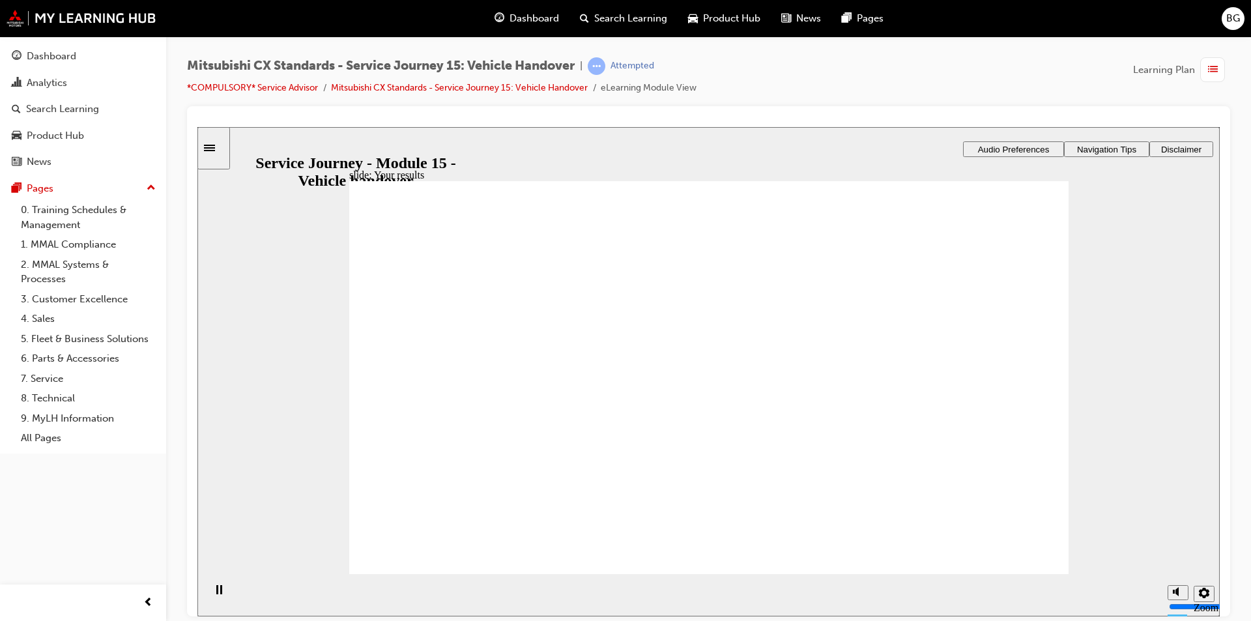
drag, startPoint x: 600, startPoint y: 390, endPoint x: 734, endPoint y: 334, distance: 145.8
drag, startPoint x: 692, startPoint y: 351, endPoint x: 918, endPoint y: 339, distance: 225.8
drag, startPoint x: 554, startPoint y: 401, endPoint x: 697, endPoint y: 347, distance: 153.3
drag, startPoint x: 517, startPoint y: 403, endPoint x: 996, endPoint y: 424, distance: 479.5
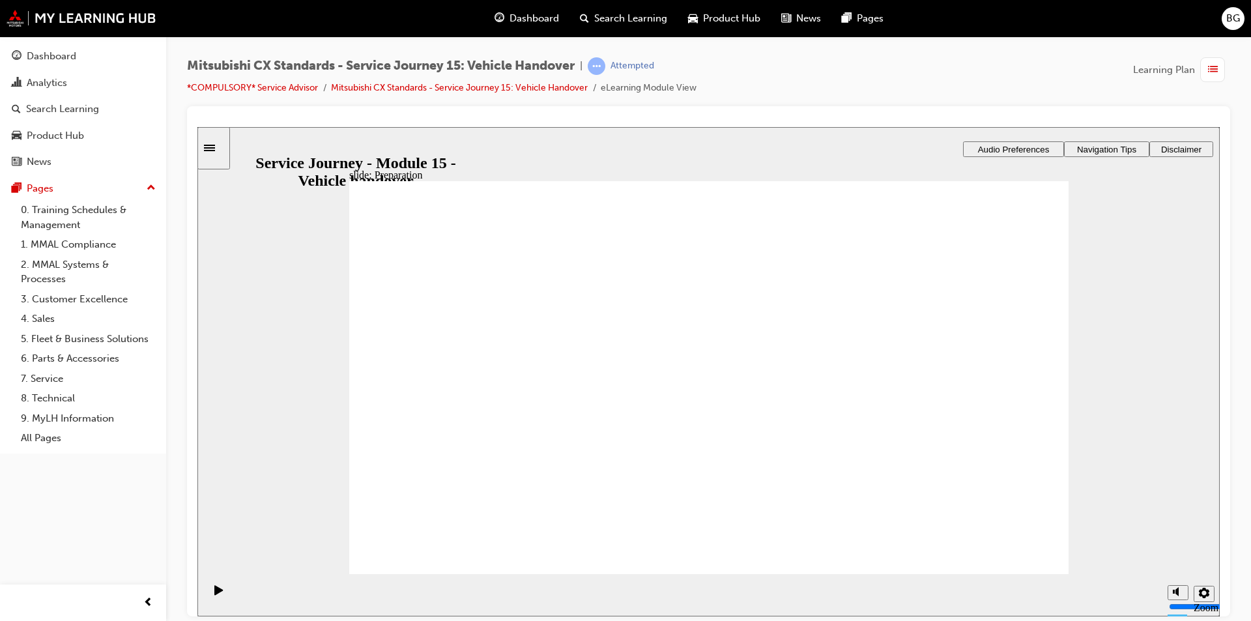
drag, startPoint x: 542, startPoint y: 402, endPoint x: 744, endPoint y: 402, distance: 202.1
checkbox input "true"
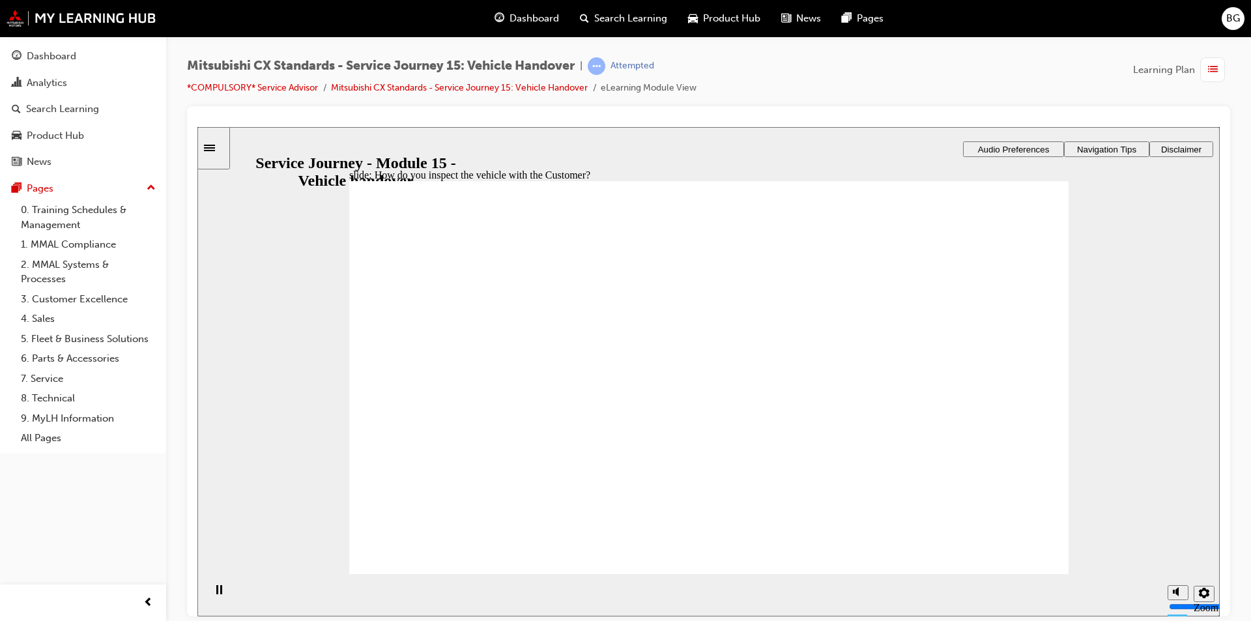
checkbox input "false"
checkbox input "true"
drag, startPoint x: 1015, startPoint y: 544, endPoint x: 1439, endPoint y: 625, distance: 431.4
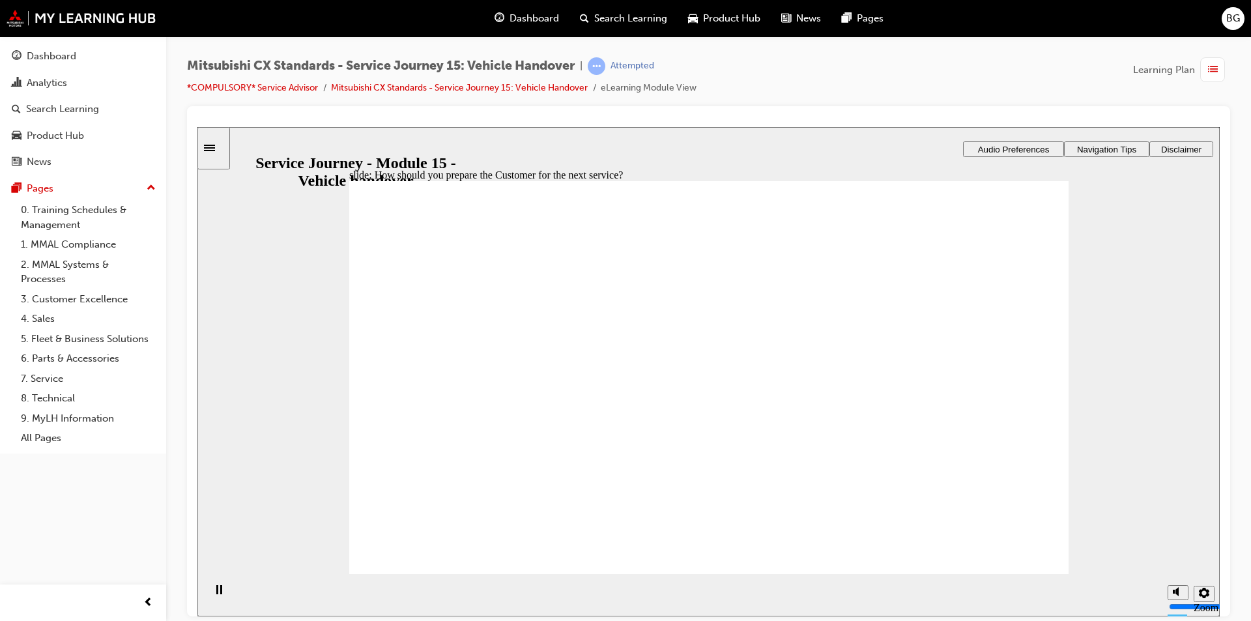
checkbox input "true"
drag, startPoint x: 594, startPoint y: 347, endPoint x: 582, endPoint y: 338, distance: 15.4
checkbox input "true"
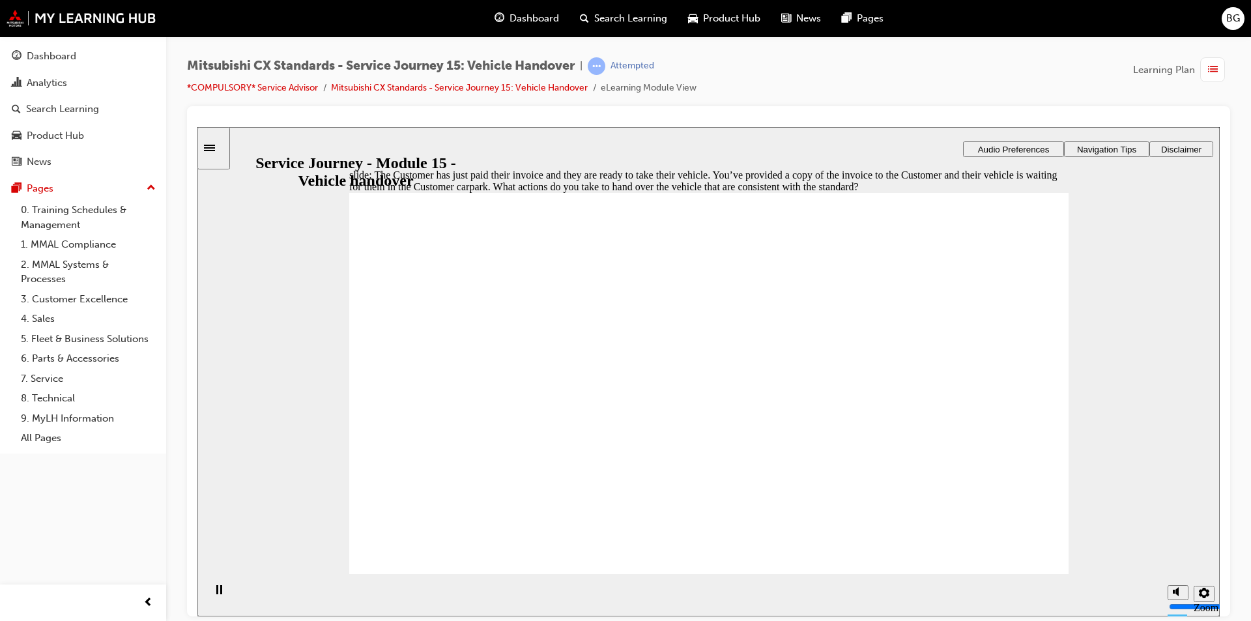
checkbox input "true"
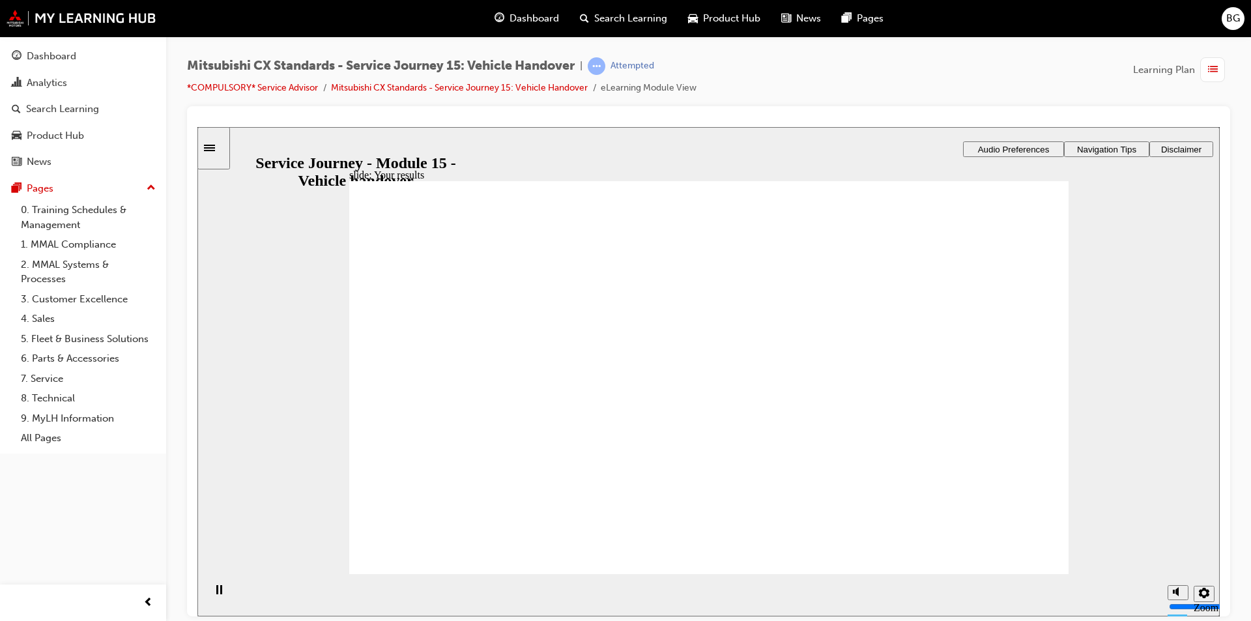
drag, startPoint x: 495, startPoint y: 403, endPoint x: 730, endPoint y: 372, distance: 236.7
drag, startPoint x: 478, startPoint y: 412, endPoint x: 682, endPoint y: 415, distance: 204.0
drag, startPoint x: 488, startPoint y: 416, endPoint x: 972, endPoint y: 407, distance: 484.4
drag, startPoint x: 672, startPoint y: 451, endPoint x: 725, endPoint y: 445, distance: 53.8
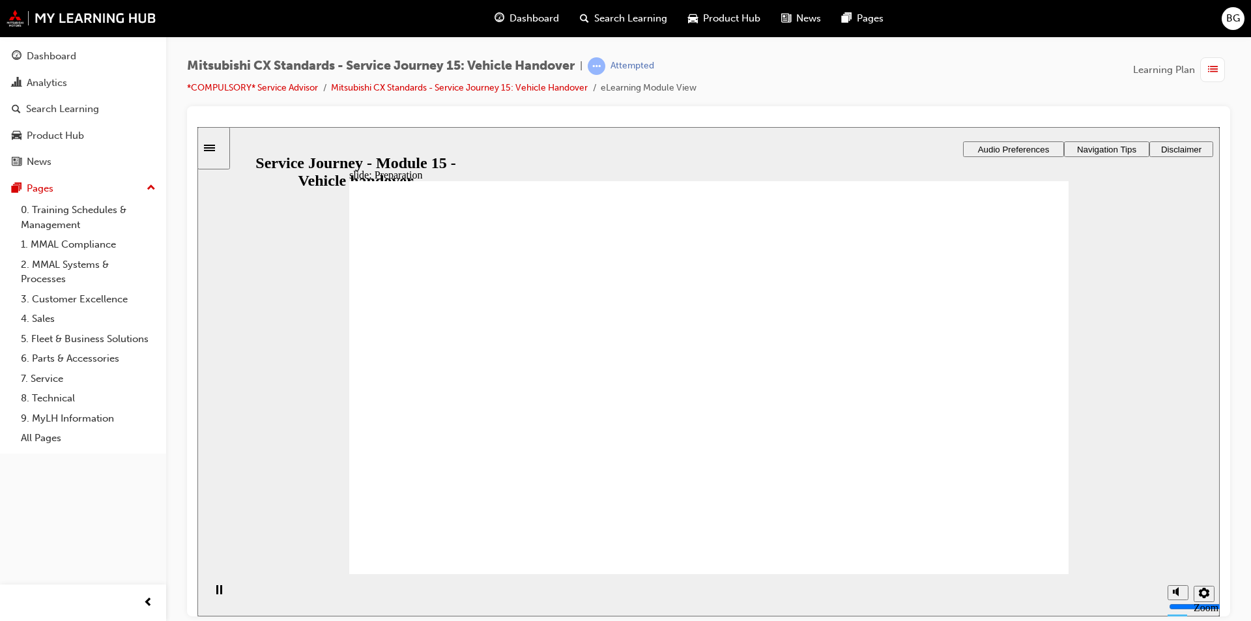
checkbox input "true"
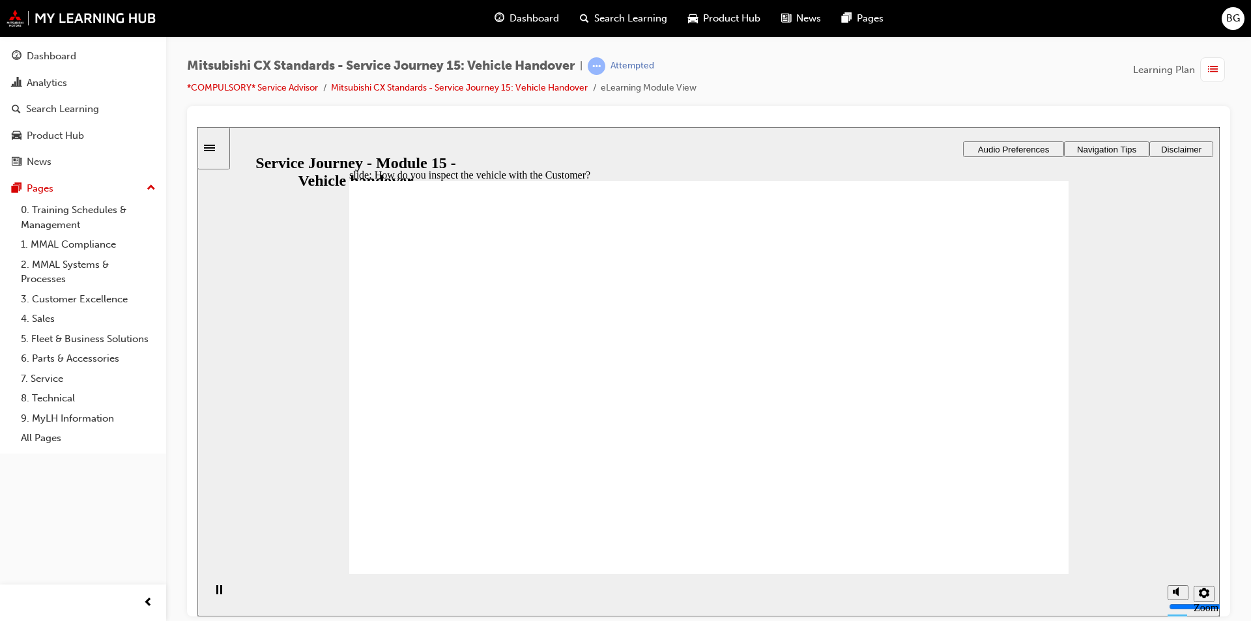
checkbox input "true"
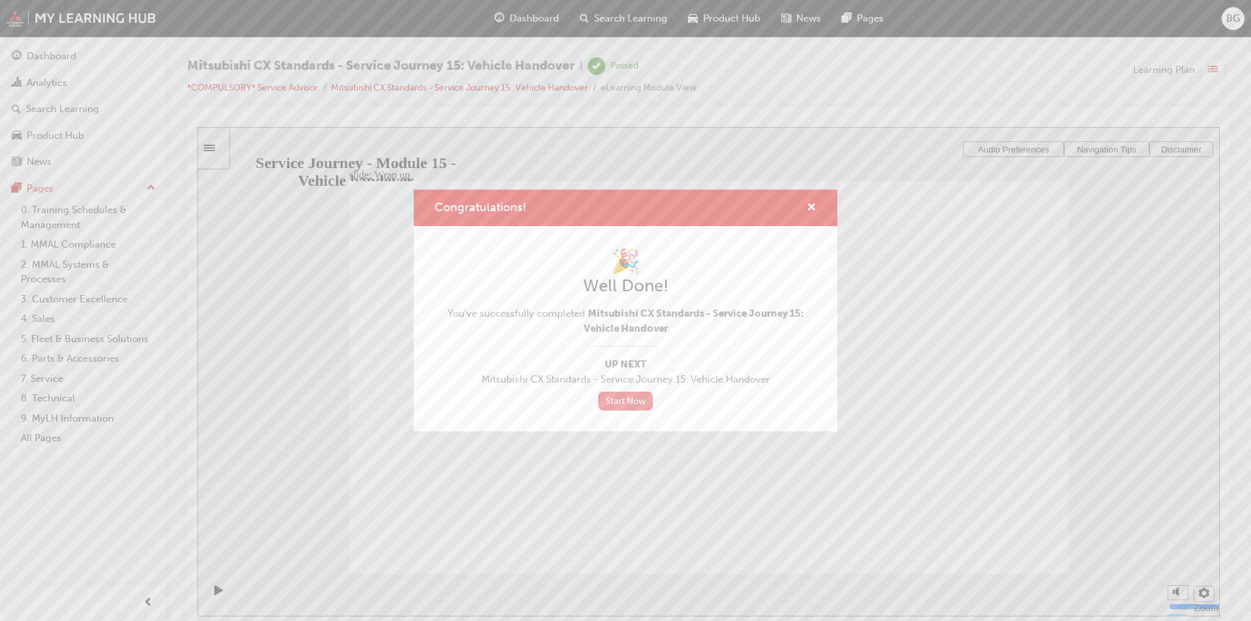
click at [636, 404] on link "Start Now" at bounding box center [625, 401] width 55 height 19
click at [621, 401] on link "Start Now" at bounding box center [625, 401] width 55 height 19
click at [813, 211] on span "cross-icon" at bounding box center [812, 209] width 10 height 12
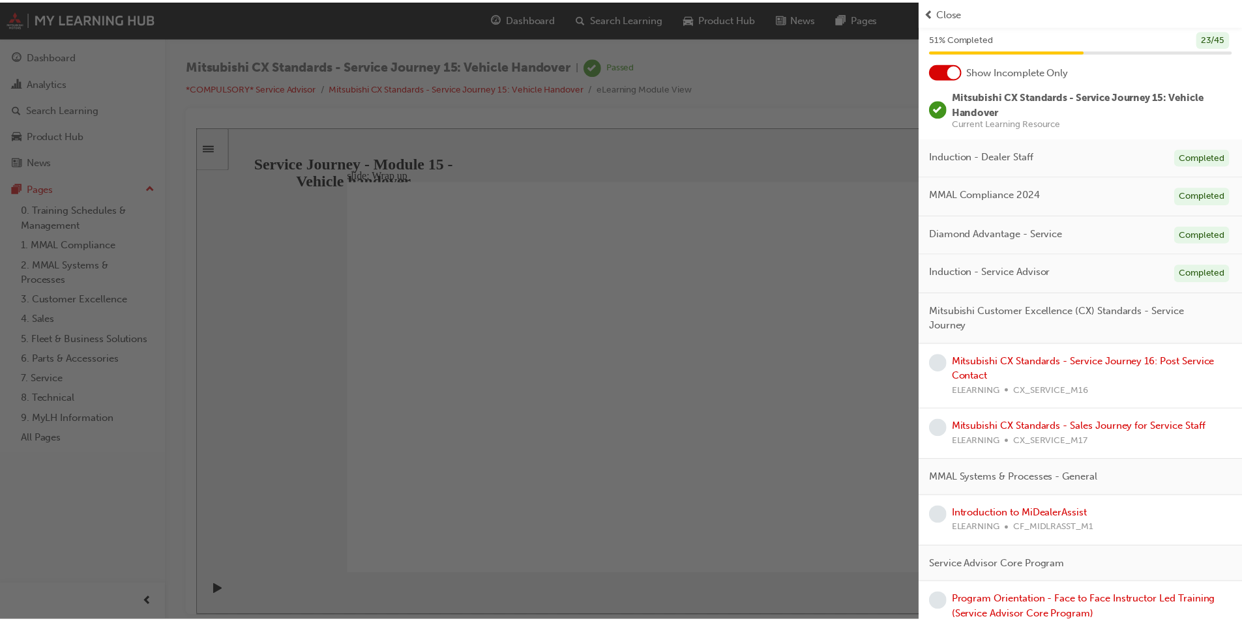
scroll to position [65, 0]
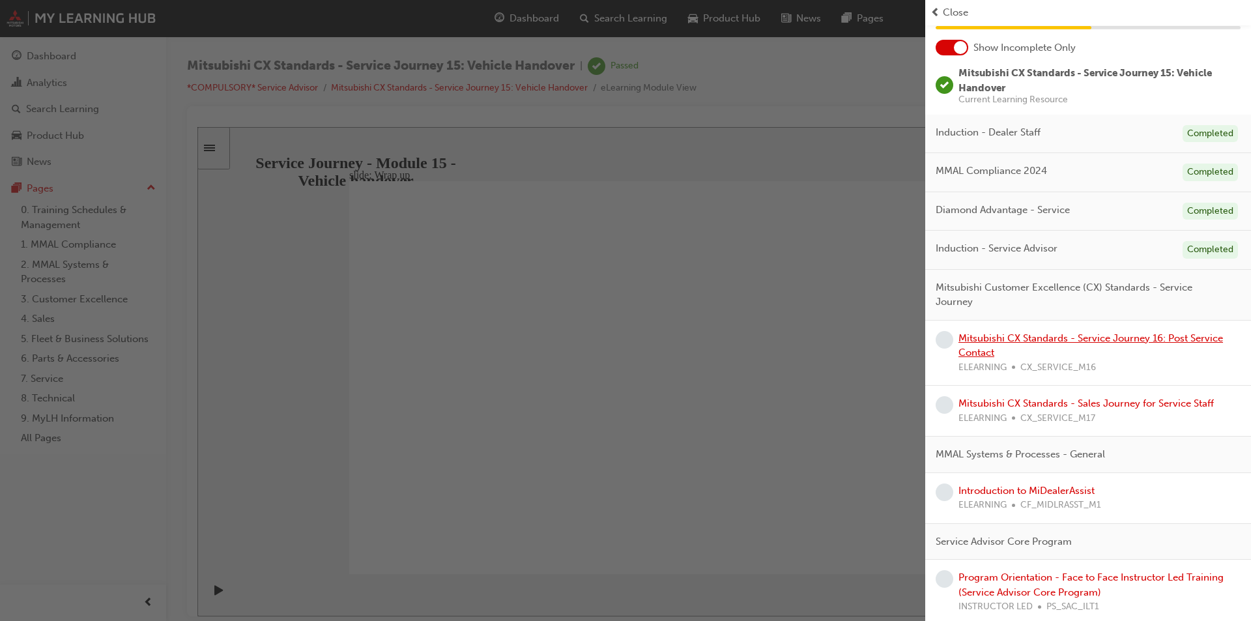
click at [1044, 337] on link "Mitsubishi CX Standards - Service Journey 16: Post Service Contact" at bounding box center [1091, 345] width 265 height 27
